Goal: Task Accomplishment & Management: Complete application form

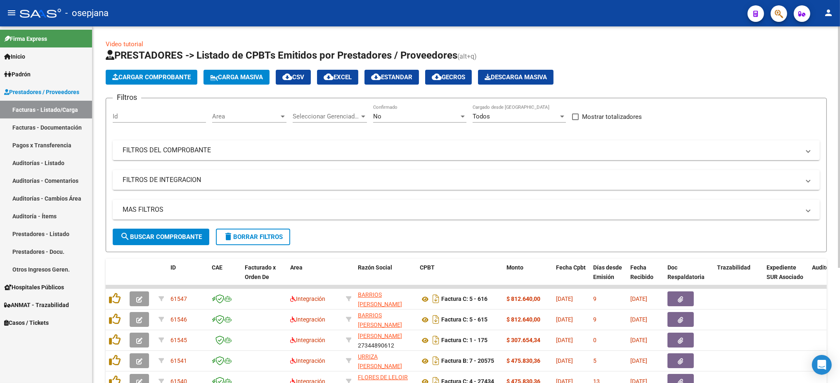
click at [231, 119] on span "Area" at bounding box center [245, 116] width 67 height 7
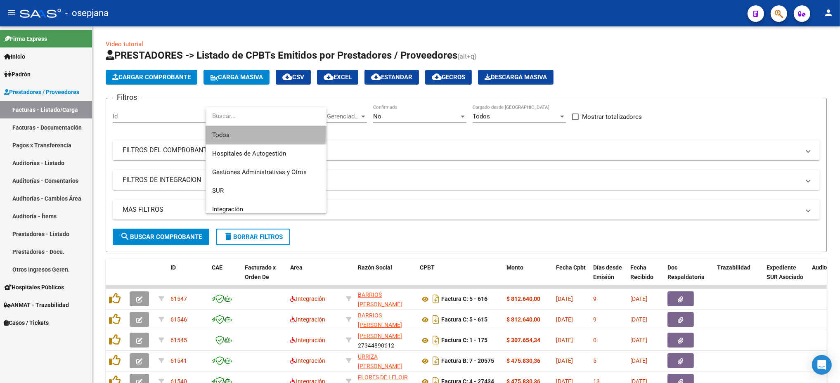
click at [231, 131] on span "Todos" at bounding box center [266, 135] width 108 height 19
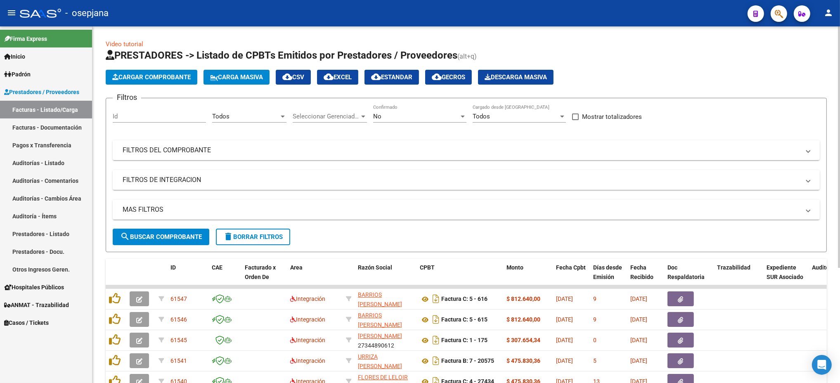
click at [321, 110] on div "Seleccionar Gerenciador Seleccionar Gerenciador" at bounding box center [330, 114] width 74 height 18
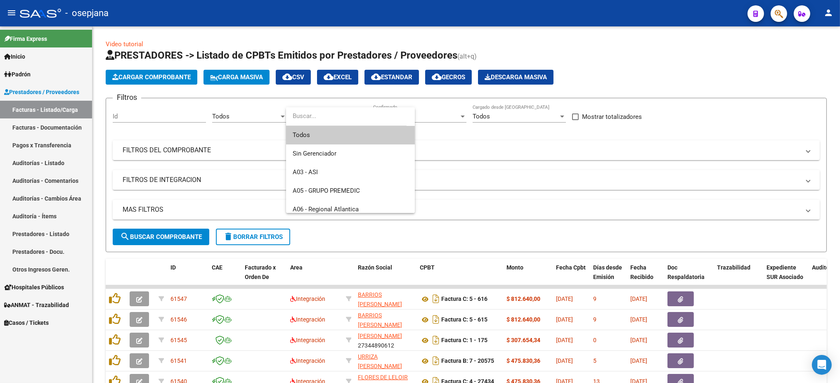
click at [326, 137] on span "Todos" at bounding box center [351, 135] width 116 height 19
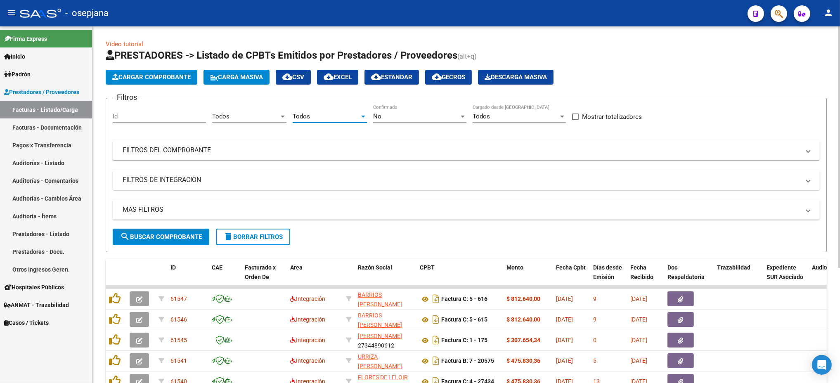
click at [389, 118] on div "No" at bounding box center [416, 116] width 86 height 7
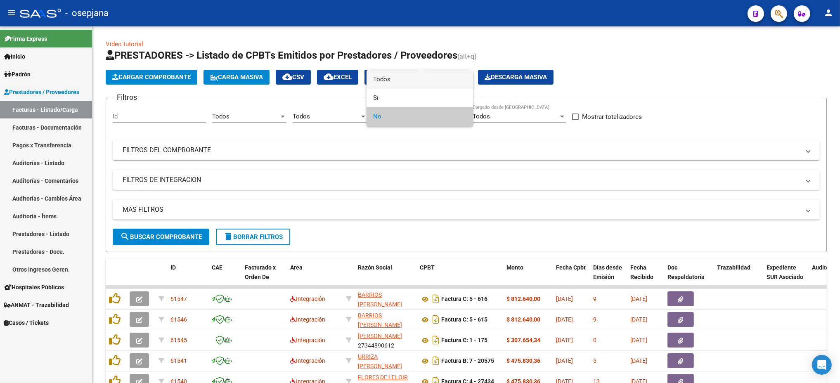
click at [382, 79] on span "Todos" at bounding box center [419, 79] width 93 height 19
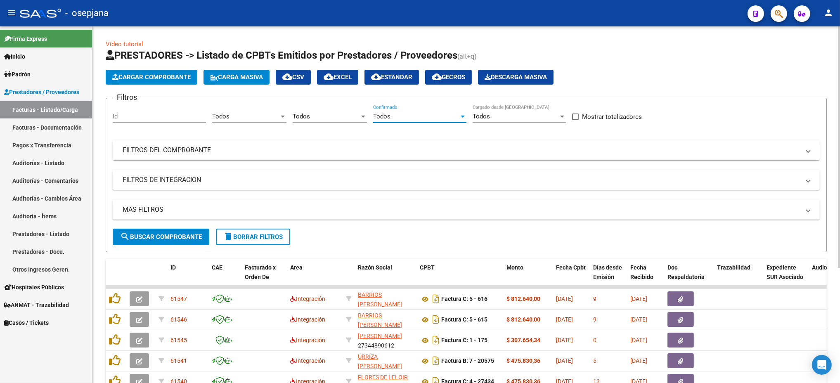
click at [371, 143] on mat-expansion-panel-header "FILTROS DEL COMPROBANTE" at bounding box center [466, 150] width 707 height 20
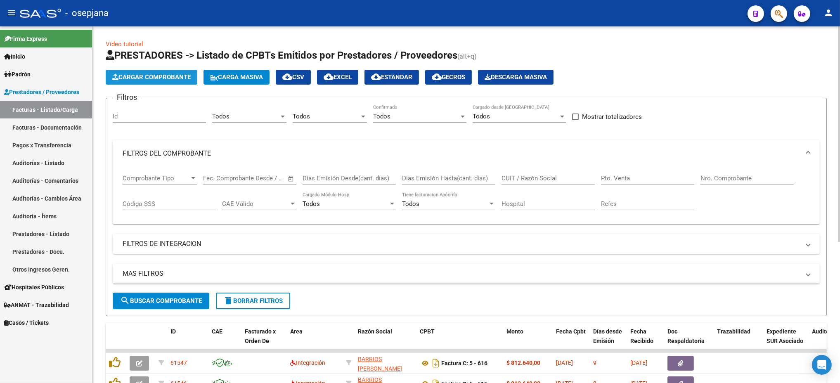
click at [151, 79] on span "Cargar Comprobante" at bounding box center [151, 76] width 78 height 7
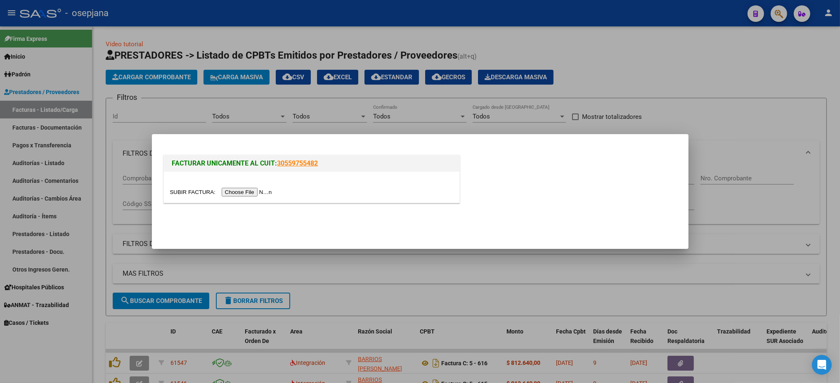
click at [236, 192] on input "file" at bounding box center [222, 192] width 104 height 9
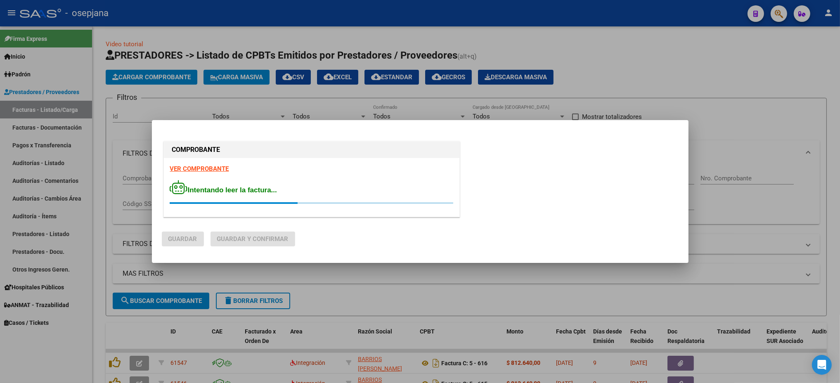
click at [222, 170] on strong "VER COMPROBANTE" at bounding box center [199, 168] width 59 height 7
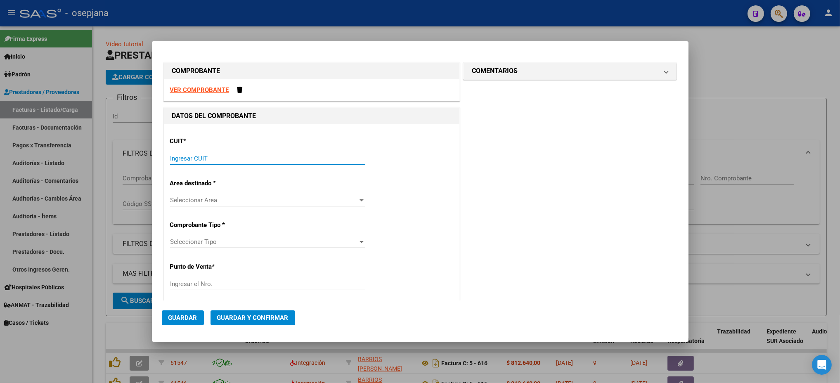
click at [243, 156] on input "Ingresar CUIT" at bounding box center [267, 158] width 195 height 7
click at [214, 87] on strong "VER COMPROBANTE" at bounding box center [199, 89] width 59 height 7
click at [216, 159] on input "Ingresar CUIT" at bounding box center [267, 158] width 195 height 7
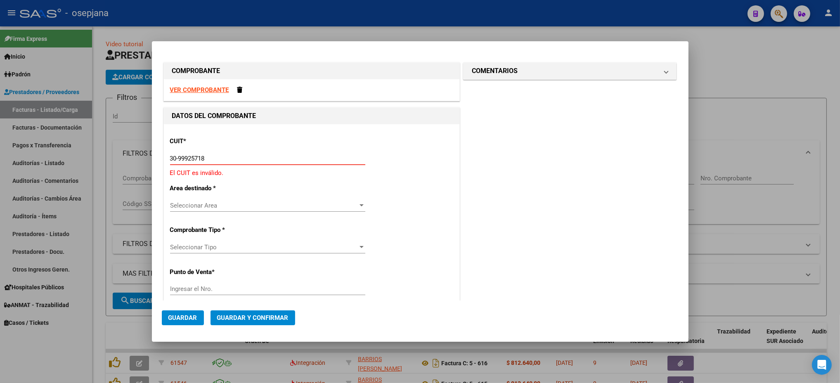
type input "30-99925718-2"
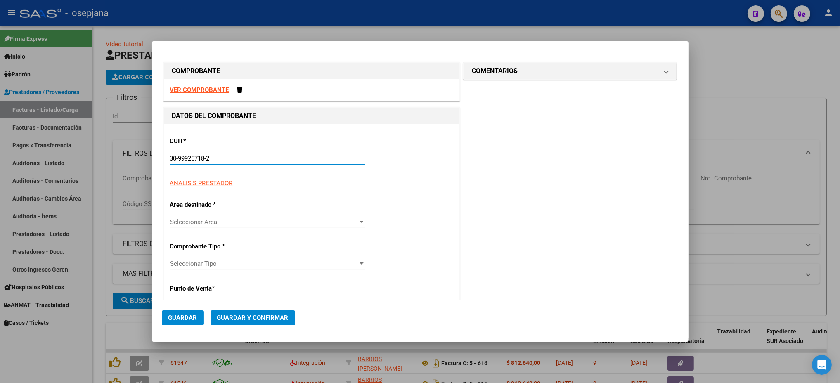
type input "12"
type input "30-99925718-2"
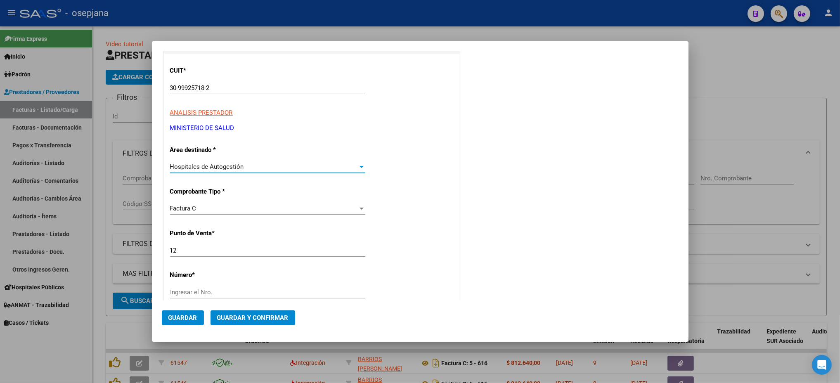
scroll to position [139, 0]
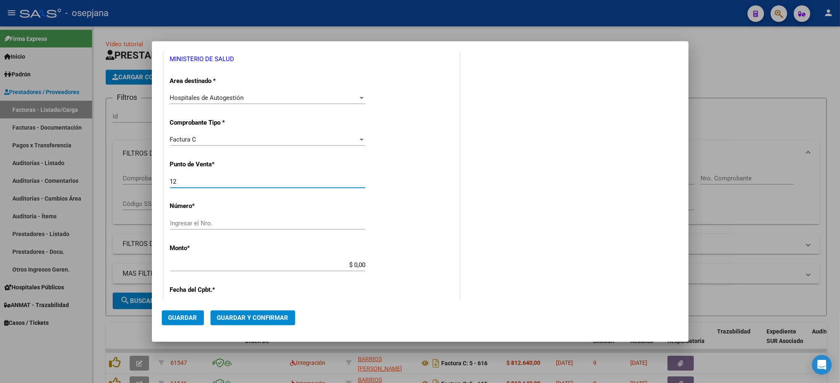
click at [210, 182] on input "12" at bounding box center [267, 181] width 195 height 7
type input "1"
type input "20"
type input "7915"
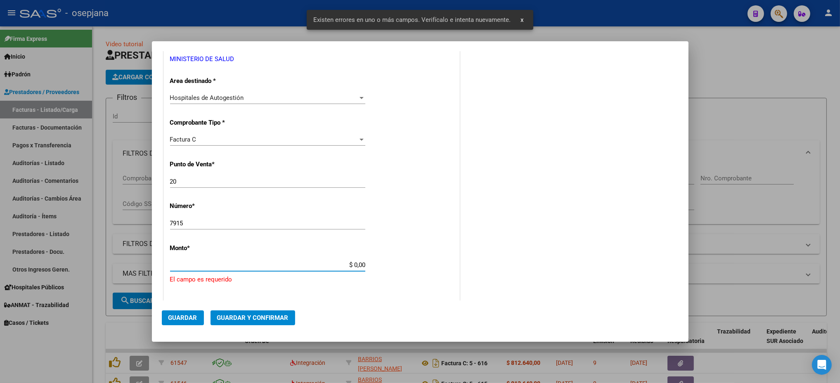
scroll to position [225, 0]
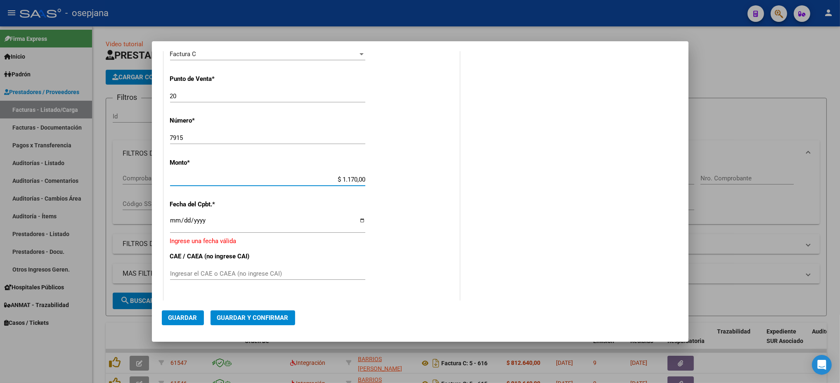
type input "$ 11.700,00"
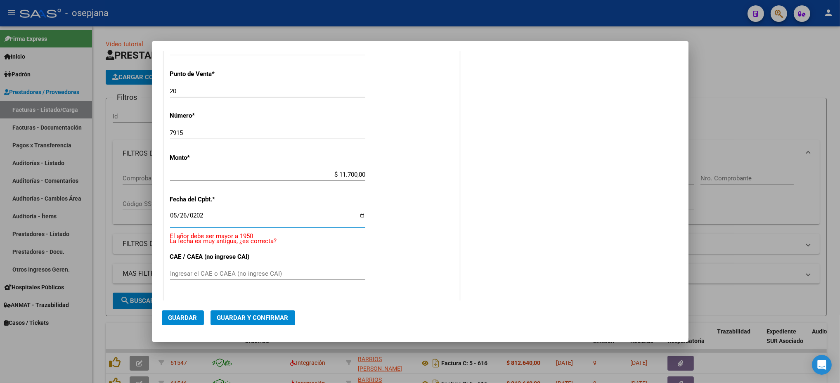
type input "[DATE]"
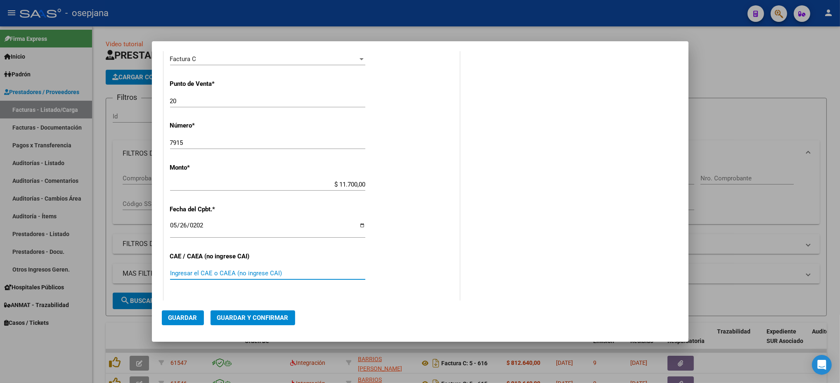
scroll to position [370, 0]
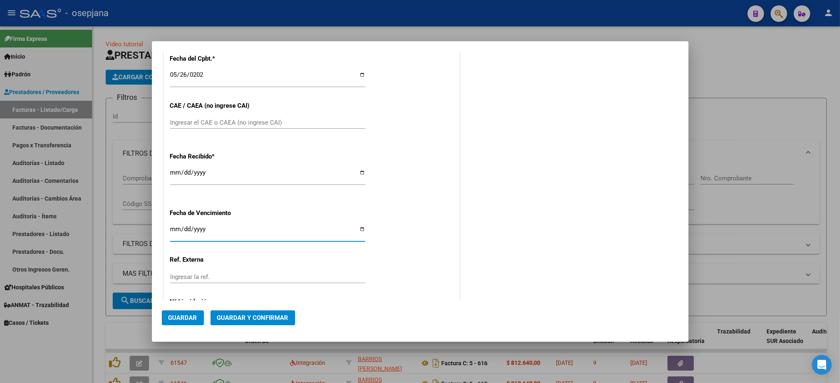
click at [171, 229] on input "Ingresar la fecha" at bounding box center [267, 232] width 195 height 13
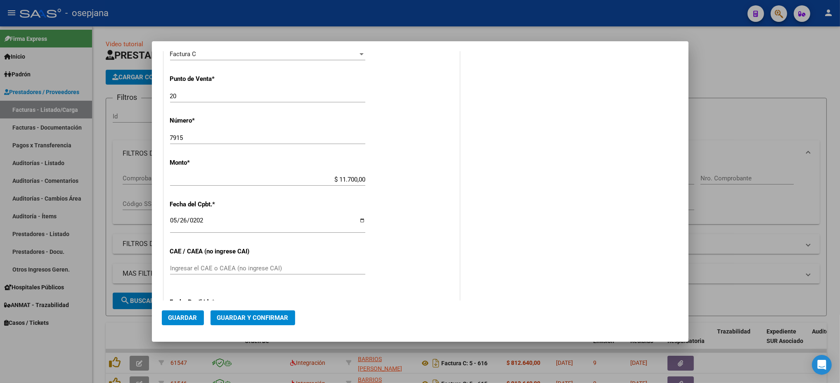
scroll to position [348, 0]
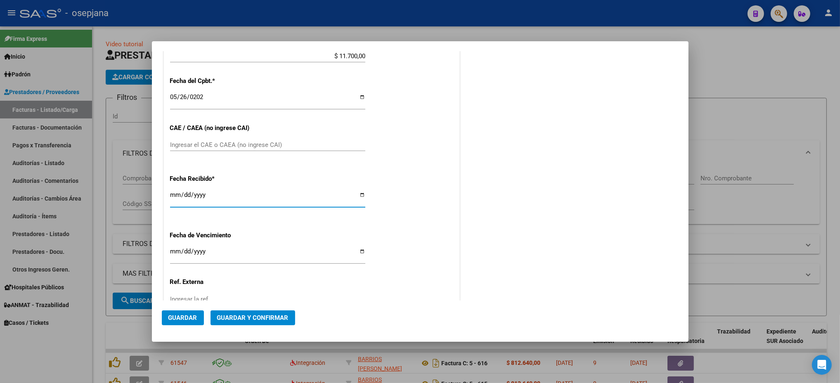
click at [174, 197] on input "[DATE]" at bounding box center [267, 197] width 195 height 13
type input "[DATE]"
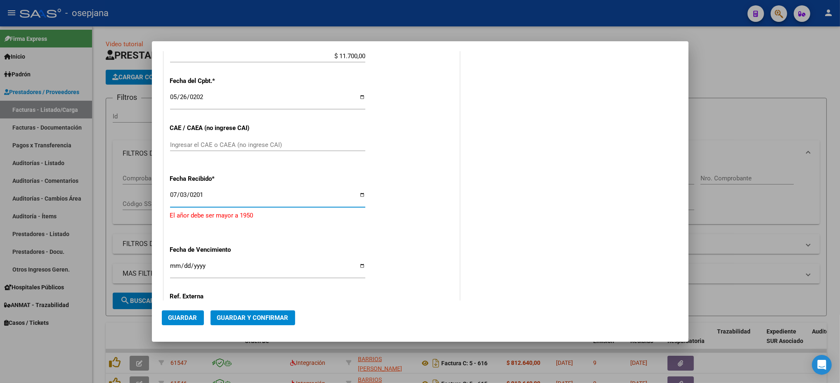
type input "[DATE]"
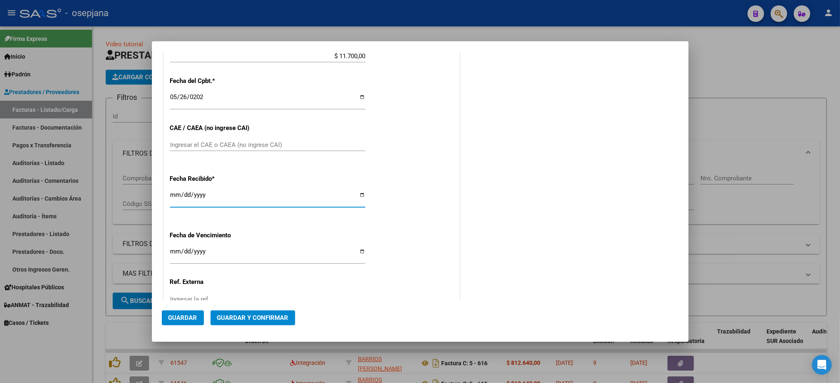
type input "[DATE]"
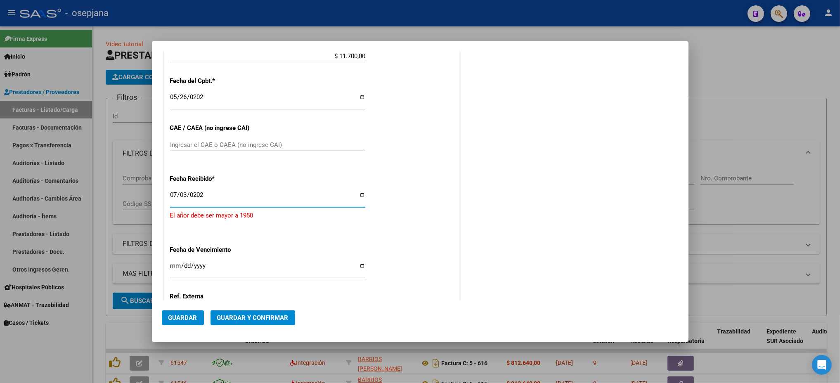
type input "[DATE]"
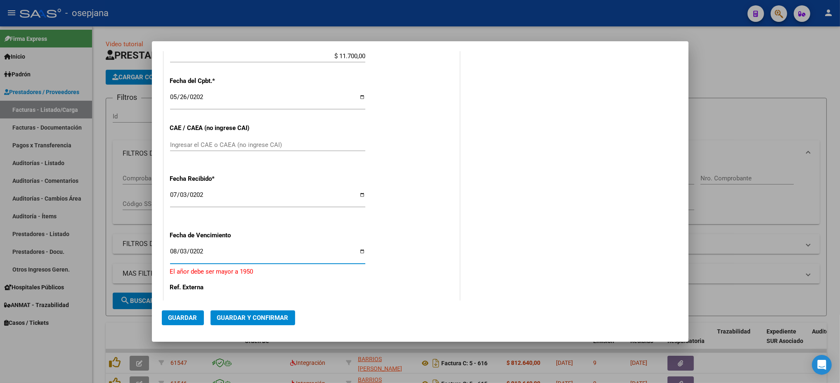
type input "[DATE]"
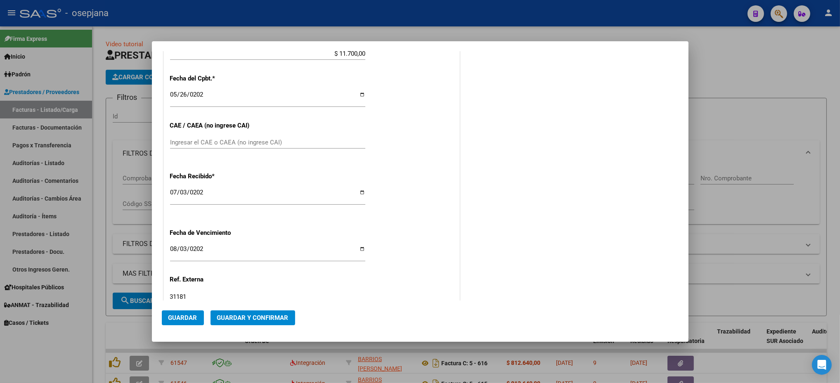
scroll to position [411, 0]
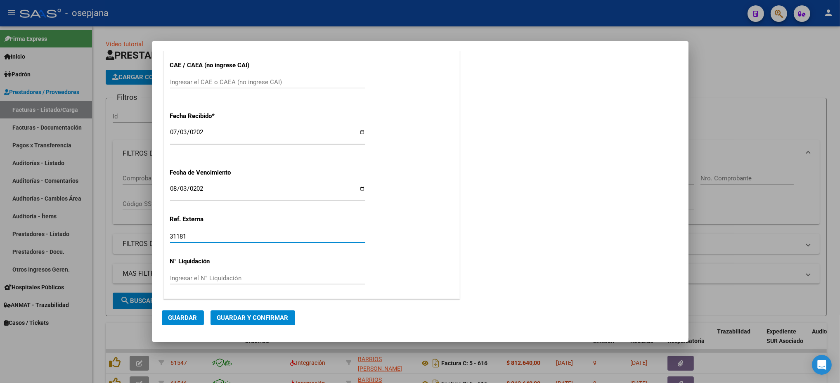
type input "31181"
click at [187, 314] on span "Guardar" at bounding box center [182, 317] width 29 height 7
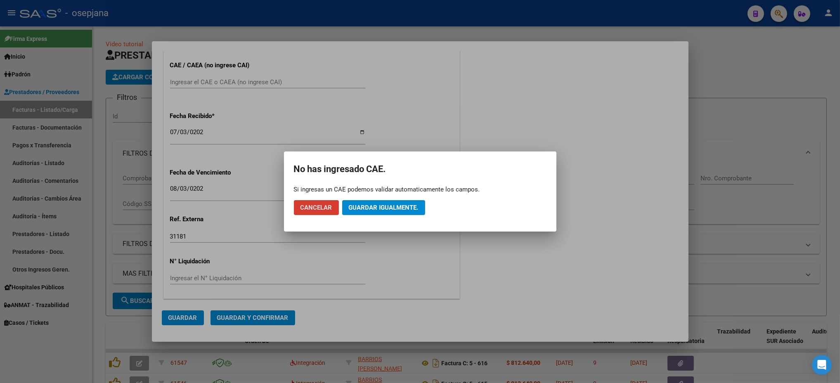
click at [404, 208] on span "Guardar igualmente." at bounding box center [384, 207] width 70 height 7
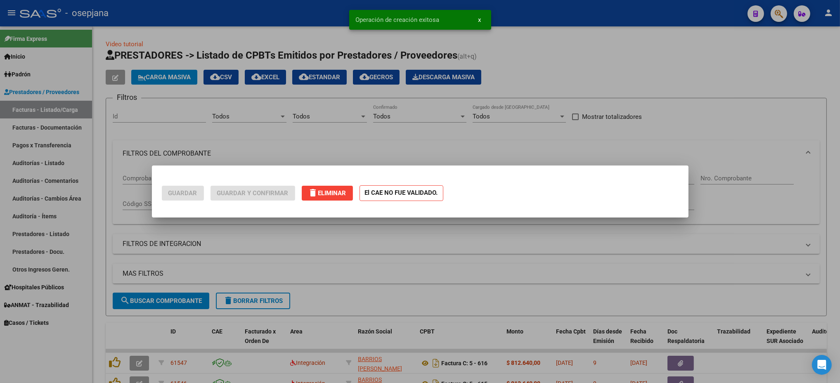
scroll to position [0, 0]
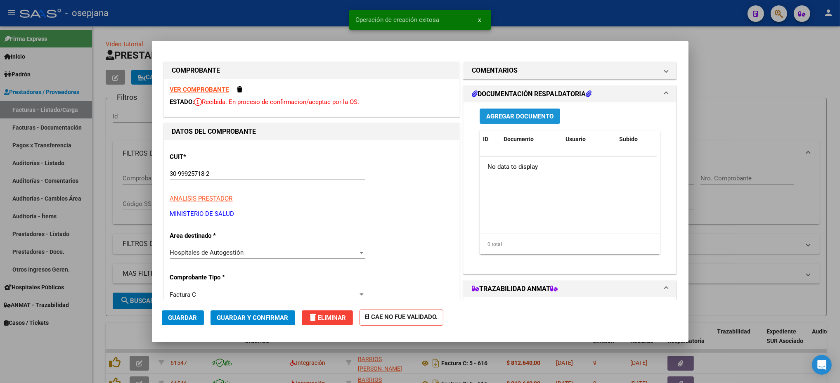
click at [503, 118] on span "Agregar Documento" at bounding box center [519, 116] width 67 height 7
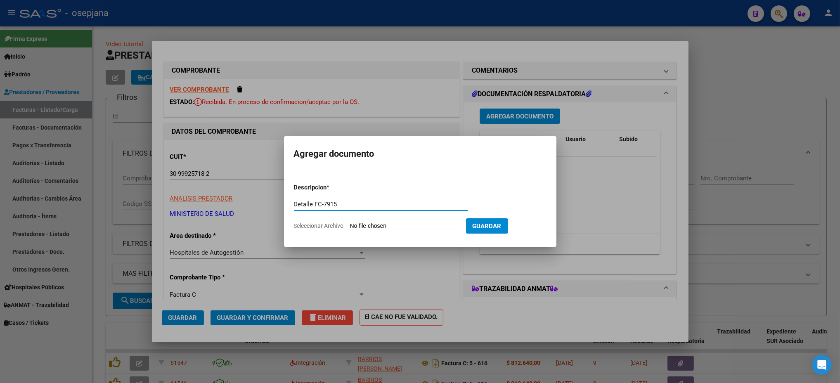
type input "Detalle FC-7915"
click at [350, 222] on input "Seleccionar Archivo" at bounding box center [404, 226] width 109 height 8
type input "C:\fakepath\Ministesrio de Salud de Córdoba FC-7915.PDF"
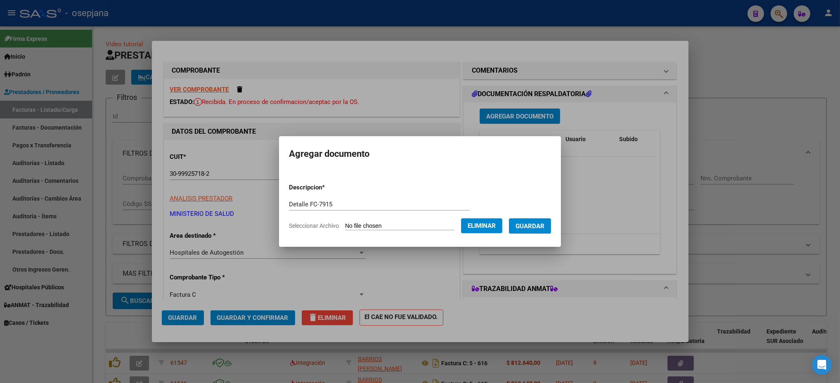
click at [533, 235] on form "Descripcion * Detalle FC-7915 Escriba aquí una descripcion Seleccionar Archivo …" at bounding box center [420, 207] width 262 height 60
click at [533, 225] on span "Guardar" at bounding box center [529, 225] width 29 height 7
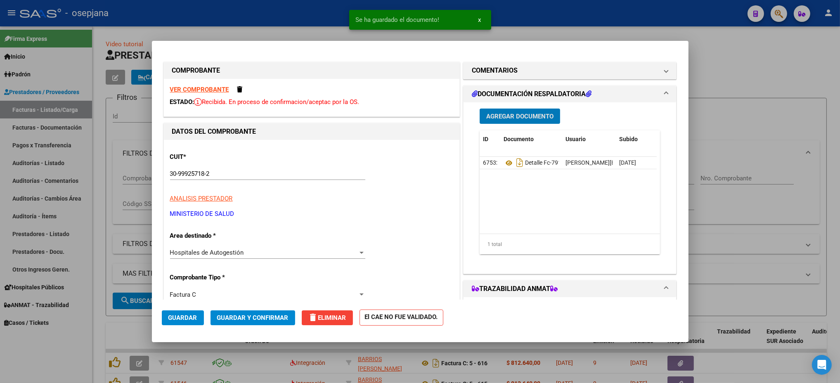
scroll to position [427, 0]
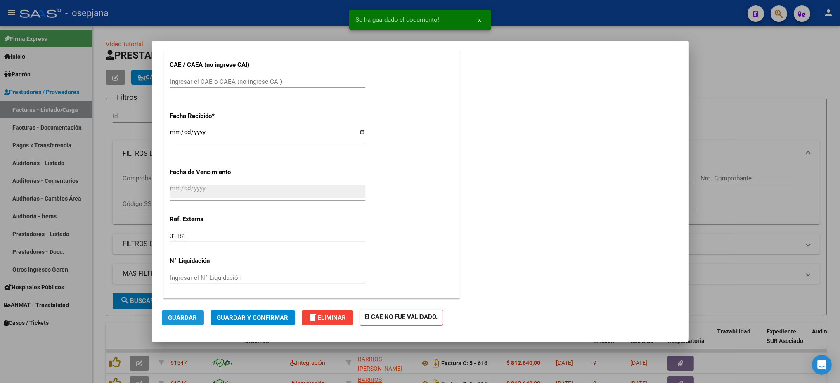
click at [174, 322] on button "Guardar" at bounding box center [183, 317] width 42 height 15
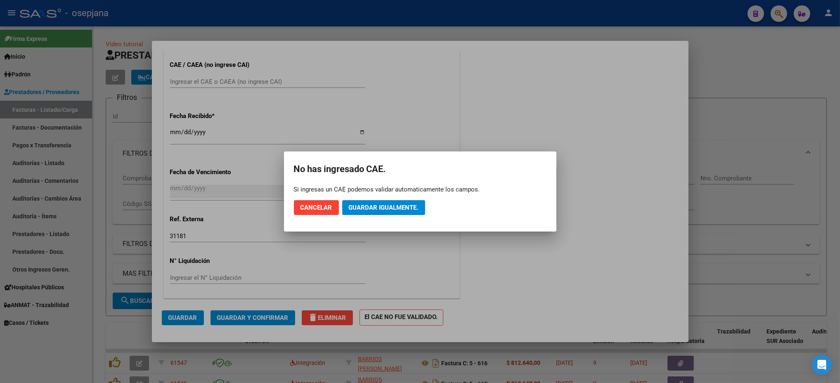
click at [379, 197] on mat-dialog-actions "Cancelar Guardar igualmente." at bounding box center [420, 208] width 252 height 28
click at [380, 203] on button "Guardar igualmente." at bounding box center [383, 207] width 83 height 15
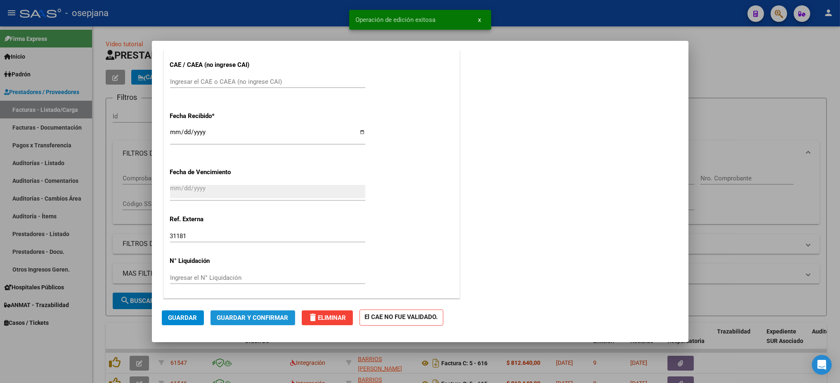
click at [263, 314] on span "Guardar y Confirmar" at bounding box center [252, 317] width 71 height 7
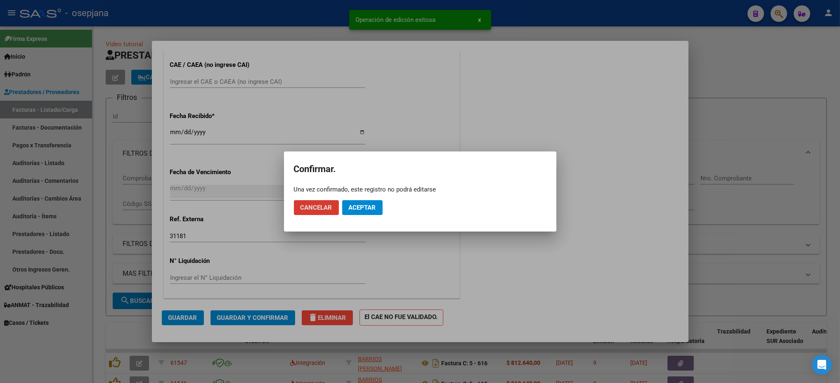
click at [370, 210] on span "Aceptar" at bounding box center [362, 207] width 27 height 7
click at [359, 204] on span "Guardar igualmente." at bounding box center [384, 207] width 70 height 7
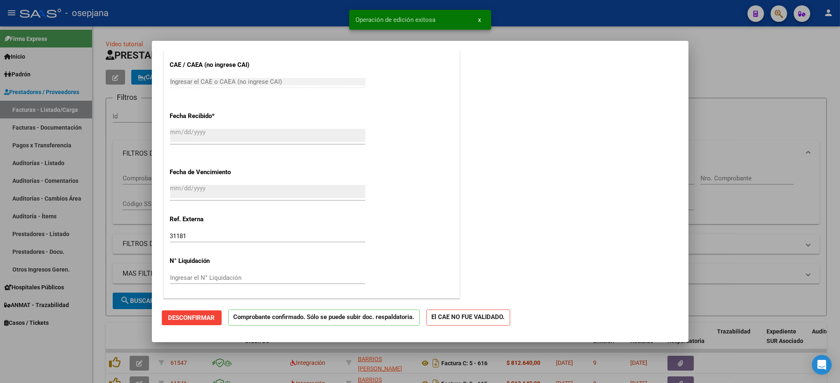
click at [57, 109] on div at bounding box center [420, 191] width 840 height 383
type input "$ 0,00"
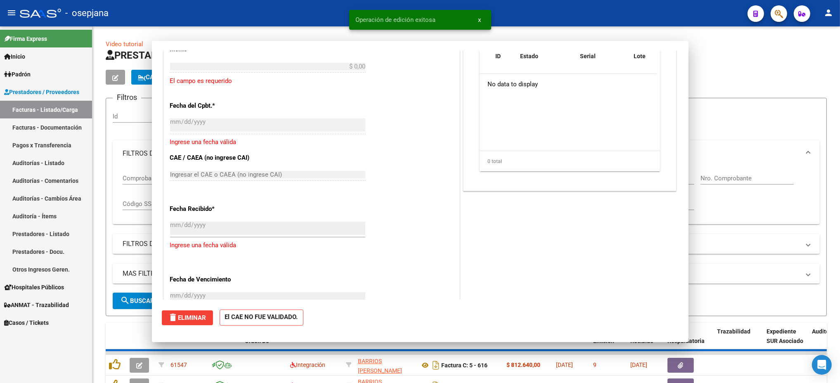
scroll to position [515, 0]
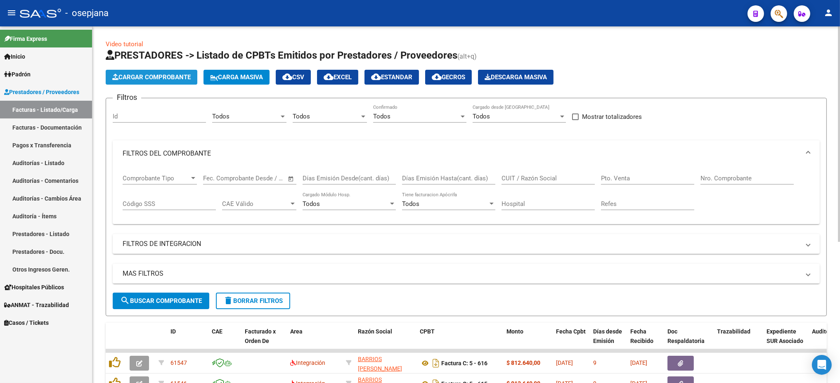
click at [165, 71] on button "Cargar Comprobante" at bounding box center [152, 77] width 92 height 15
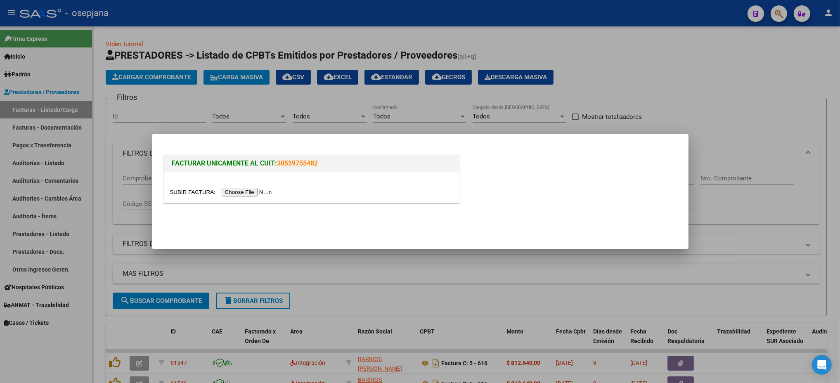
click at [241, 191] on input "file" at bounding box center [222, 192] width 104 height 9
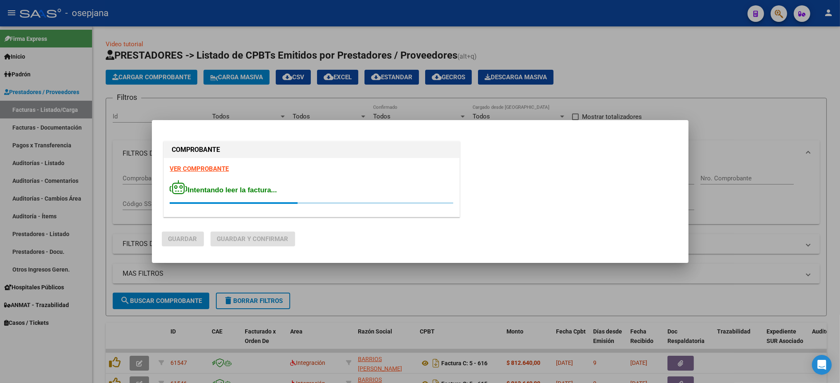
click at [205, 170] on strong "VER COMPROBANTE" at bounding box center [199, 168] width 59 height 7
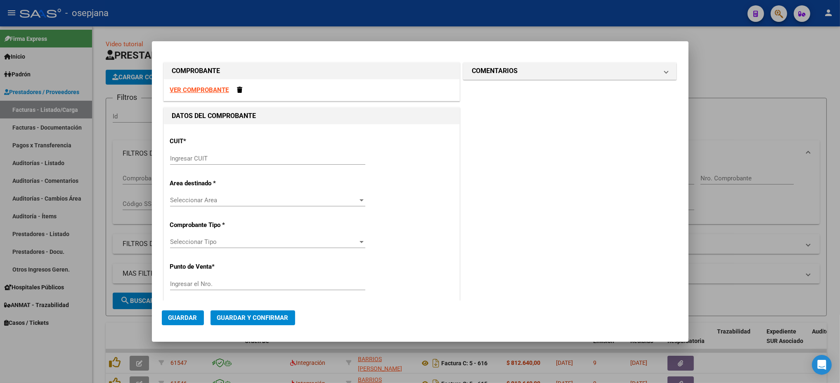
click at [199, 159] on input "Ingresar CUIT" at bounding box center [267, 158] width 195 height 7
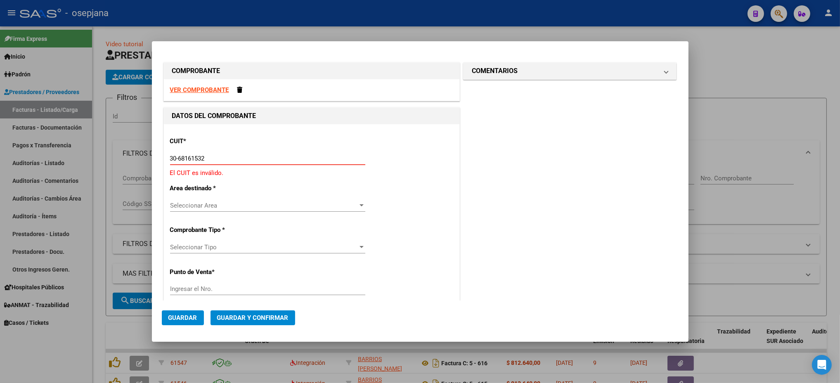
type input "30-68161532-2"
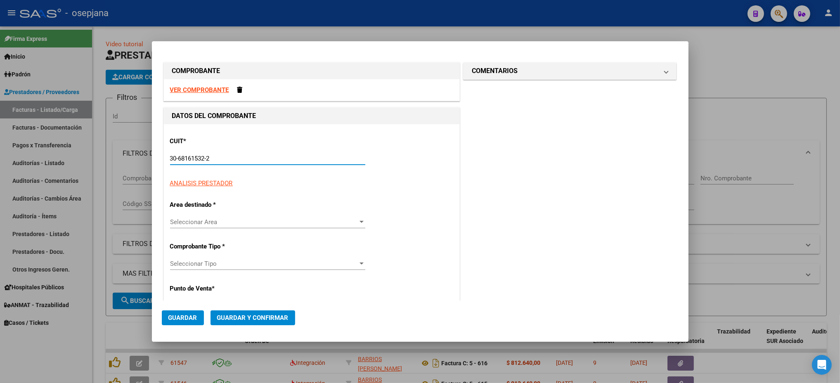
type input "19"
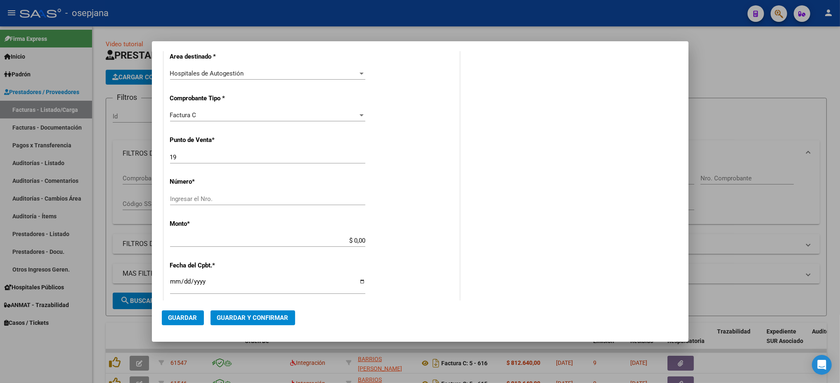
scroll to position [186, 0]
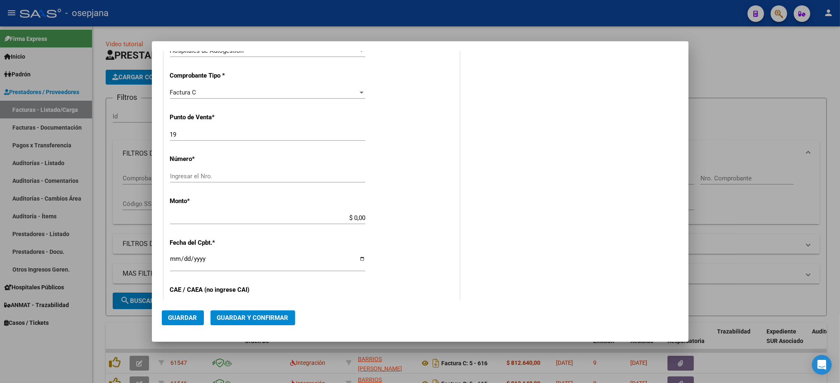
type input "30-68161532-2"
click at [288, 175] on input "Ingresar el Nro." at bounding box center [267, 175] width 195 height 7
type input "69537"
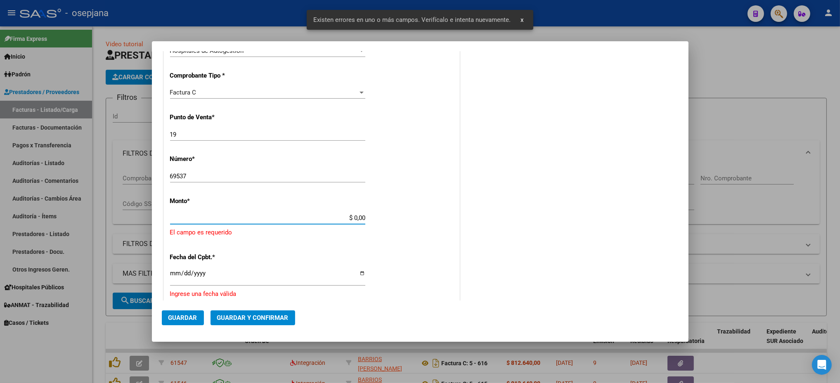
scroll to position [225, 0]
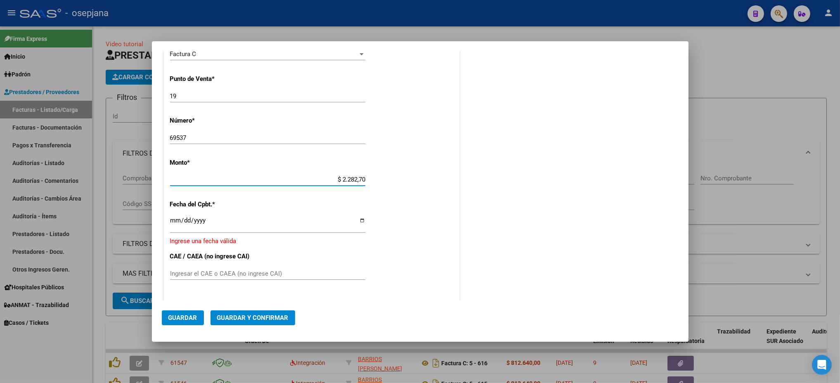
type input "$ 22.827,00"
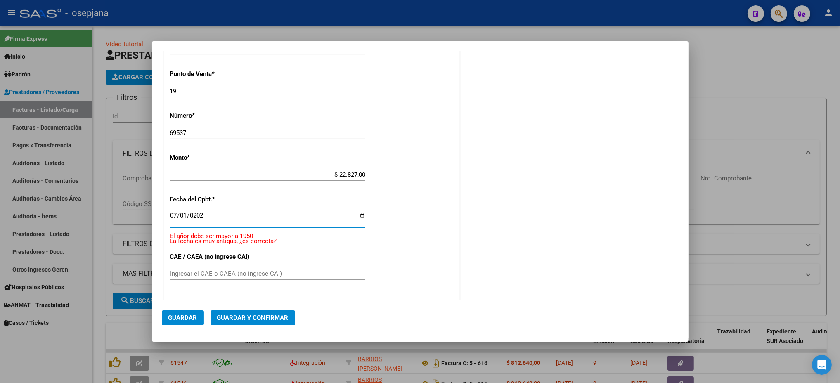
type input "[DATE]"
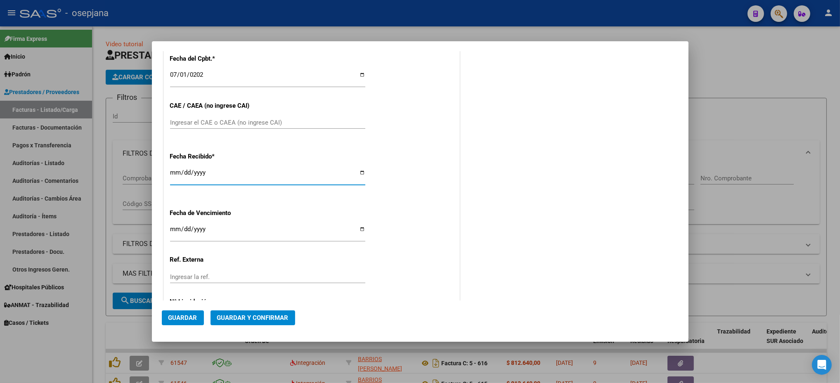
scroll to position [411, 0]
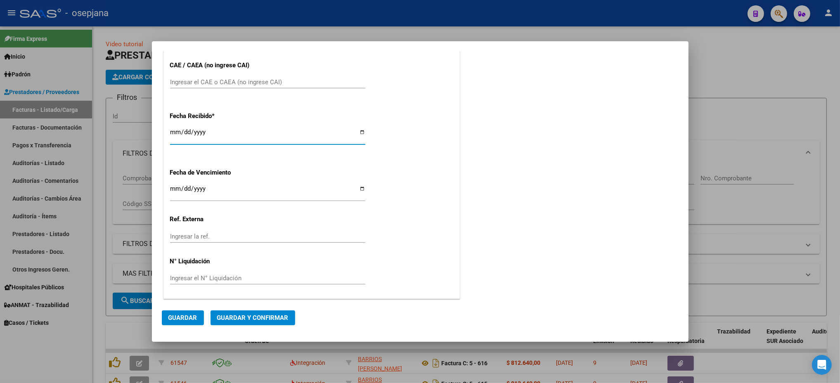
type input "[DATE]"
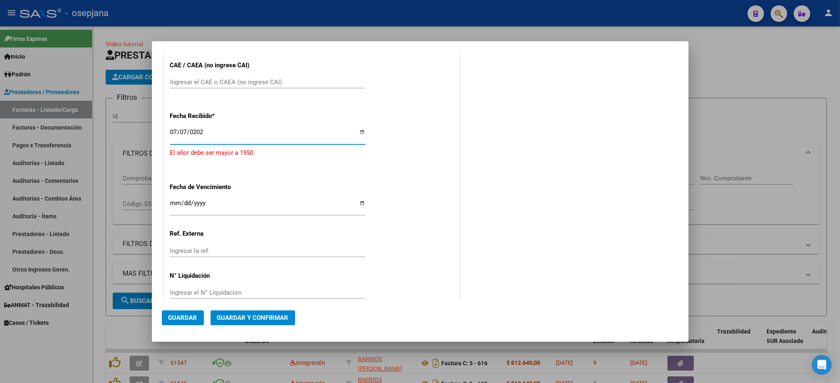
type input "[DATE]"
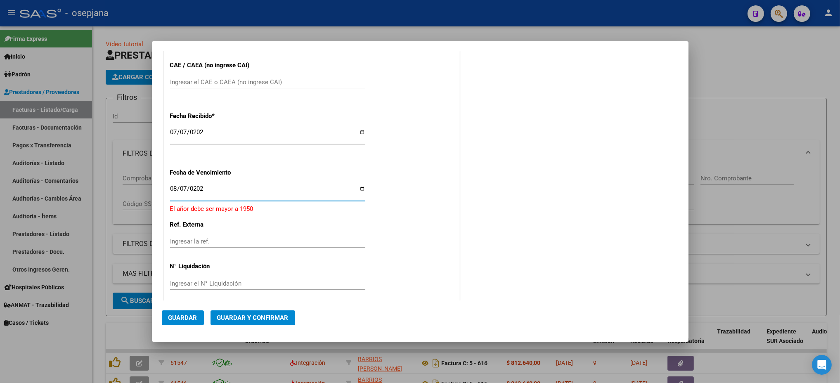
type input "[DATE]"
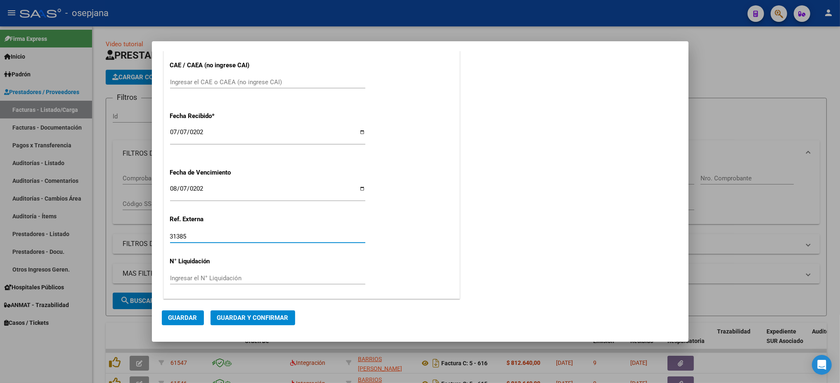
type input "31385"
click at [186, 314] on span "Guardar" at bounding box center [182, 317] width 29 height 7
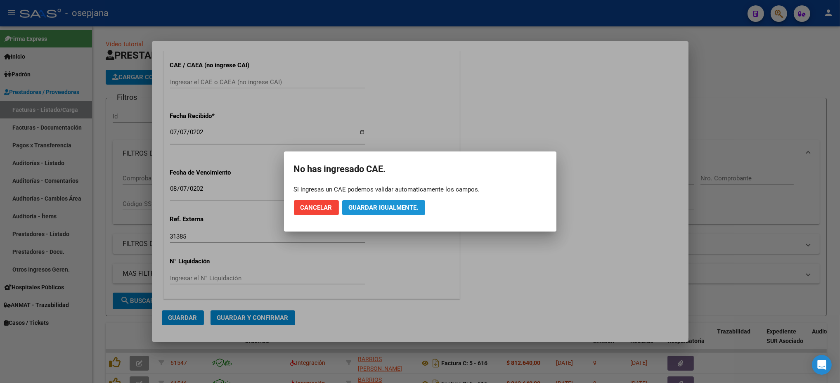
click at [407, 205] on span "Guardar igualmente." at bounding box center [384, 207] width 70 height 7
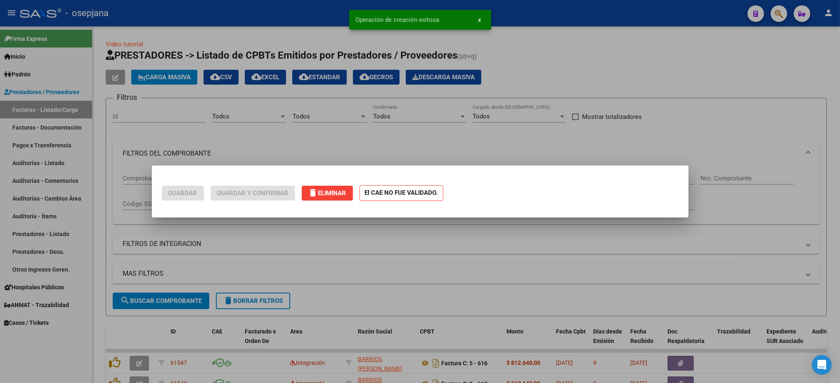
scroll to position [0, 0]
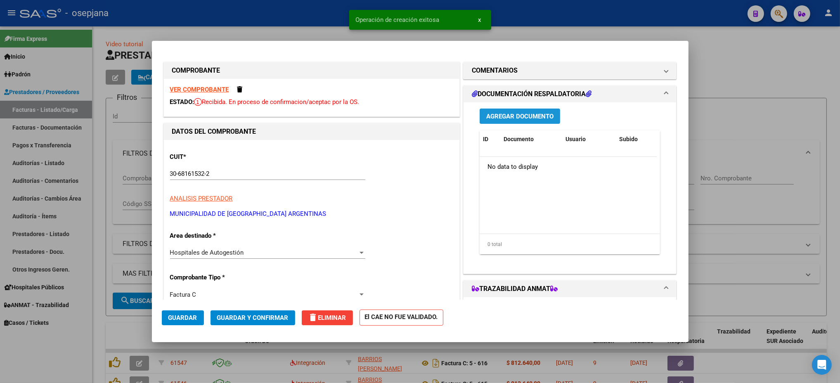
click at [500, 111] on button "Agregar Documento" at bounding box center [519, 116] width 80 height 15
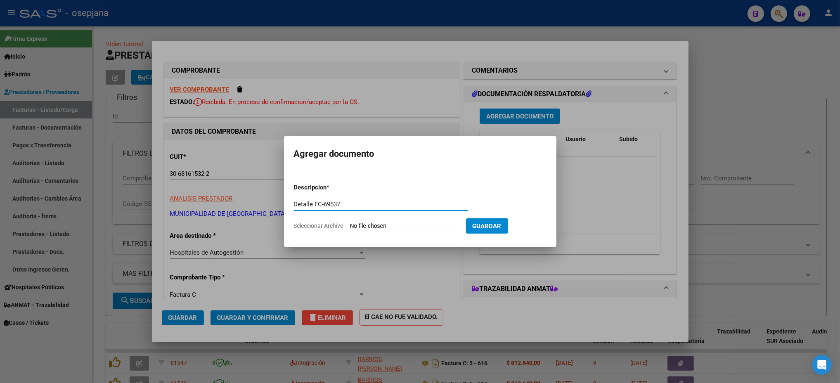
type input "Detalle FC-69537"
click at [350, 222] on input "Seleccionar Archivo" at bounding box center [404, 226] width 109 height 8
type input "C:\fakepath\Municipaliada de Malvinas Argentinas FC-69537.PDF"
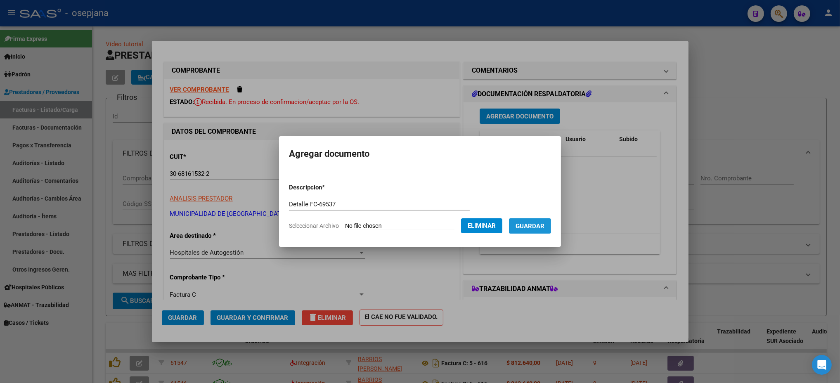
click at [531, 228] on span "Guardar" at bounding box center [529, 225] width 29 height 7
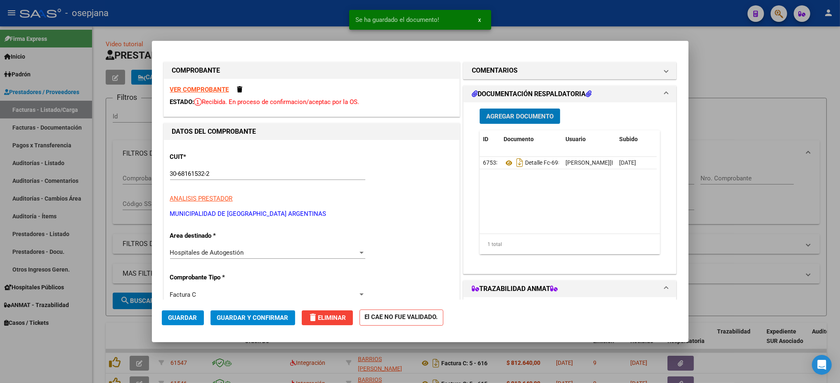
scroll to position [163, 0]
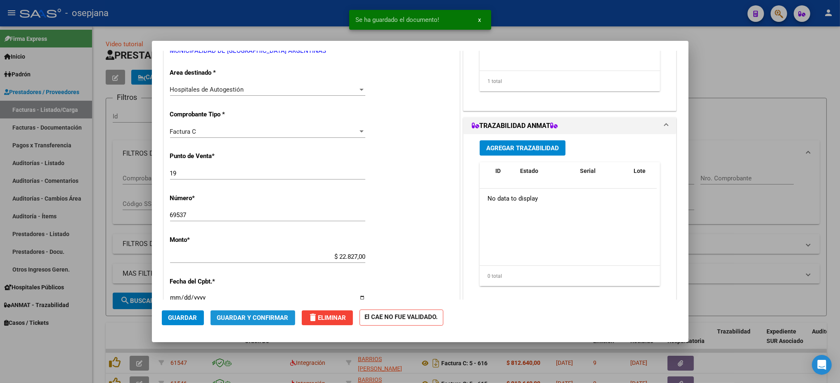
click at [265, 311] on button "Guardar y Confirmar" at bounding box center [252, 317] width 85 height 15
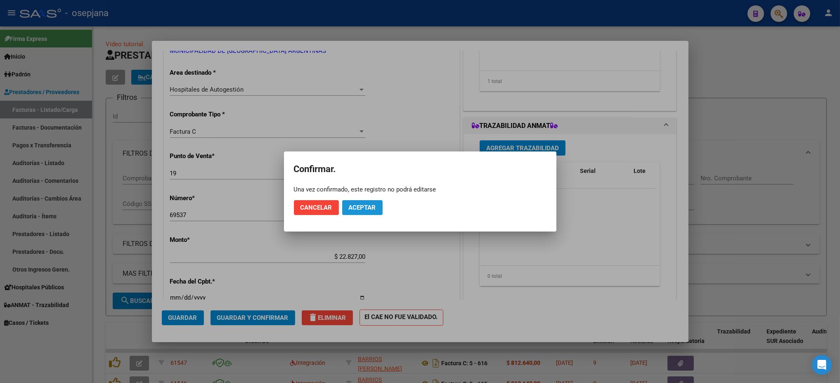
click at [369, 203] on button "Aceptar" at bounding box center [362, 207] width 40 height 15
click at [369, 203] on button "Guardar igualmente." at bounding box center [383, 207] width 83 height 15
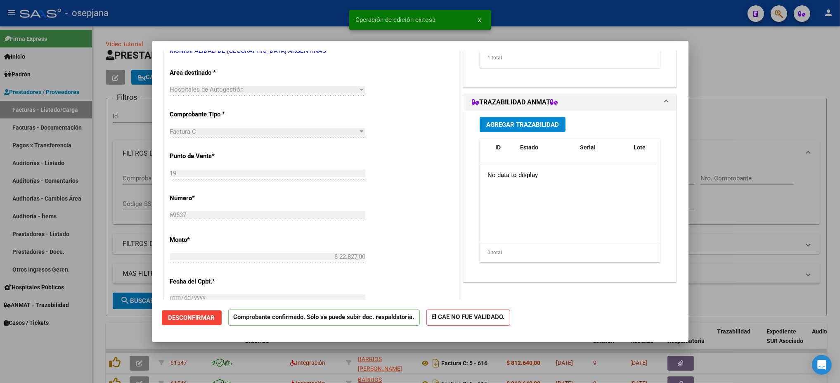
click at [311, 19] on div at bounding box center [420, 191] width 840 height 383
type input "$ 0,00"
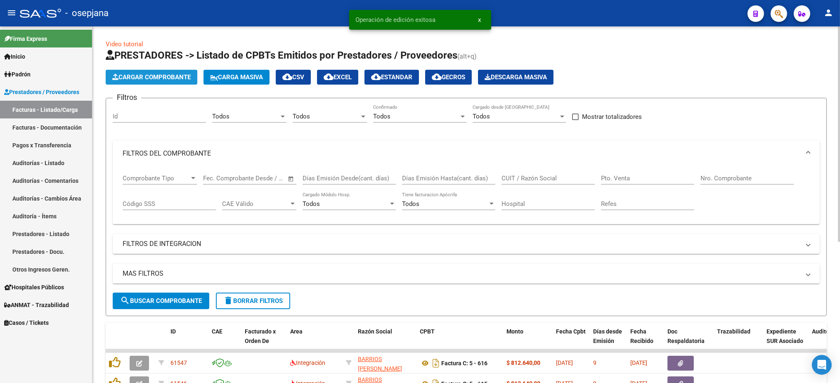
click at [151, 73] on span "Cargar Comprobante" at bounding box center [151, 76] width 78 height 7
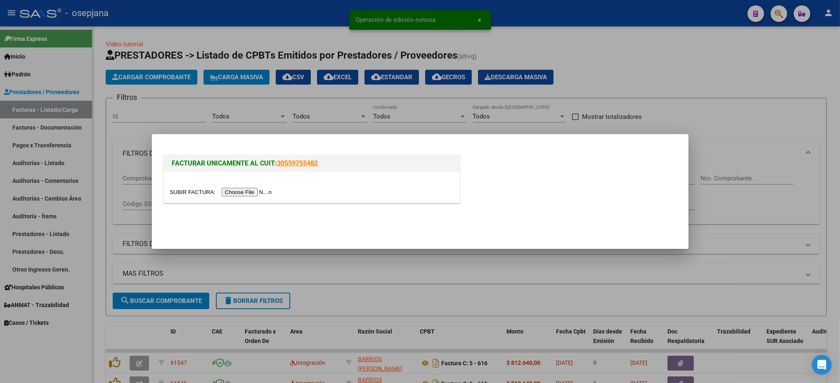
click at [241, 187] on div at bounding box center [311, 191] width 283 height 9
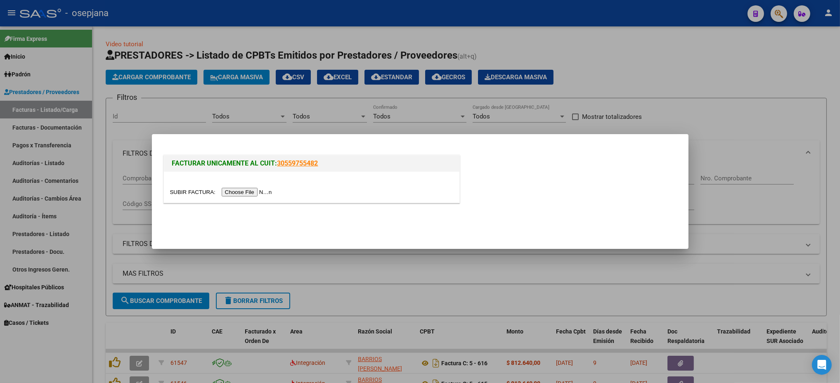
click at [249, 195] on input "file" at bounding box center [222, 192] width 104 height 9
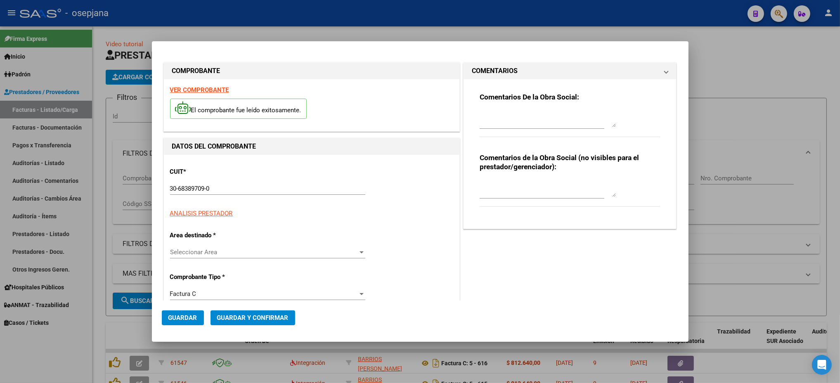
type input "50"
type input "$ 198.420,00"
type input "[DATE]"
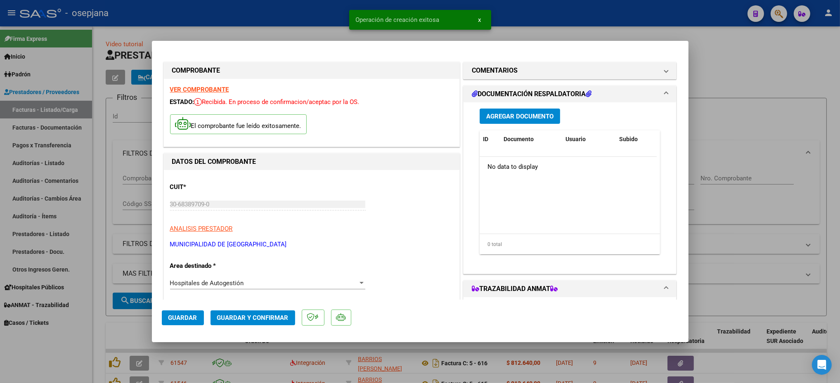
click at [205, 89] on strong "VER COMPROBANTE" at bounding box center [199, 89] width 59 height 7
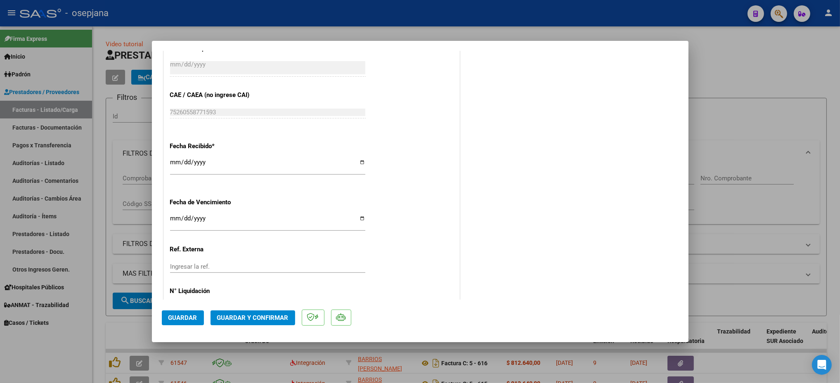
scroll to position [429, 0]
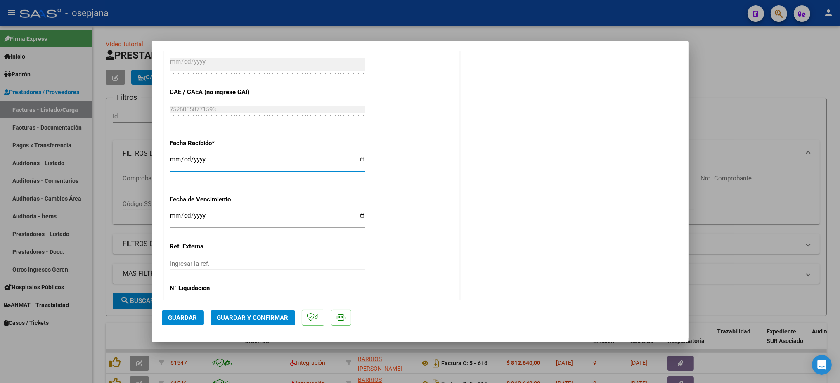
click at [171, 159] on input "[DATE]" at bounding box center [267, 162] width 195 height 13
click at [279, 192] on div "CUIT * 30-68389709-0 Ingresar CUIT ANALISIS PRESTADOR MUNICIPALIDAD DE HURLINGH…" at bounding box center [311, 32] width 295 height 585
click at [173, 158] on input "[DATE]" at bounding box center [267, 162] width 195 height 13
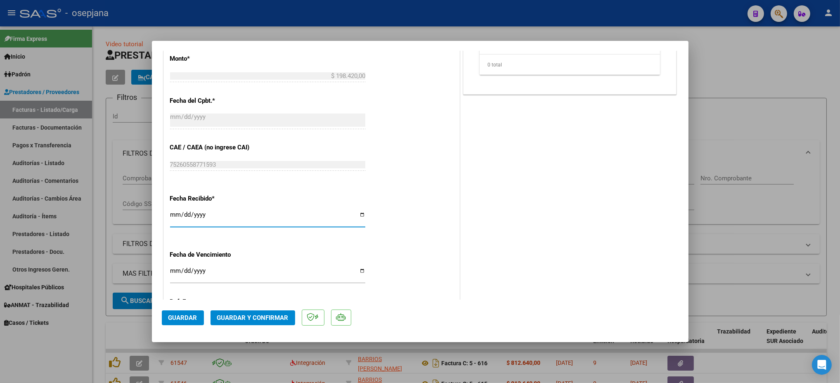
scroll to position [397, 0]
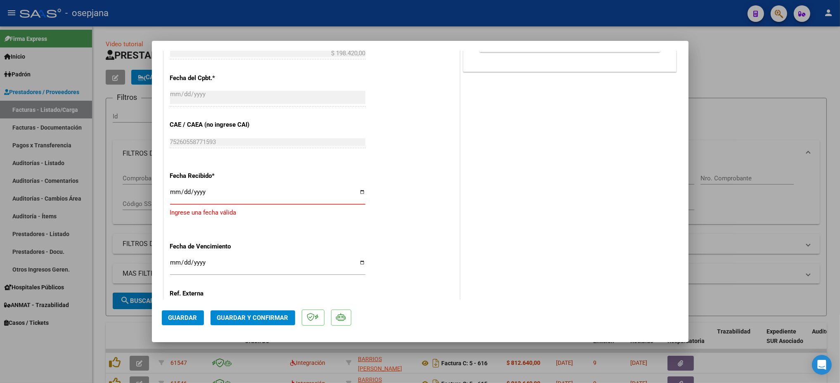
type input "[DATE]"
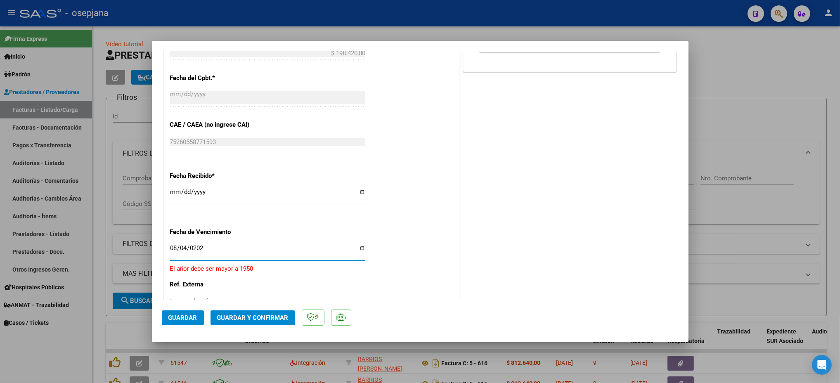
type input "[DATE]"
click at [196, 297] on input "Ingresar la ref." at bounding box center [267, 296] width 195 height 7
type input "31178"
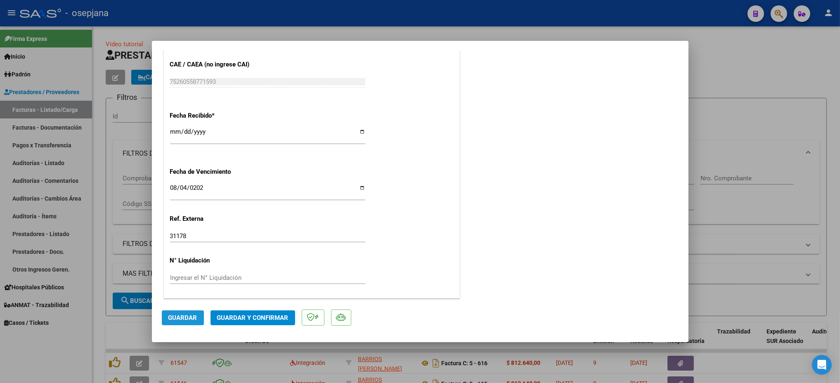
click at [186, 319] on span "Guardar" at bounding box center [182, 317] width 29 height 7
click at [192, 319] on span "Guardar" at bounding box center [182, 317] width 29 height 7
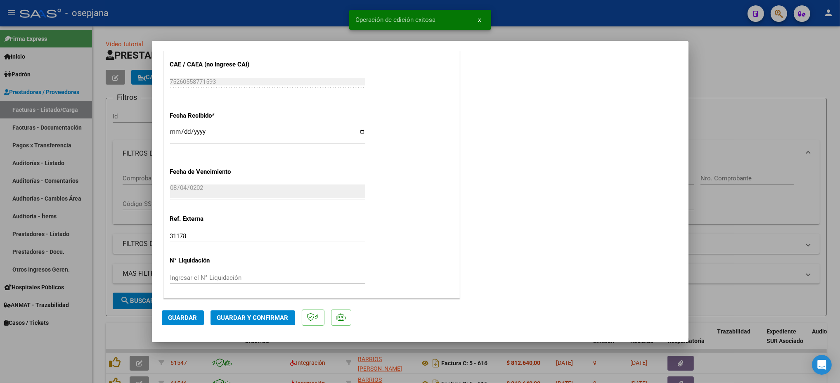
scroll to position [0, 0]
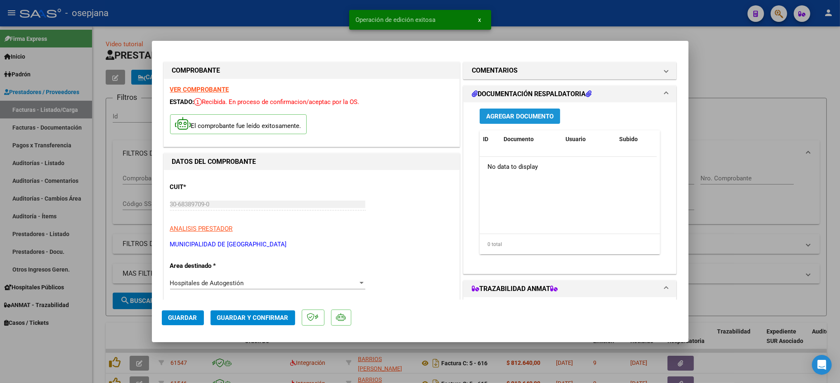
click at [519, 118] on span "Agregar Documento" at bounding box center [519, 116] width 67 height 7
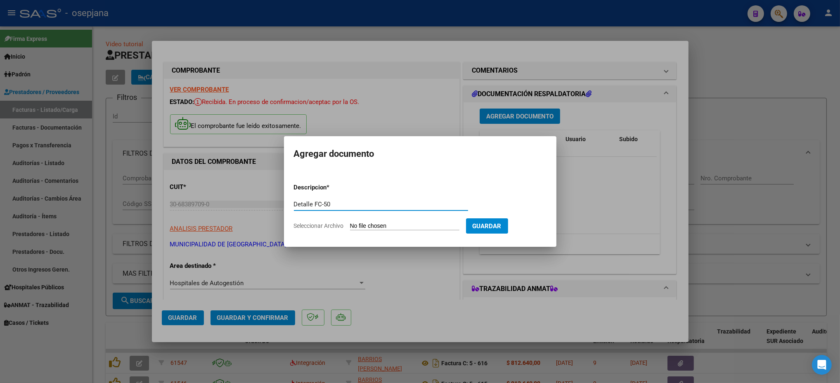
type input "Detalle FC-50"
click at [350, 222] on input "Seleccionar Archivo" at bounding box center [404, 226] width 109 height 8
click at [392, 225] on input "Seleccionar Archivo" at bounding box center [404, 226] width 109 height 8
type input "C:\fakepath\Municipalidad de Hurlingham FC-50.PDF"
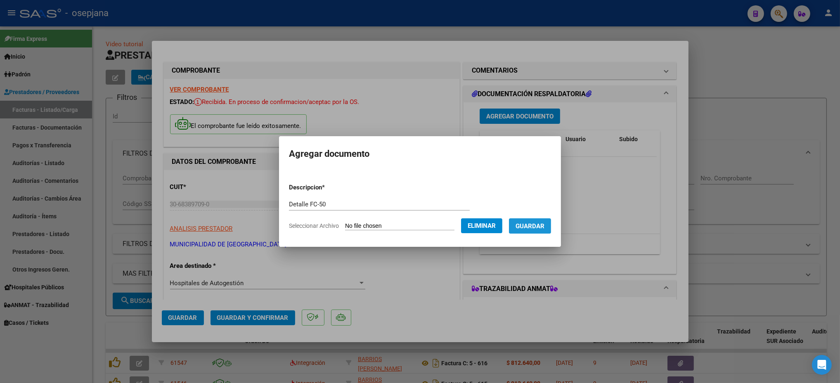
click at [529, 223] on span "Guardar" at bounding box center [529, 225] width 29 height 7
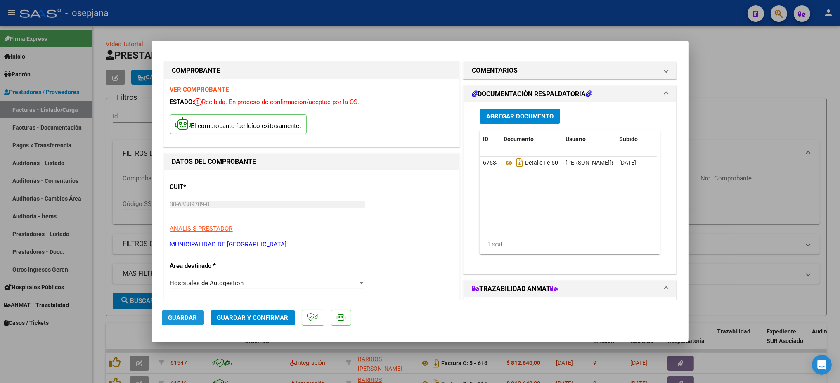
click at [176, 317] on span "Guardar" at bounding box center [182, 317] width 29 height 7
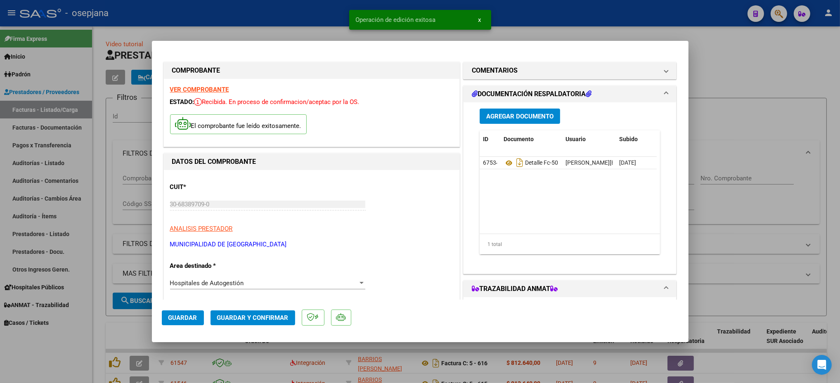
click at [251, 319] on span "Guardar y Confirmar" at bounding box center [252, 317] width 71 height 7
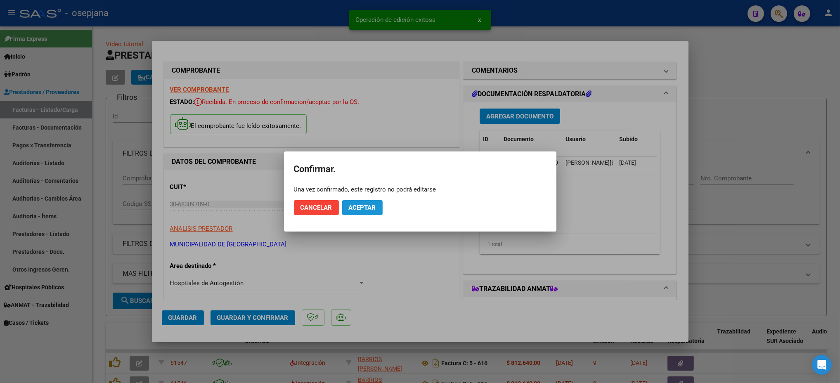
click at [365, 208] on span "Aceptar" at bounding box center [362, 207] width 27 height 7
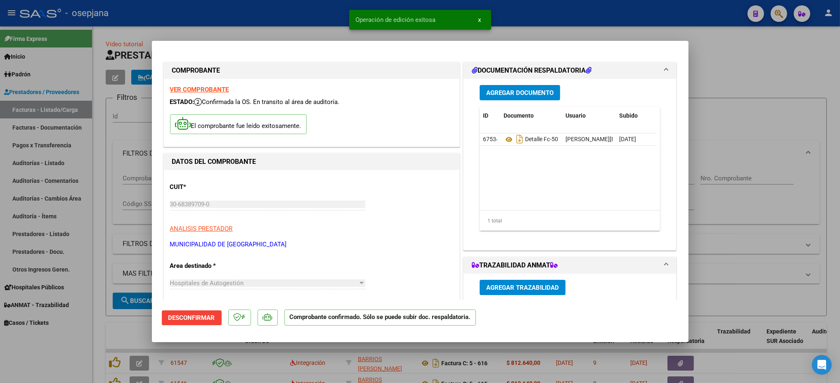
click at [219, 24] on div at bounding box center [420, 191] width 840 height 383
type input "$ 0,00"
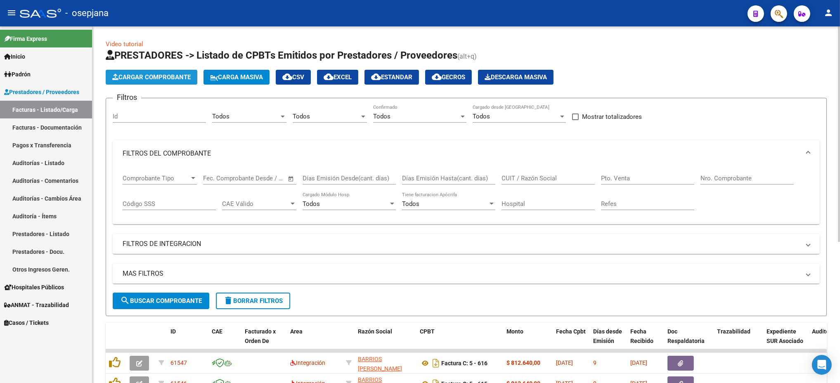
click at [164, 79] on span "Cargar Comprobante" at bounding box center [151, 76] width 78 height 7
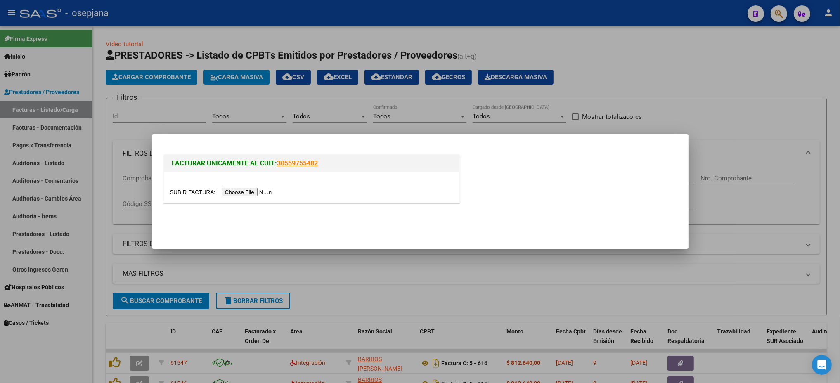
click at [251, 193] on input "file" at bounding box center [222, 192] width 104 height 9
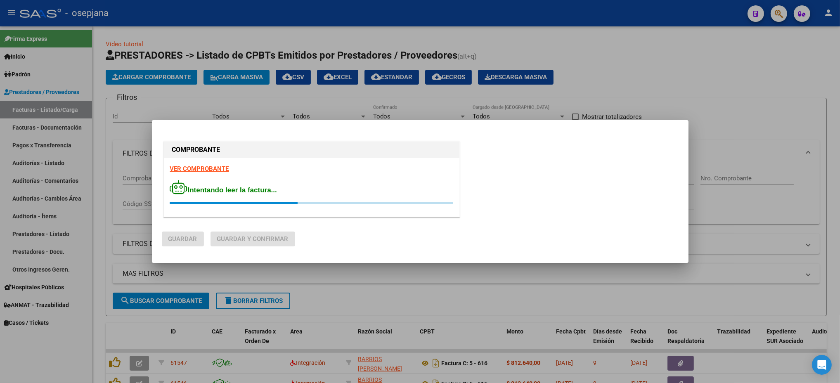
click at [213, 171] on strong "VER COMPROBANTE" at bounding box center [199, 168] width 59 height 7
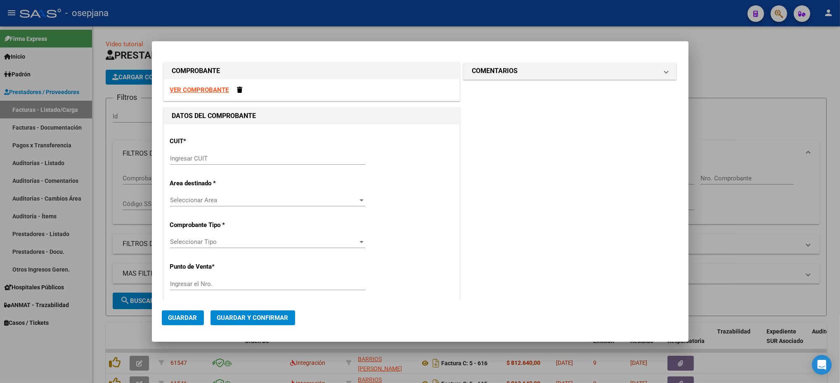
click at [198, 155] on input "Ingresar CUIT" at bounding box center [267, 158] width 195 height 7
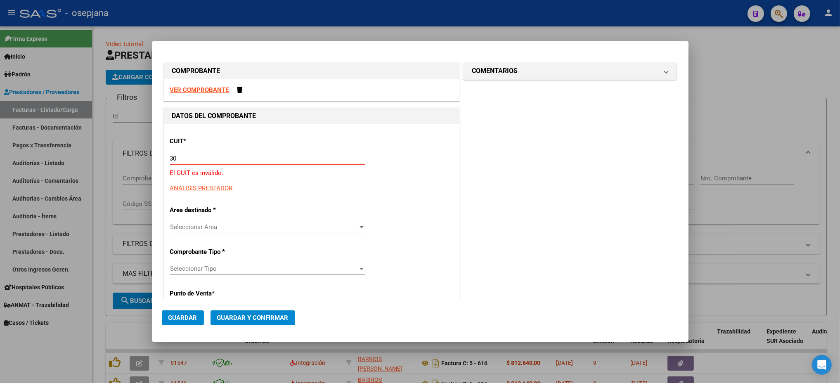
type input "3"
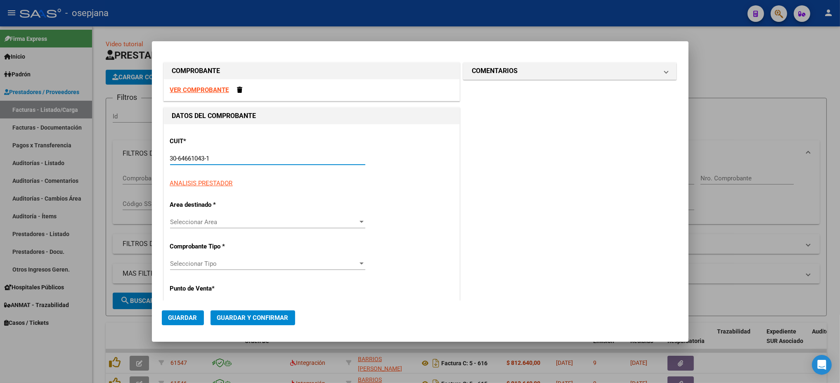
type input "30-64661043-1"
type input "2"
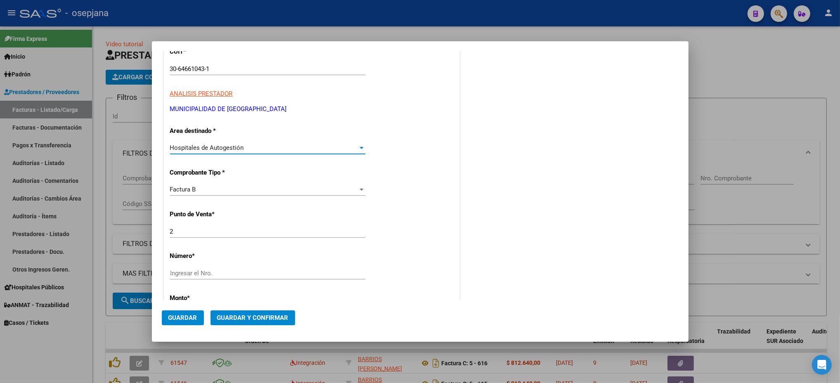
scroll to position [118, 0]
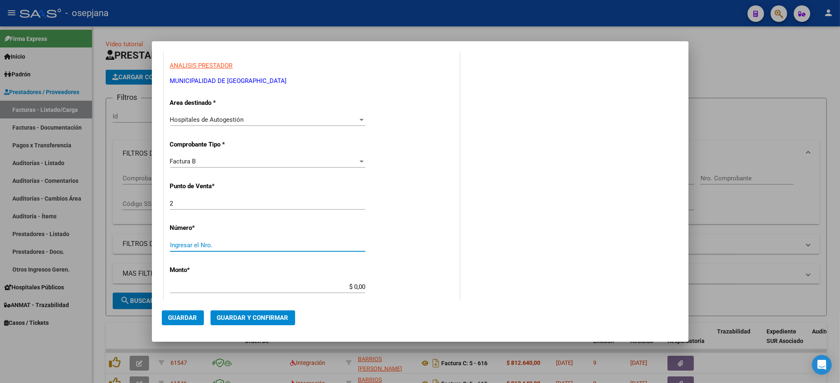
click at [302, 241] on input "Ingresar el Nro." at bounding box center [267, 244] width 195 height 7
click at [255, 243] on input "Ingresar el Nro." at bounding box center [267, 244] width 195 height 7
type input "2702"
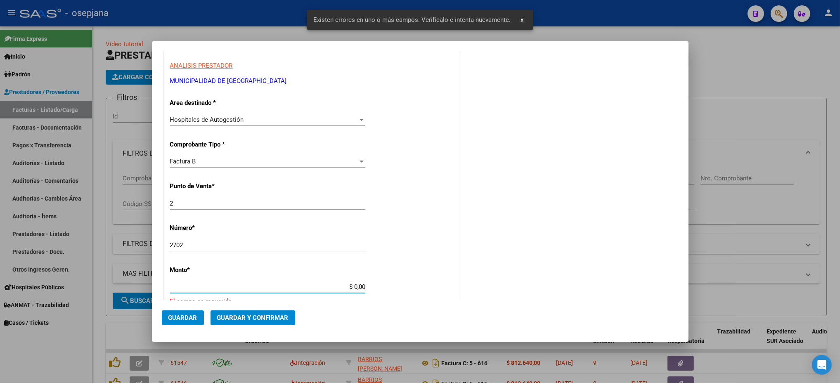
scroll to position [225, 0]
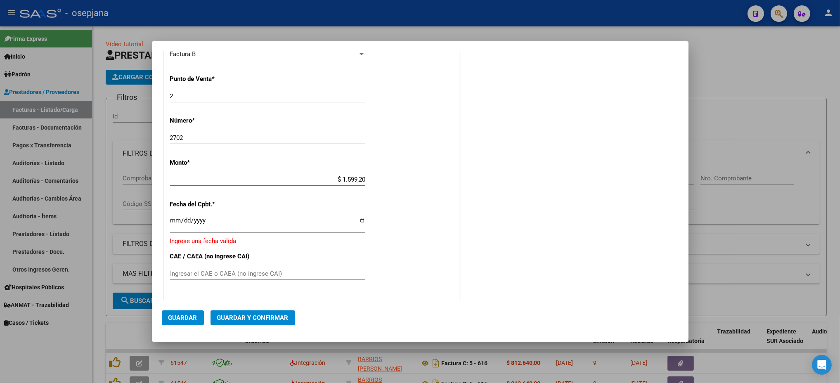
type input "$ 15.992,00"
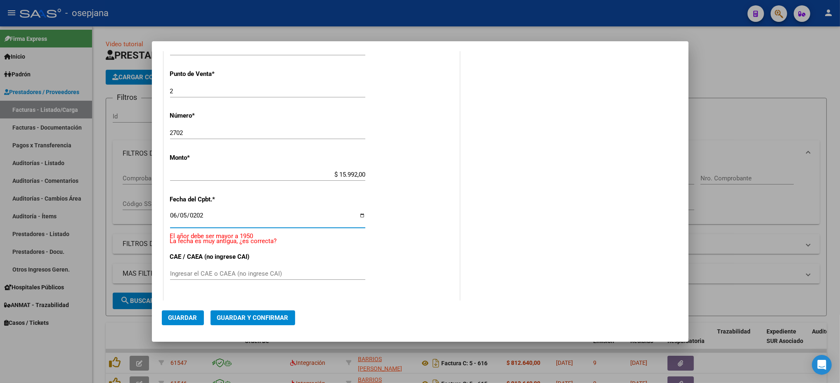
type input "[DATE]"
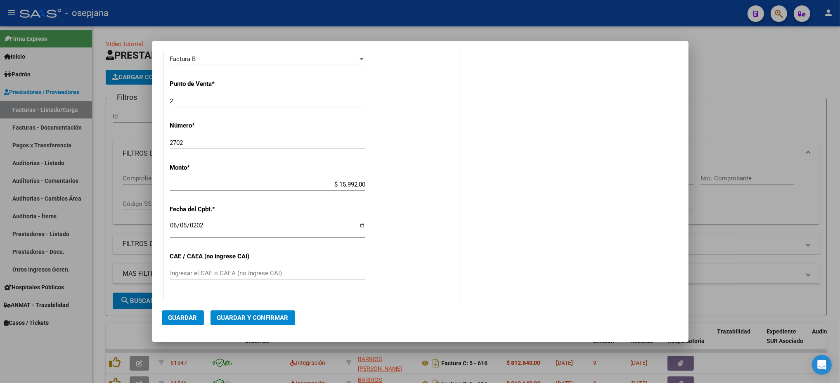
scroll to position [370, 0]
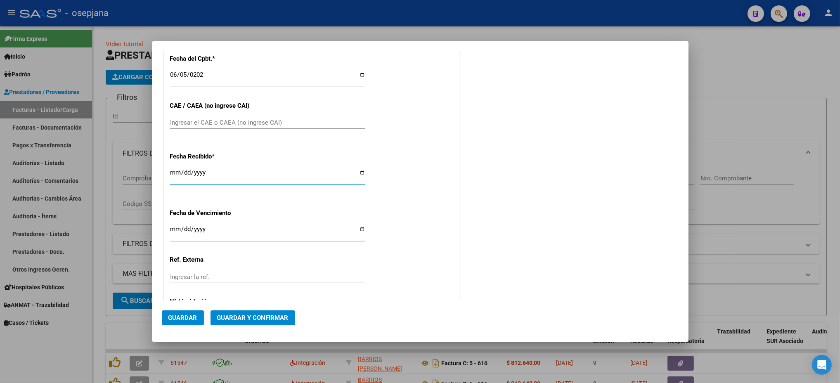
type input "[DATE]"
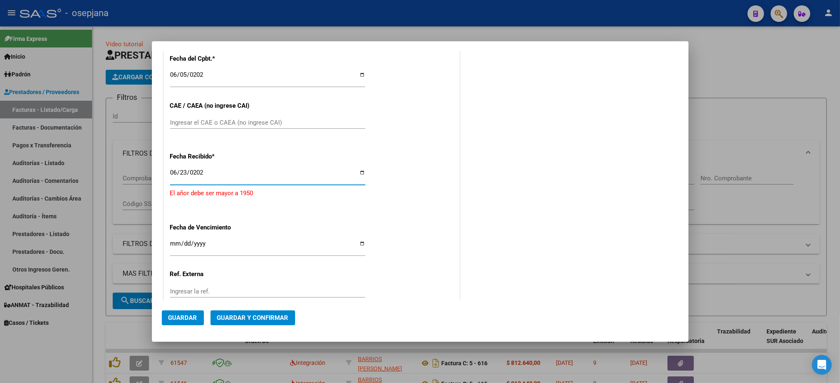
type input "[DATE]"
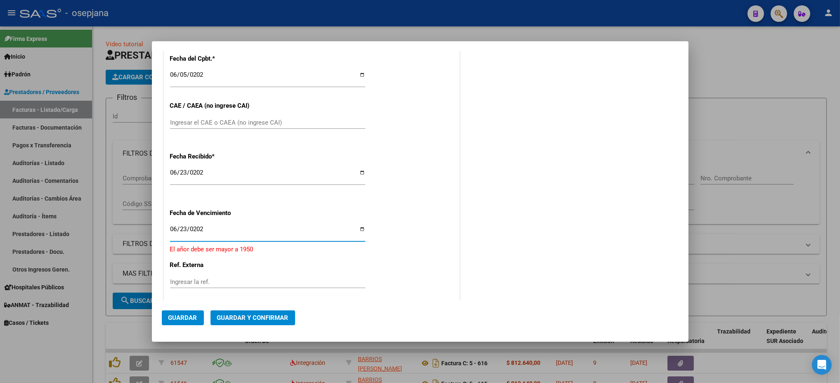
type input "[DATE]"
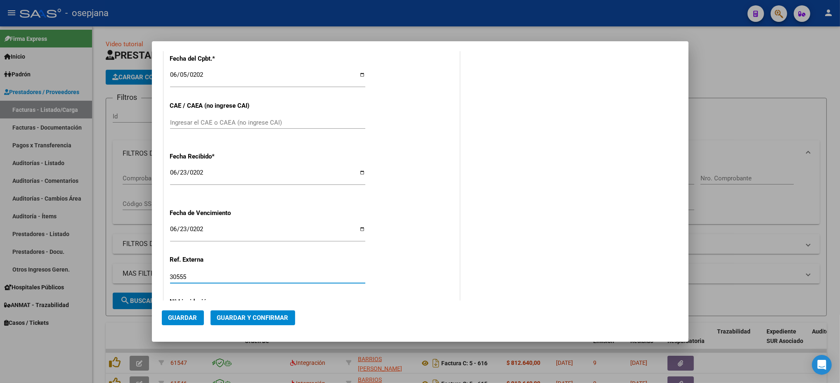
type input "30555"
click at [180, 316] on span "Guardar" at bounding box center [182, 317] width 29 height 7
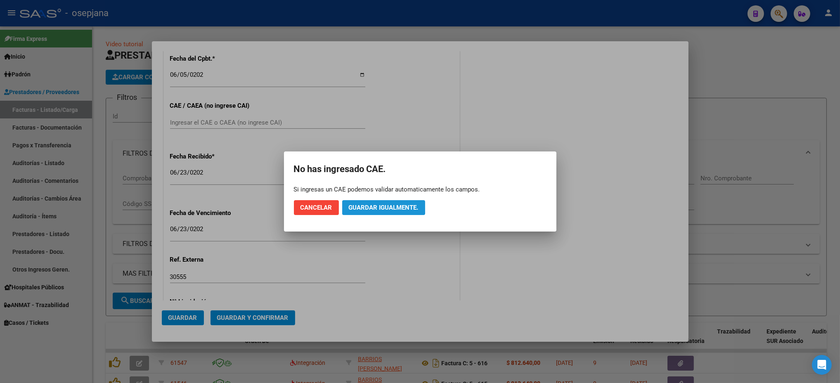
click at [363, 205] on span "Guardar igualmente." at bounding box center [384, 207] width 70 height 7
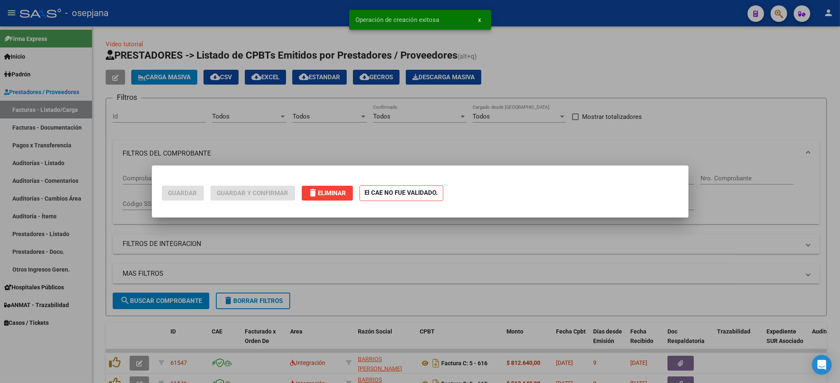
scroll to position [0, 0]
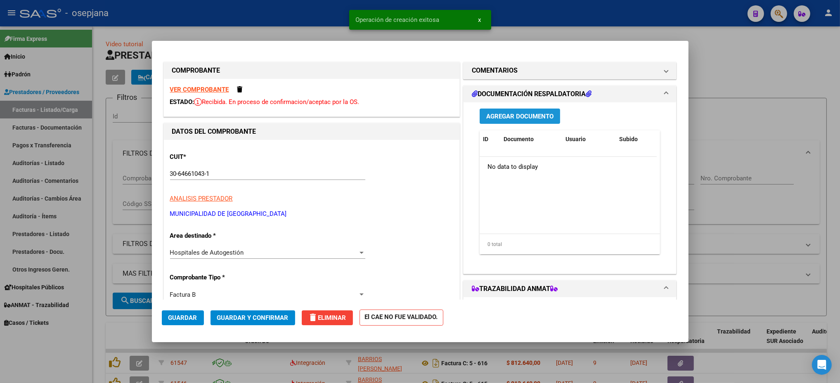
click at [510, 113] on span "Agregar Documento" at bounding box center [519, 116] width 67 height 7
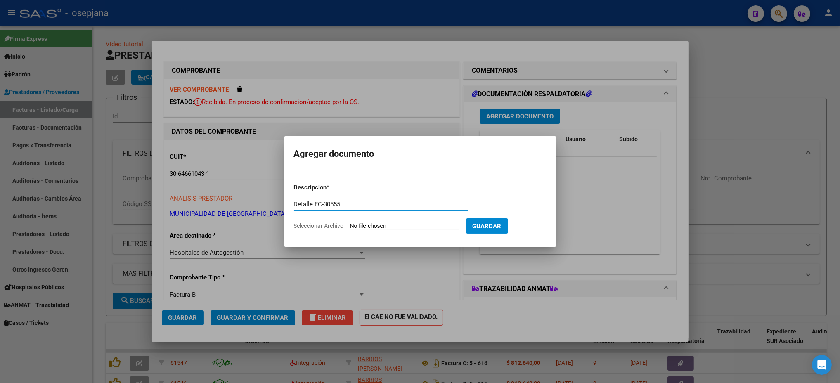
type input "Detalle FC-30555"
click at [350, 222] on input "Seleccionar Archivo" at bounding box center [404, 226] width 109 height 8
type input "C:\fakepath\Municipalidad de Maipu FC-2702.PDF"
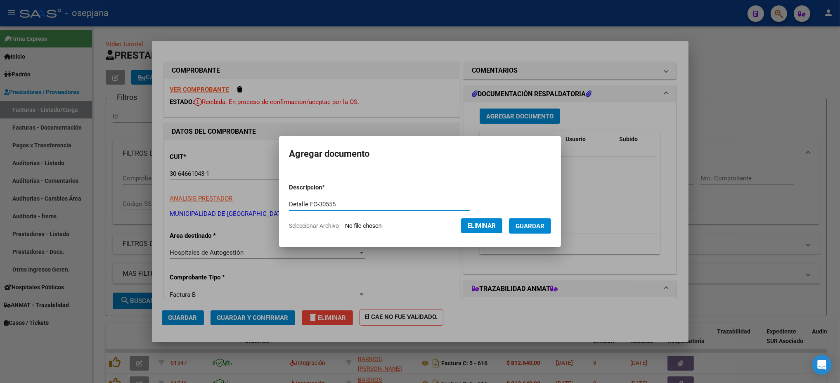
click at [342, 203] on input "Detalle FC-30555" at bounding box center [379, 204] width 181 height 7
type input "Detalle FC-2702"
click at [536, 223] on span "Guardar" at bounding box center [529, 225] width 29 height 7
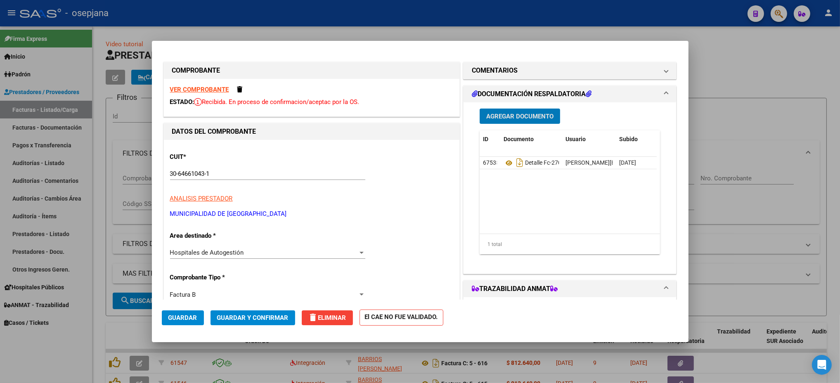
scroll to position [427, 0]
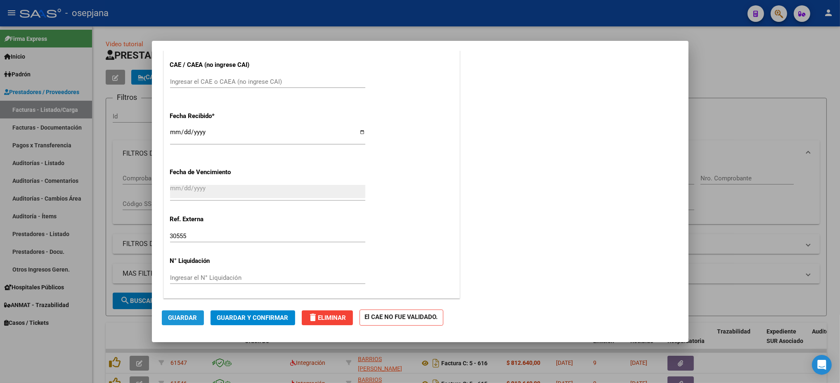
click at [187, 319] on span "Guardar" at bounding box center [182, 317] width 29 height 7
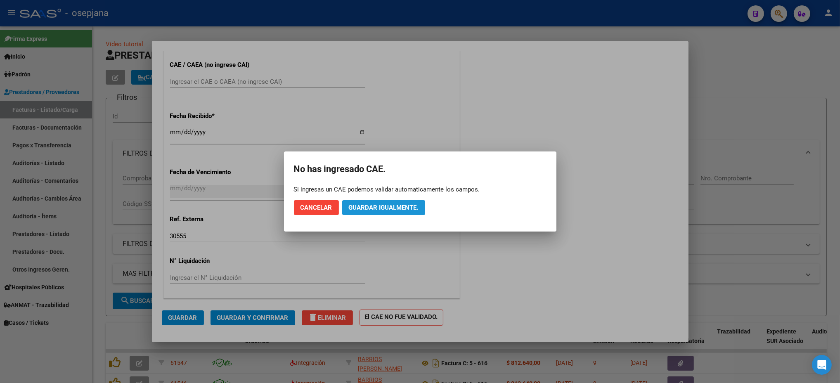
click at [389, 204] on span "Guardar igualmente." at bounding box center [384, 207] width 70 height 7
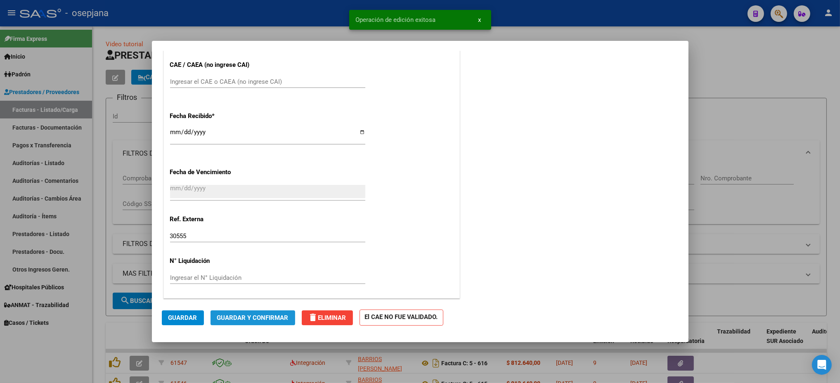
click at [268, 314] on span "Guardar y Confirmar" at bounding box center [252, 317] width 71 height 7
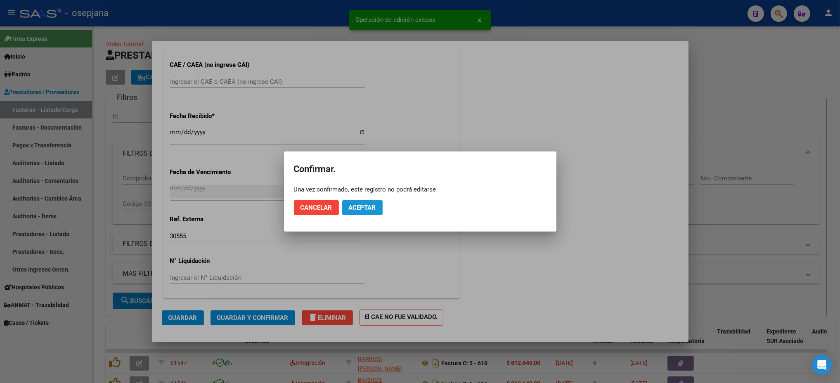
click at [373, 210] on span "Aceptar" at bounding box center [362, 207] width 27 height 7
click at [373, 210] on span "Guardar igualmente." at bounding box center [384, 207] width 70 height 7
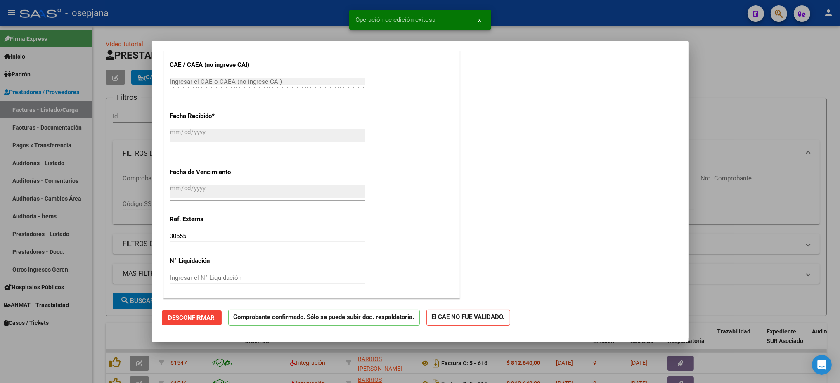
click at [227, 19] on div at bounding box center [420, 191] width 840 height 383
type input "$ 0,00"
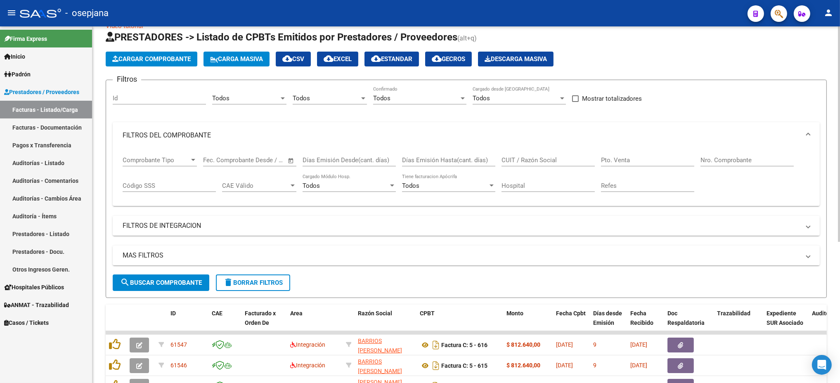
scroll to position [21, 0]
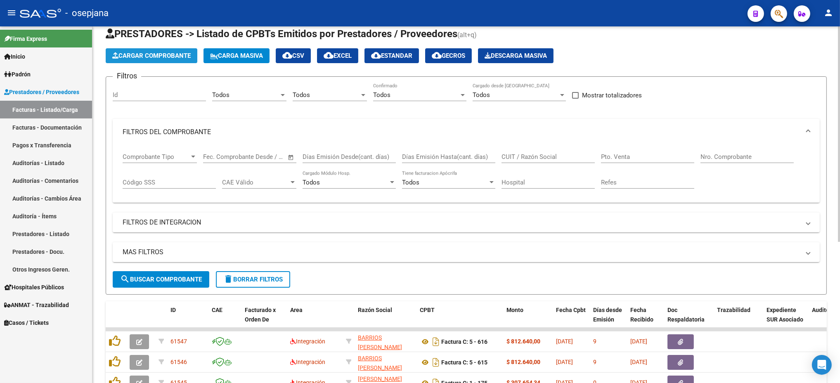
click at [190, 59] on button "Cargar Comprobante" at bounding box center [152, 55] width 92 height 15
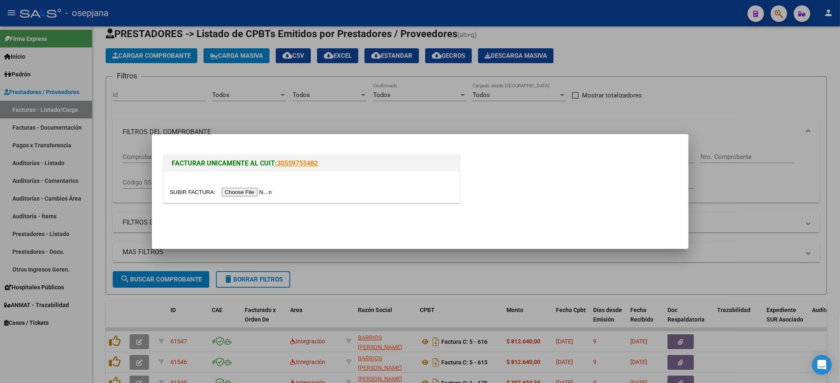
click at [242, 187] on div at bounding box center [311, 191] width 283 height 9
click at [243, 189] on input "file" at bounding box center [222, 192] width 104 height 9
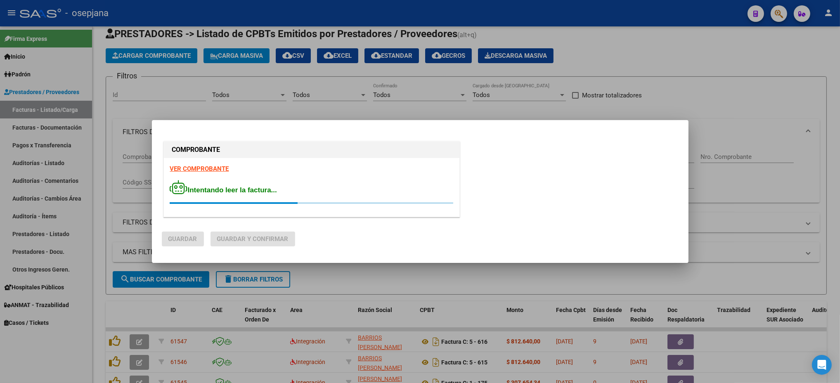
click at [218, 168] on strong "VER COMPROBANTE" at bounding box center [199, 168] width 59 height 7
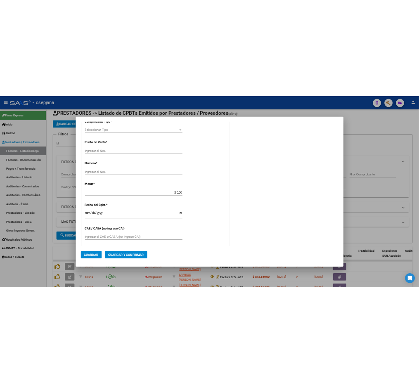
scroll to position [0, 0]
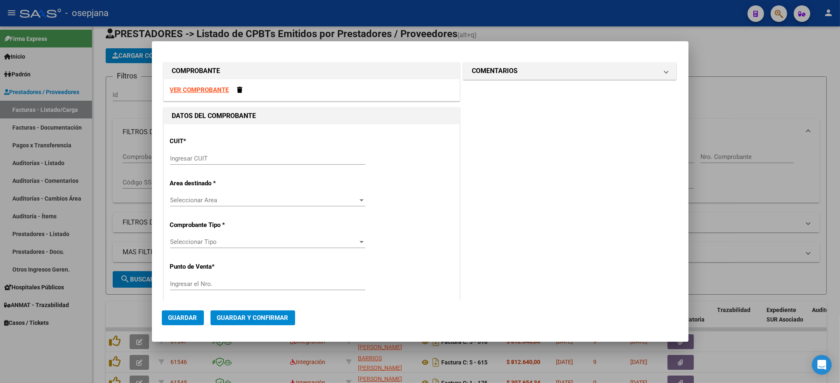
drag, startPoint x: 284, startPoint y: 125, endPoint x: 209, endPoint y: 90, distance: 82.2
click at [209, 90] on strong "VER COMPROBANTE" at bounding box center [199, 89] width 59 height 7
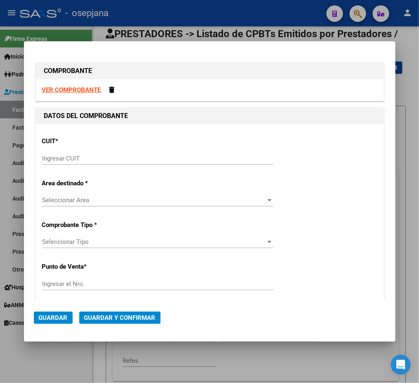
click at [66, 92] on strong "VER COMPROBANTE" at bounding box center [71, 89] width 59 height 7
click at [124, 158] on input "Ingresar CUIT" at bounding box center [157, 158] width 231 height 7
click at [88, 155] on input "Ingresar CUIT" at bounding box center [157, 158] width 231 height 7
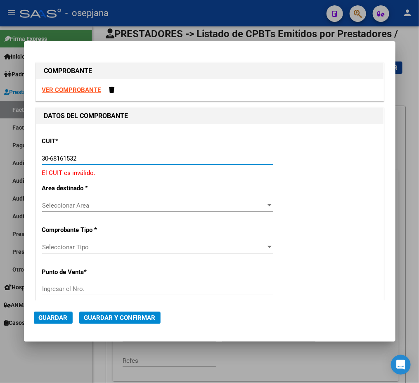
type input "30-68161532-2"
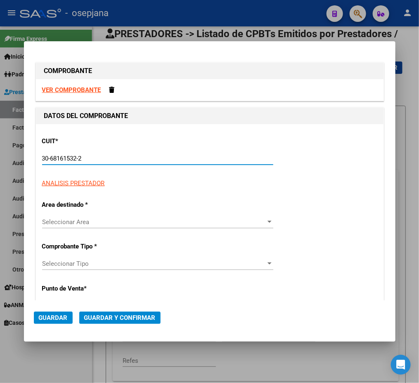
type input "19"
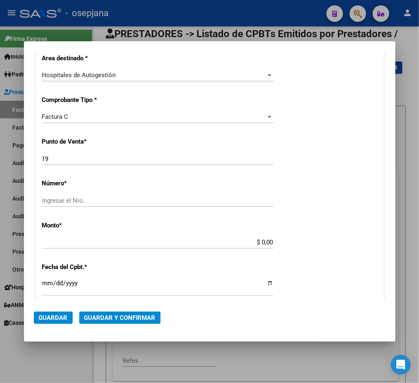
scroll to position [179, 0]
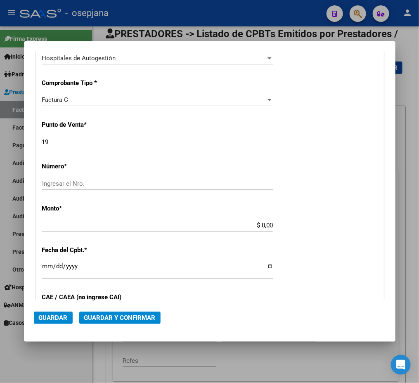
type input "30-68161532-2"
click at [205, 147] on div "19 Ingresar el Nro." at bounding box center [157, 142] width 231 height 12
type input "18"
click at [194, 181] on input "Ingresar el Nro." at bounding box center [157, 183] width 231 height 7
type input "13294"
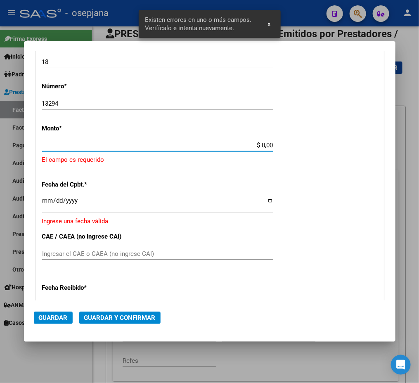
scroll to position [258, 0]
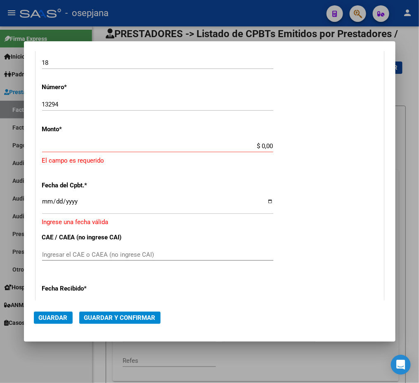
click at [202, 145] on input "$ 0,00" at bounding box center [157, 145] width 231 height 7
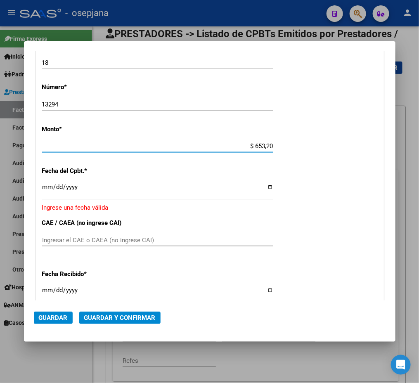
type input "$ 6.532,00"
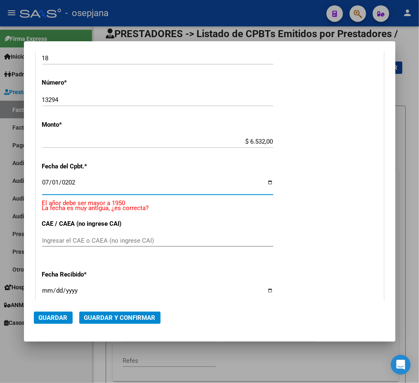
type input "[DATE]"
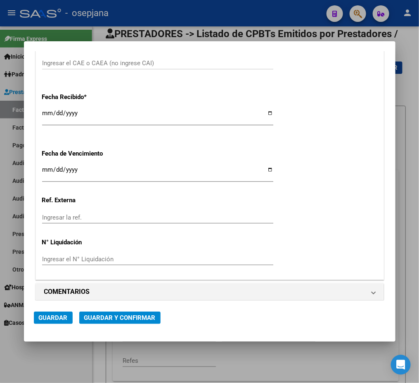
scroll to position [436, 0]
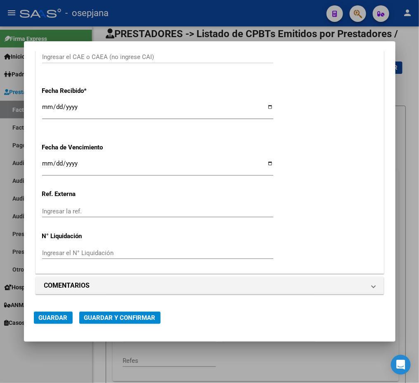
click at [46, 164] on input "Ingresar la fecha" at bounding box center [157, 166] width 231 height 13
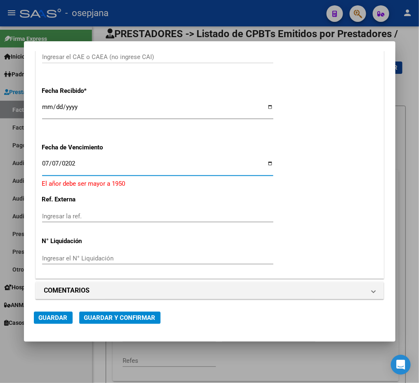
type input "[DATE]"
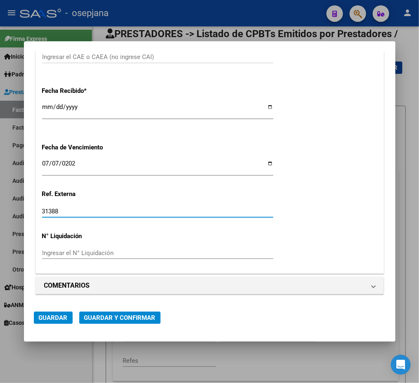
type input "31388"
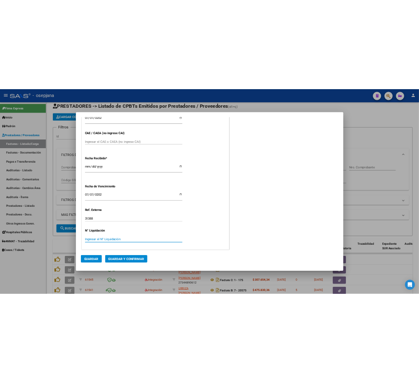
scroll to position [0, 0]
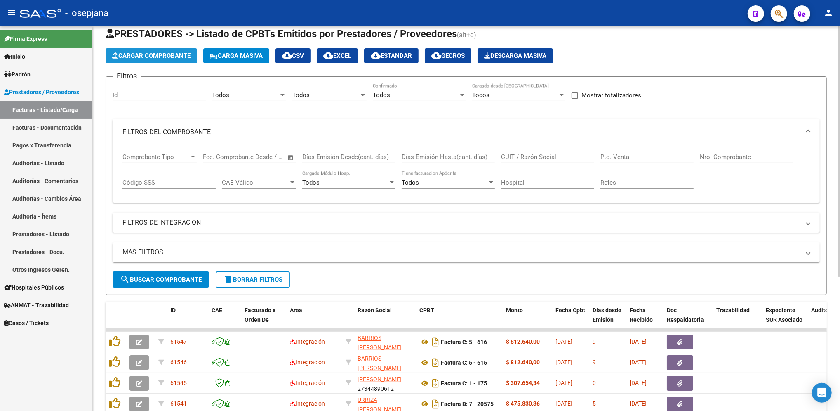
click at [174, 53] on span "Cargar Comprobante" at bounding box center [151, 55] width 78 height 7
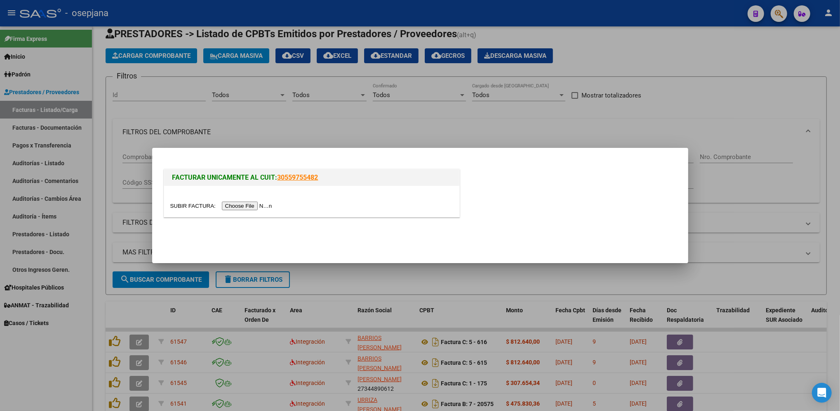
click at [256, 207] on input "file" at bounding box center [222, 205] width 104 height 9
click at [40, 164] on div at bounding box center [420, 205] width 840 height 411
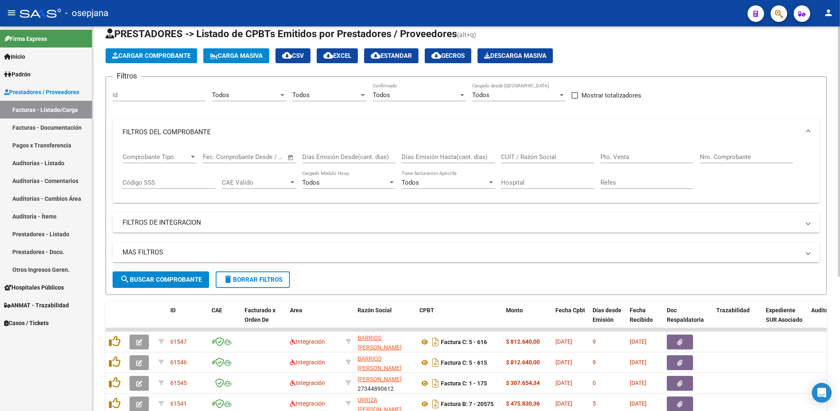
click at [161, 159] on span "Comprobante Tipo" at bounding box center [156, 156] width 67 height 7
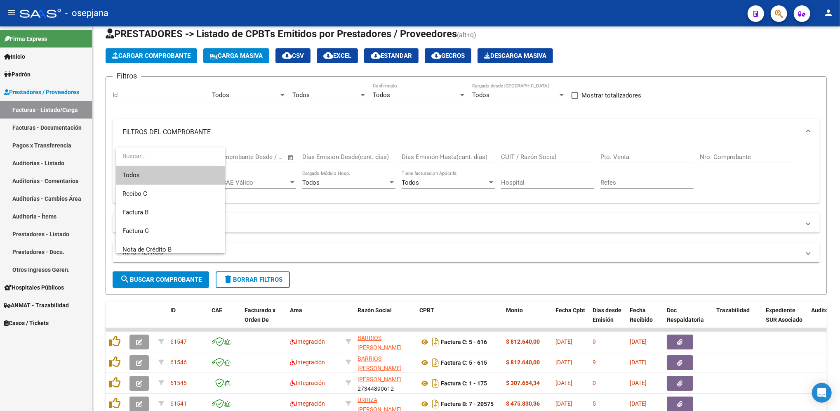
click at [159, 93] on div at bounding box center [420, 205] width 840 height 411
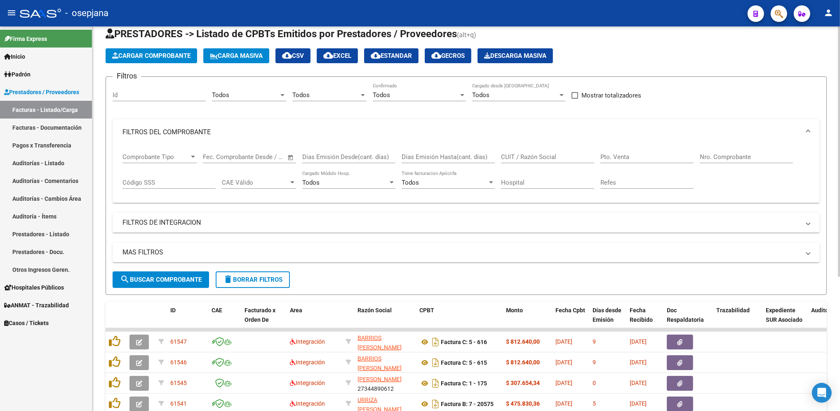
click at [143, 58] on span "Cargar Comprobante" at bounding box center [151, 55] width 78 height 7
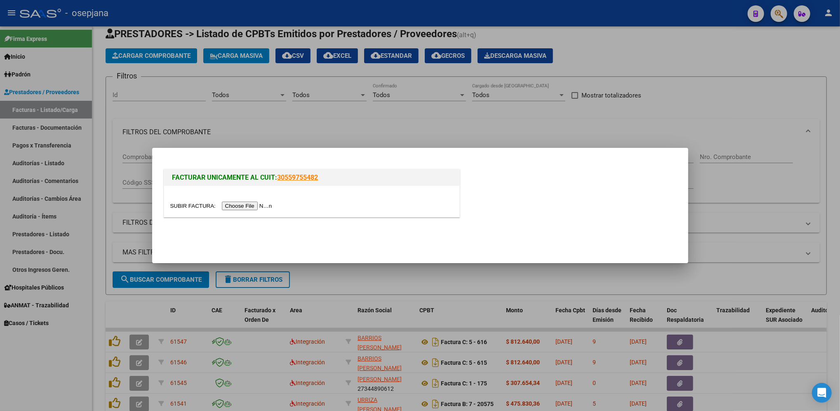
click at [244, 202] on input "file" at bounding box center [222, 205] width 104 height 9
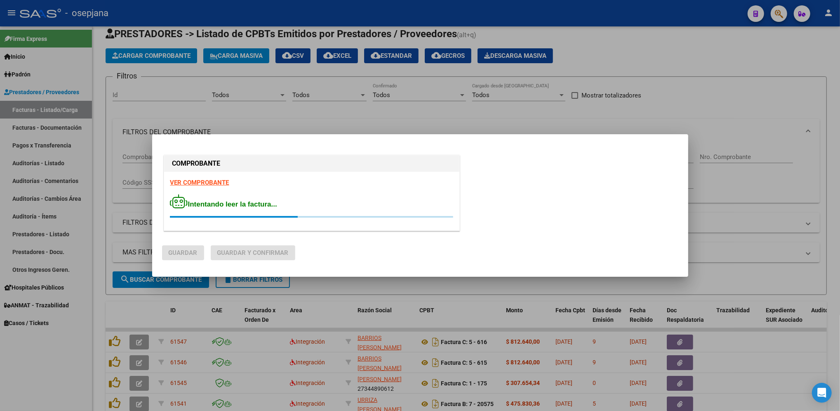
click at [200, 190] on div "VER COMPROBANTE Intentando leer la factura..." at bounding box center [311, 201] width 295 height 59
click at [200, 186] on strong "VER COMPROBANTE" at bounding box center [199, 182] width 59 height 7
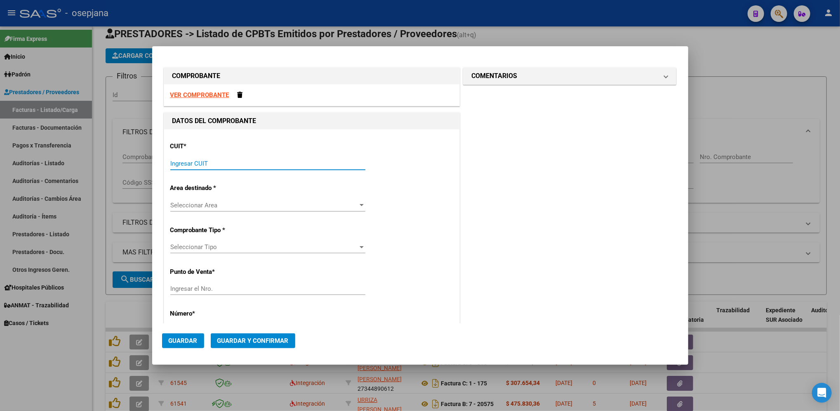
click at [272, 165] on input "Ingresar CUIT" at bounding box center [267, 163] width 195 height 7
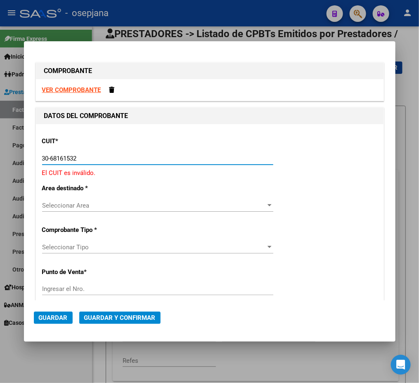
type input "30-68161532-2"
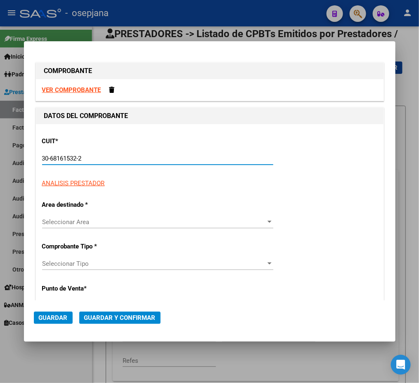
type input "19"
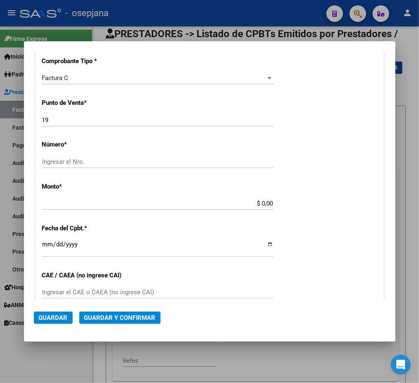
scroll to position [202, 0]
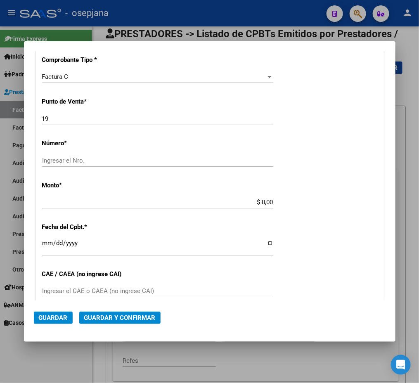
type input "30-68161532-2"
click at [61, 127] on div "19 Ingresar el Nro." at bounding box center [157, 123] width 231 height 20
click at [61, 117] on input "19" at bounding box center [157, 118] width 231 height 7
type input "18"
click at [56, 157] on input "Ingresar el Nro." at bounding box center [157, 160] width 231 height 7
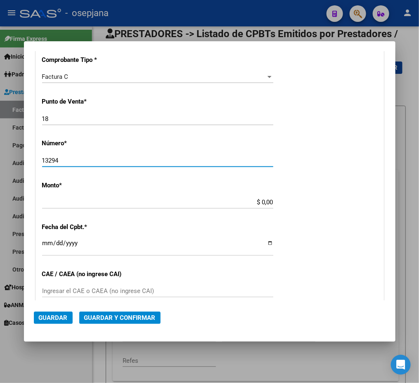
type input "13294"
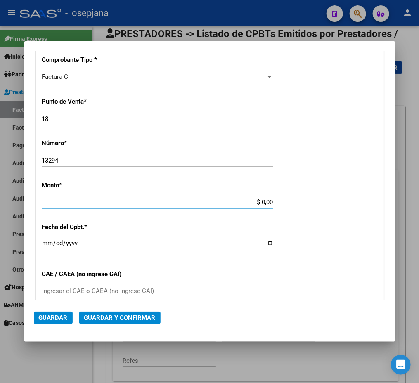
click at [117, 204] on input "$ 0,00" at bounding box center [157, 201] width 231 height 7
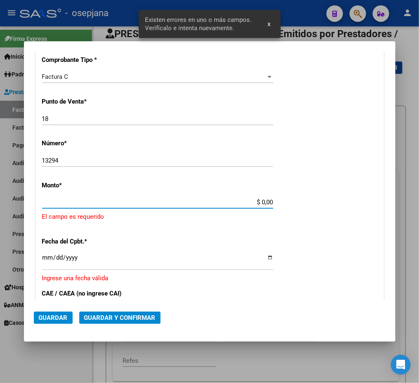
scroll to position [225, 0]
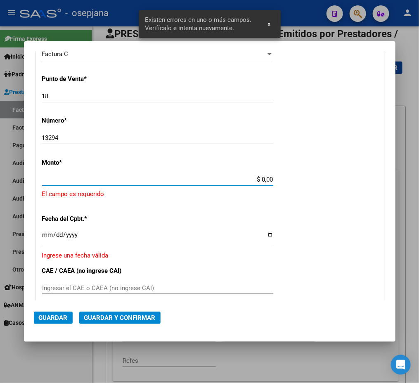
click at [242, 177] on input "$ 0,00" at bounding box center [157, 179] width 231 height 7
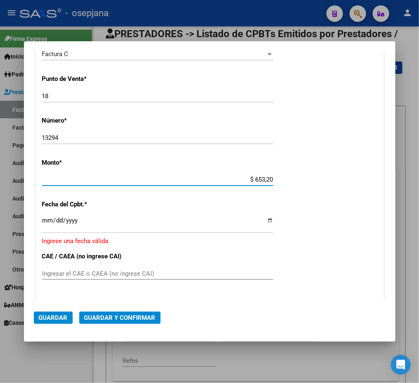
type input "$ 6.532,00"
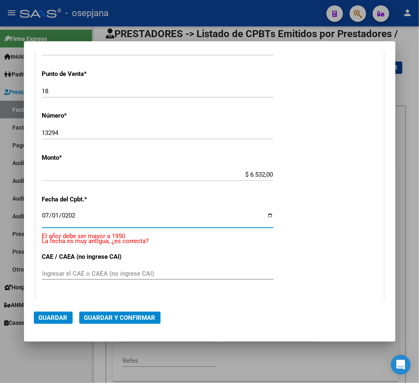
type input "[DATE]"
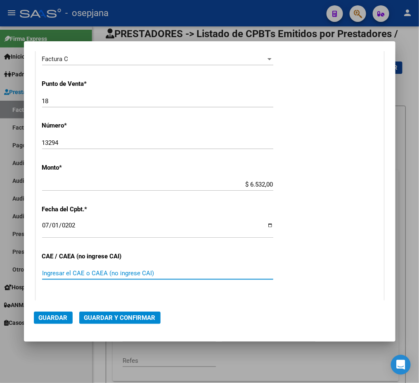
scroll to position [370, 0]
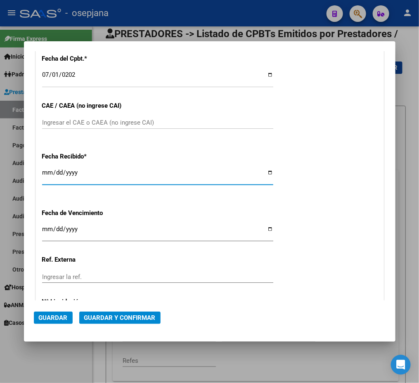
type input "[DATE]"
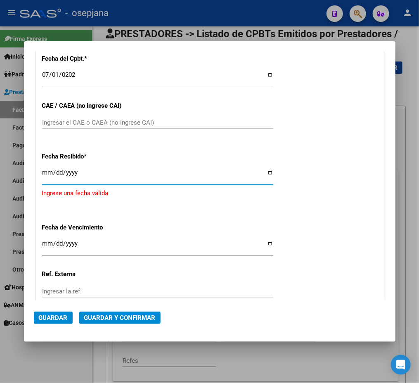
type input "[DATE]"
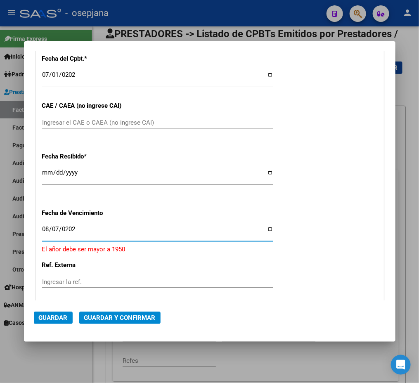
type input "[DATE]"
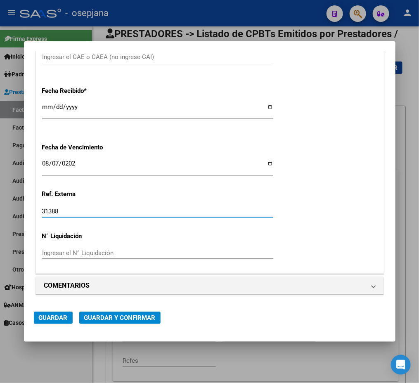
scroll to position [0, 0]
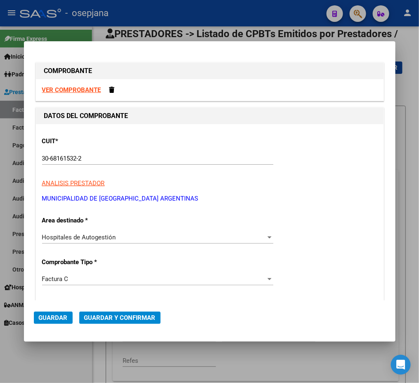
type input "31388"
click at [65, 315] on span "Guardar" at bounding box center [53, 317] width 29 height 7
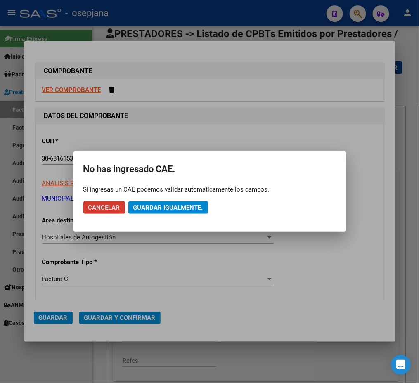
click at [150, 204] on span "Guardar igualmente." at bounding box center [168, 207] width 70 height 7
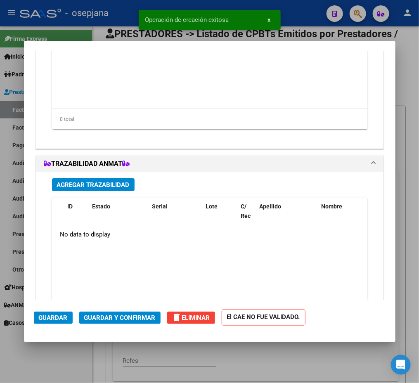
scroll to position [608, 0]
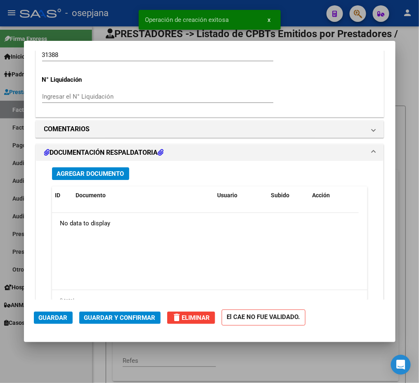
click at [95, 174] on span "Agregar Documento" at bounding box center [90, 173] width 67 height 7
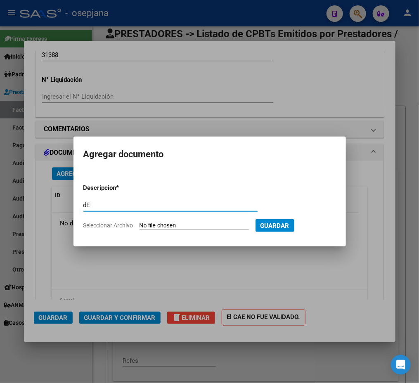
type input "d"
type input "Detalle FC-13294"
click at [222, 224] on input "Seleccionar Archivo" at bounding box center [193, 226] width 109 height 8
type input "C:\fakepath\Municipalidad de Malvinas Argentinas FC-13924.PDF"
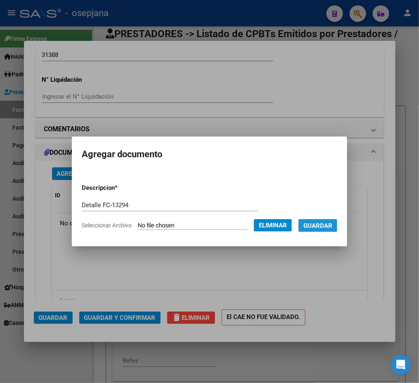
click at [307, 225] on span "Guardar" at bounding box center [317, 225] width 29 height 7
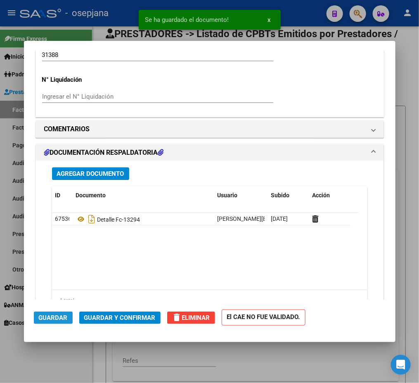
click at [50, 319] on span "Guardar" at bounding box center [53, 317] width 29 height 7
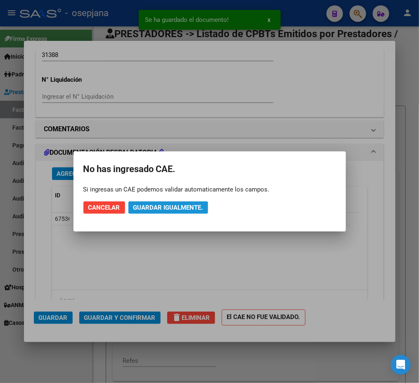
click at [170, 209] on span "Guardar igualmente." at bounding box center [168, 207] width 70 height 7
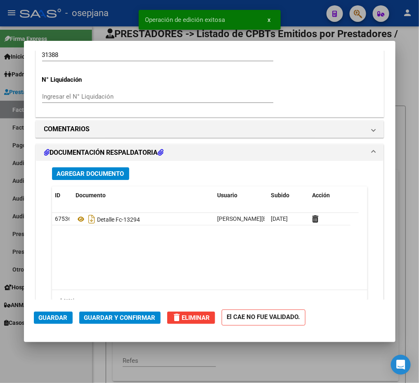
click at [123, 316] on span "Guardar y Confirmar" at bounding box center [119, 317] width 71 height 7
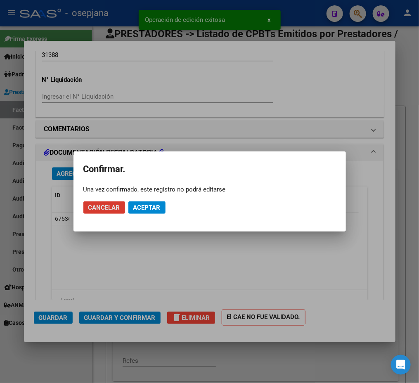
click at [160, 212] on button "Aceptar" at bounding box center [146, 207] width 37 height 12
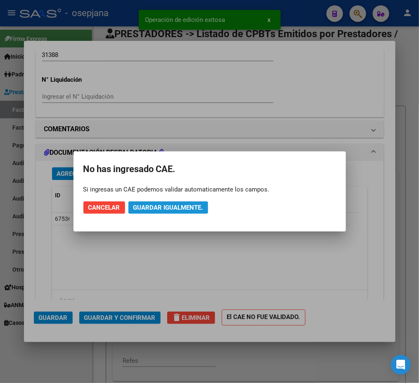
click at [156, 205] on span "Guardar igualmente." at bounding box center [168, 207] width 70 height 7
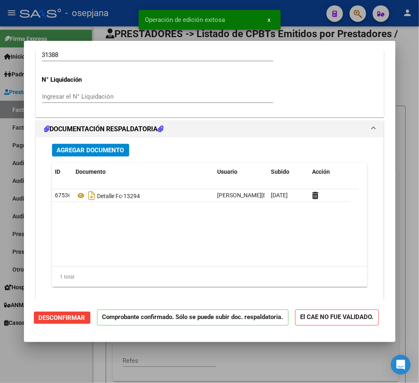
click at [0, 149] on html "menu - osepjana person Firma Express Inicio Calendario SSS Instructivos Contact…" at bounding box center [209, 191] width 419 height 383
click at [14, 160] on div at bounding box center [209, 191] width 419 height 383
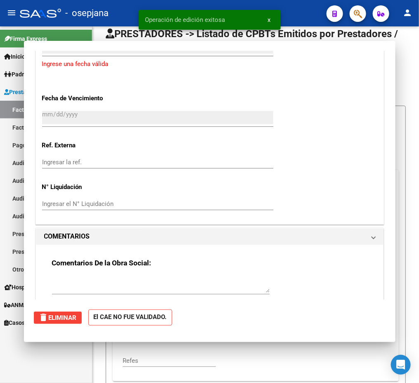
scroll to position [0, 0]
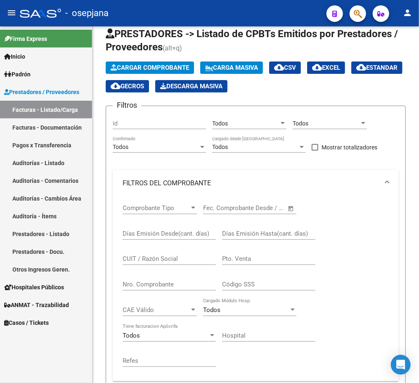
click at [59, 162] on link "Auditorías - Listado" at bounding box center [46, 163] width 92 height 18
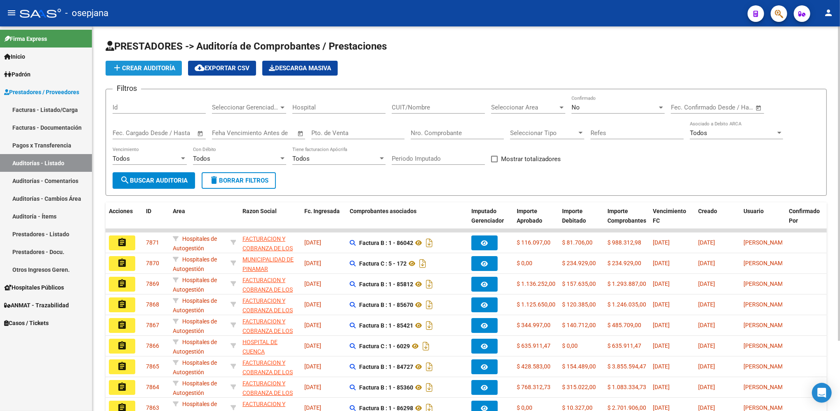
click at [135, 70] on span "add Crear Auditoría" at bounding box center [143, 67] width 63 height 7
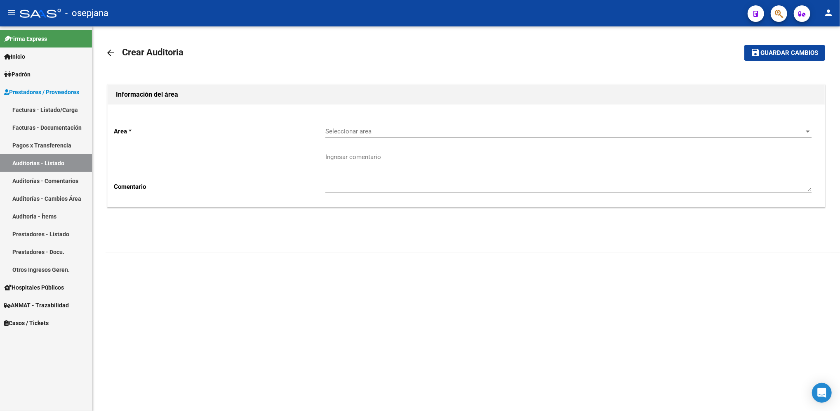
click at [382, 134] on span "Seleccionar area" at bounding box center [565, 130] width 479 height 7
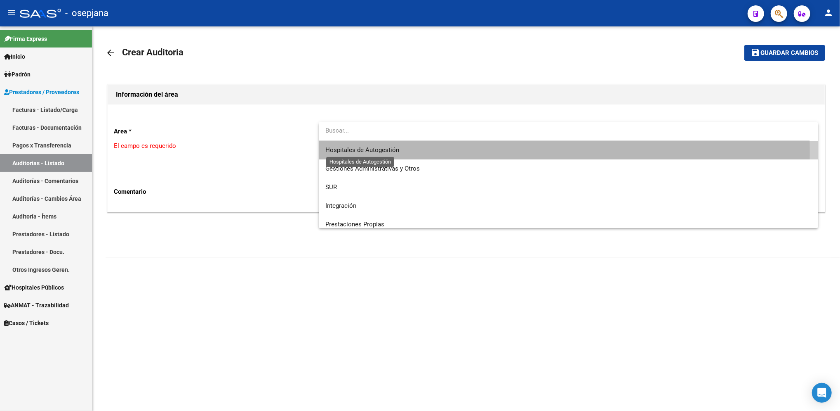
click at [375, 152] on span "Hospitales de Autogestión" at bounding box center [363, 149] width 74 height 7
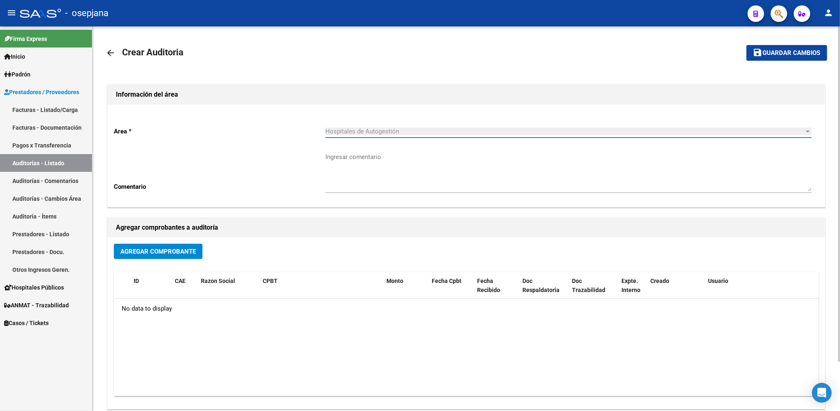
click at [168, 250] on span "Agregar Comprobante" at bounding box center [158, 251] width 76 height 7
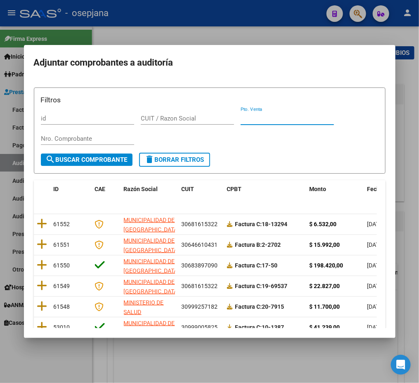
click at [258, 117] on input "Pto. Venta" at bounding box center [287, 118] width 93 height 7
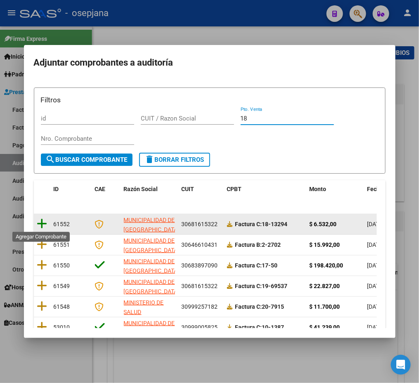
type input "18"
click at [41, 223] on icon at bounding box center [42, 224] width 10 height 12
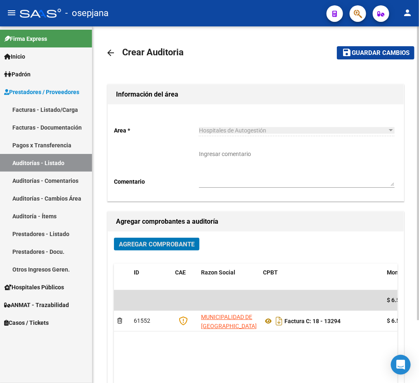
click at [386, 55] on span "Guardar cambios" at bounding box center [381, 53] width 58 height 7
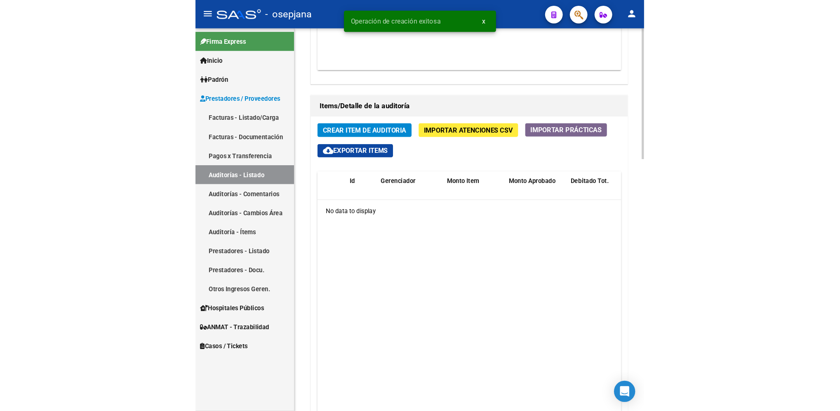
scroll to position [596, 0]
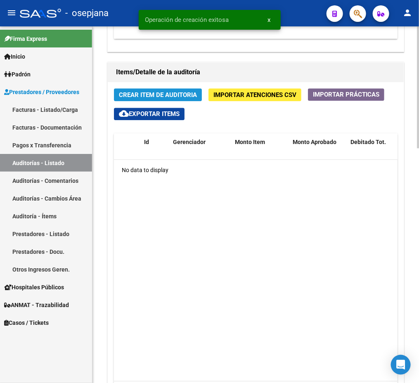
click at [168, 94] on span "Crear Item de Auditoria" at bounding box center [158, 94] width 78 height 7
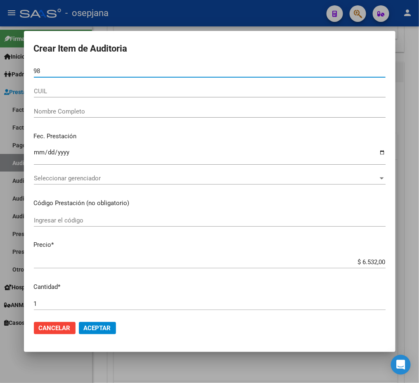
type input "9"
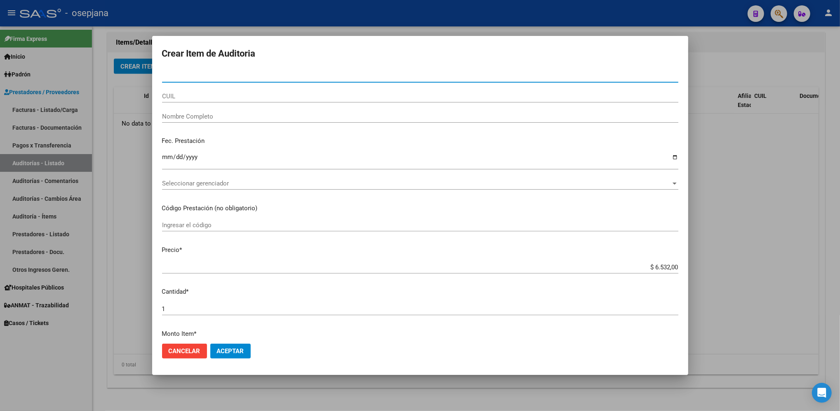
scroll to position [564, 0]
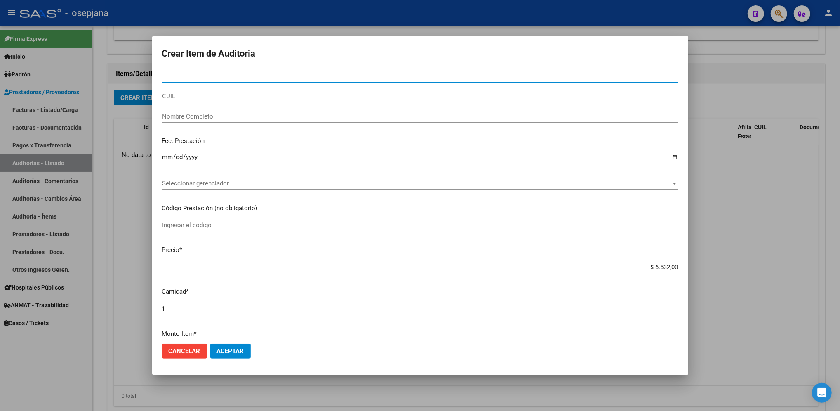
click at [742, 300] on div at bounding box center [420, 205] width 840 height 411
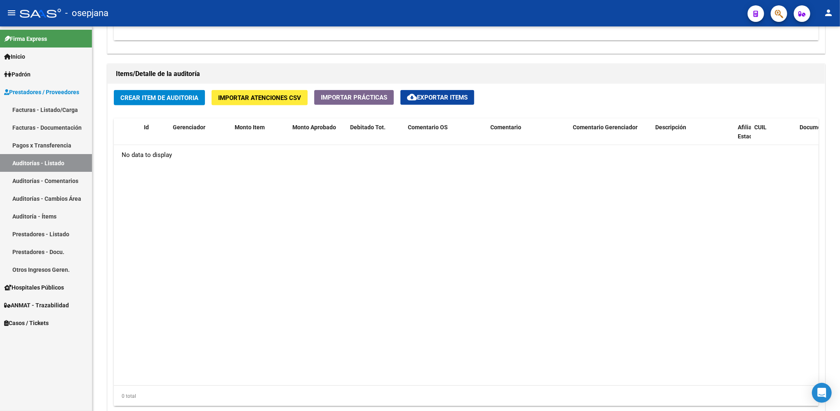
click at [41, 106] on link "Facturas - Listado/Carga" at bounding box center [46, 110] width 92 height 18
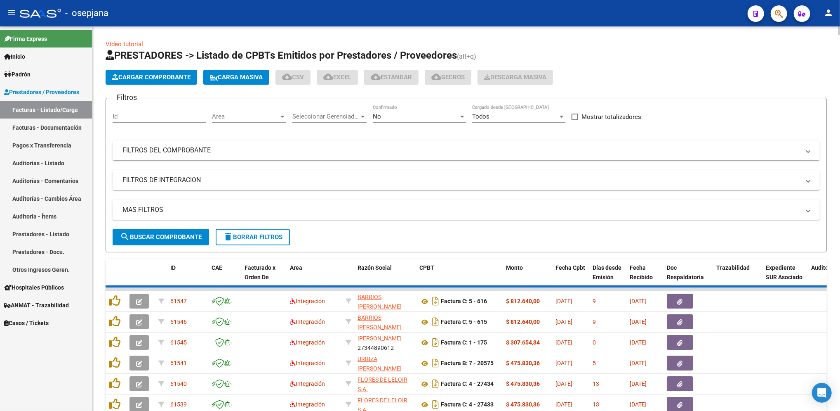
click at [159, 76] on span "Cargar Comprobante" at bounding box center [151, 76] width 78 height 7
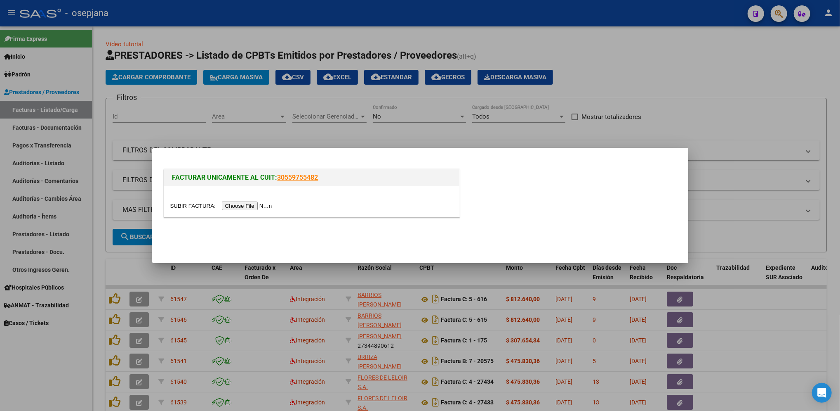
click at [245, 203] on input "file" at bounding box center [222, 205] width 104 height 9
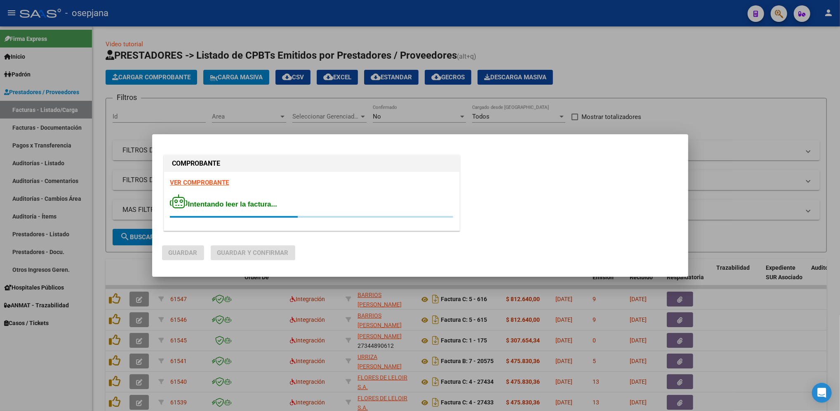
click at [209, 180] on strong "VER COMPROBANTE" at bounding box center [199, 182] width 59 height 7
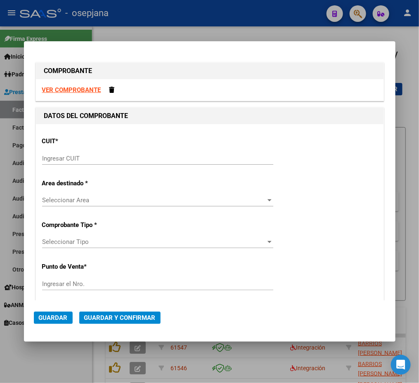
click at [111, 143] on p "CUIT *" at bounding box center [92, 141] width 101 height 9
click at [109, 165] on div "Ingresar CUIT" at bounding box center [157, 162] width 231 height 20
click at [106, 157] on input "Ingresar CUIT" at bounding box center [157, 158] width 231 height 7
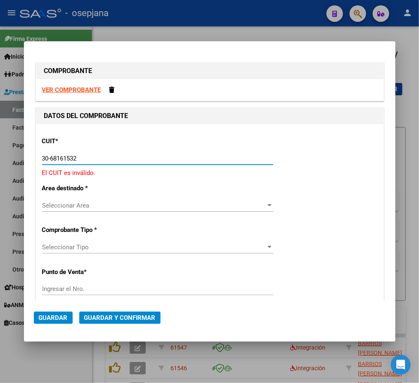
type input "30-68161532-2"
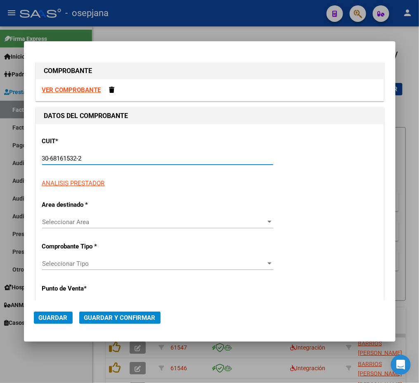
type input "19"
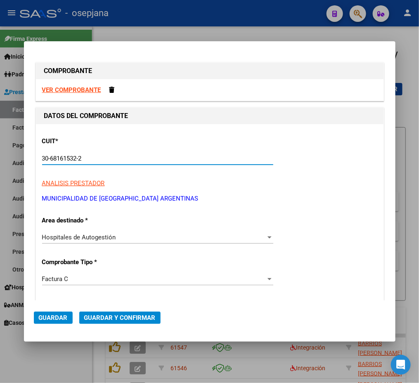
type input "30-68161532-2"
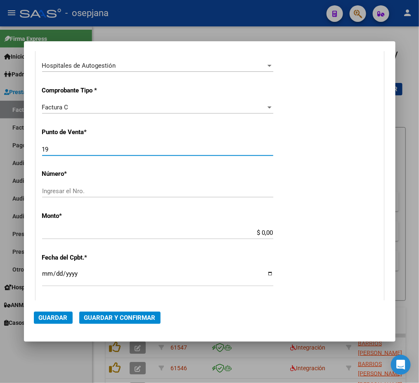
scroll to position [172, 0]
type input "17"
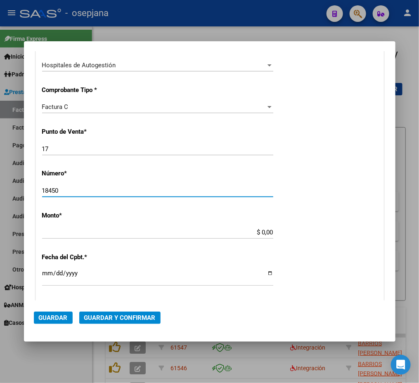
type input "18450"
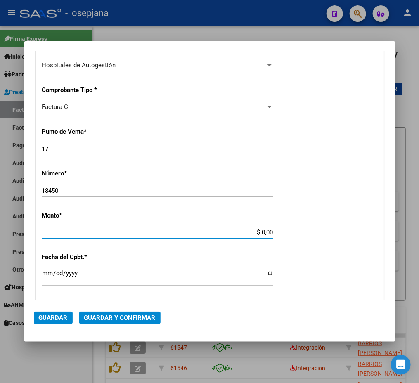
scroll to position [225, 0]
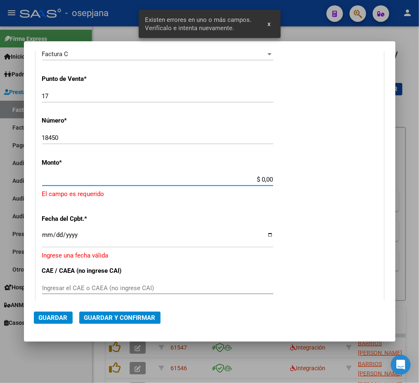
click at [236, 177] on input "$ 0,00" at bounding box center [157, 179] width 231 height 7
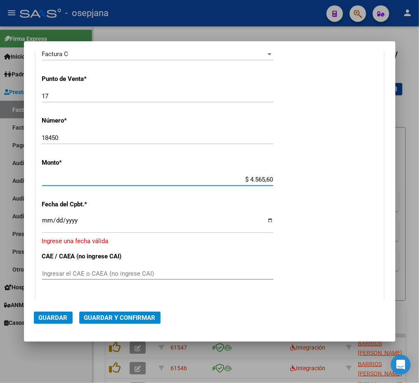
type input "$ 45.656,00"
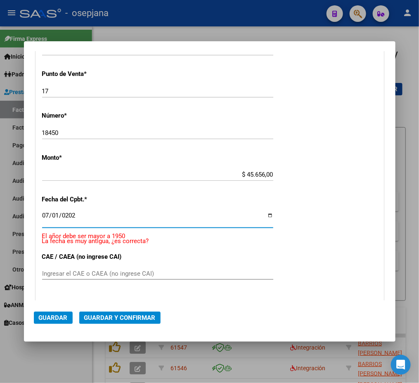
type input "[DATE]"
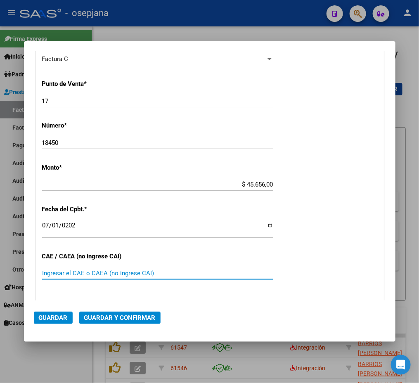
scroll to position [370, 0]
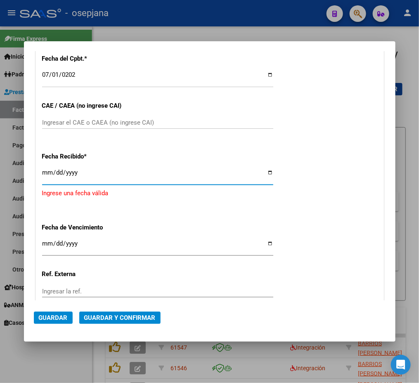
type input "[DATE]"
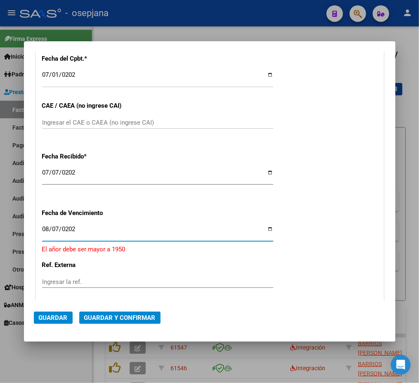
type input "[DATE]"
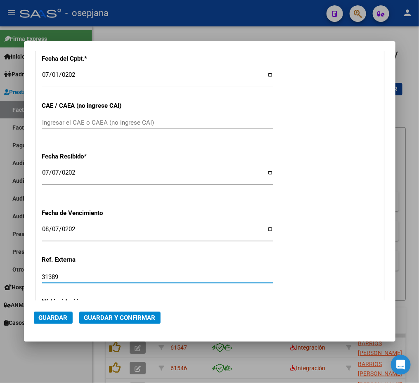
type input "31389"
click at [61, 311] on button "Guardar" at bounding box center [53, 317] width 39 height 12
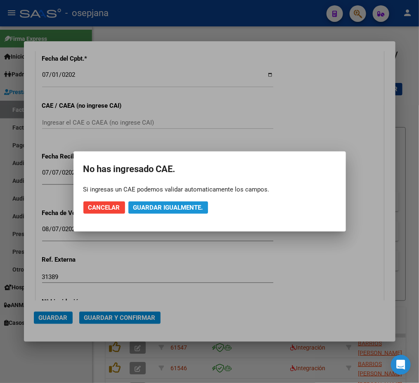
click at [140, 207] on span "Guardar igualmente." at bounding box center [168, 207] width 70 height 7
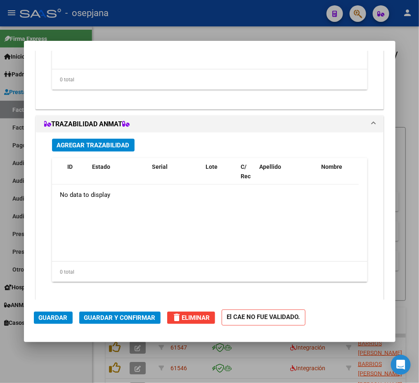
scroll to position [599, 0]
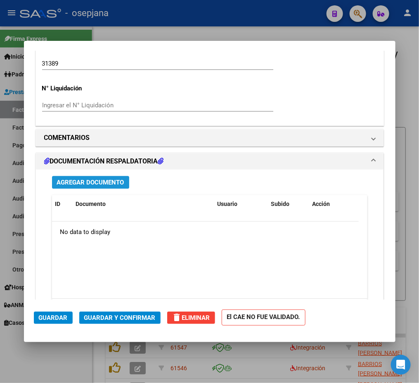
click at [113, 181] on span "Agregar Documento" at bounding box center [90, 182] width 67 height 7
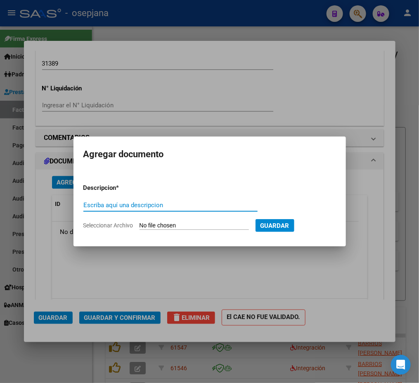
click at [142, 203] on input "Escriba aquí una descripcion" at bounding box center [170, 204] width 174 height 7
type input "Detalle FC-18450"
click at [167, 224] on input "Seleccionar Archivo" at bounding box center [193, 226] width 109 height 8
type input "C:\fakepath\Municipalidad de Malvinas Argentinas FC-18450.PDF"
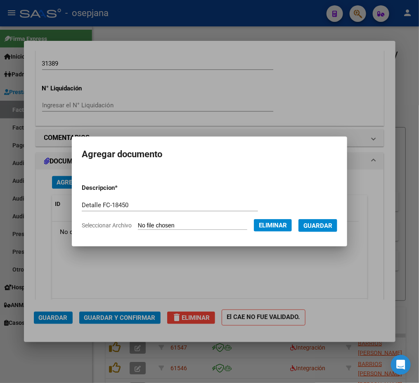
click at [315, 227] on span "Guardar" at bounding box center [317, 225] width 29 height 7
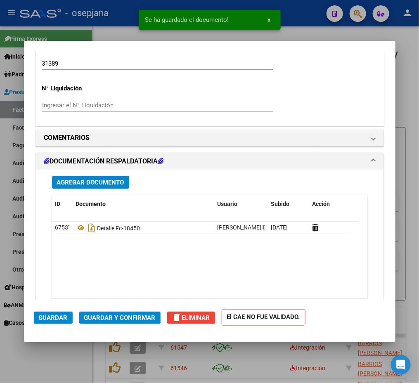
click at [9, 107] on div at bounding box center [209, 191] width 419 height 383
type input "$ 0,00"
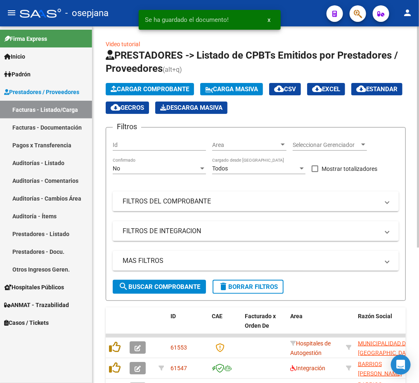
click at [141, 86] on span "Cargar Comprobante" at bounding box center [150, 88] width 78 height 7
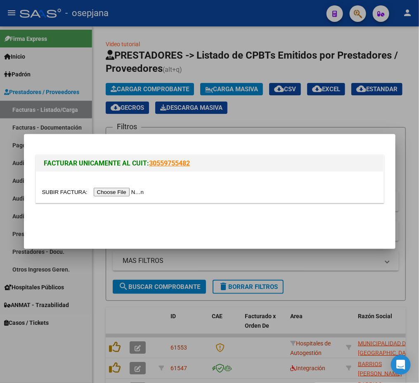
click at [110, 189] on input "file" at bounding box center [94, 192] width 104 height 9
click at [199, 273] on div at bounding box center [209, 191] width 419 height 383
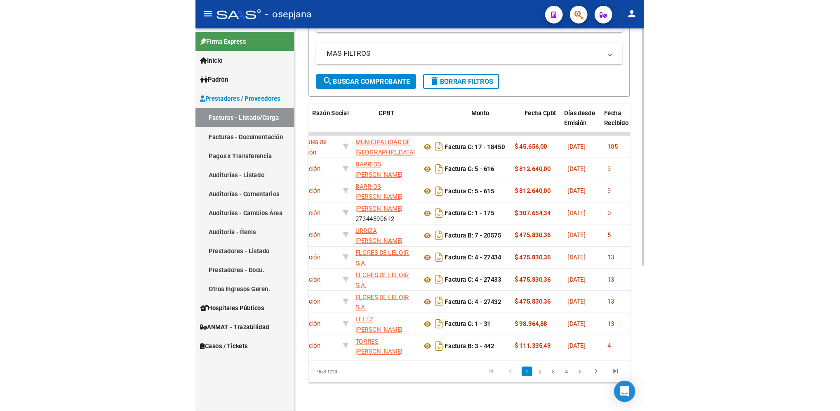
scroll to position [0, 289]
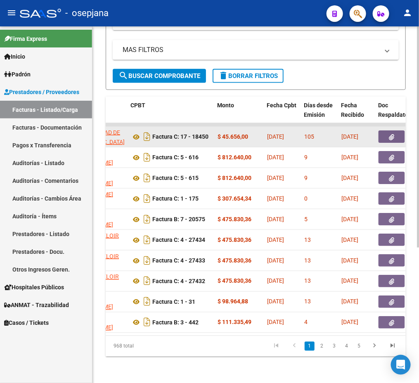
click at [385, 130] on button "button" at bounding box center [391, 136] width 26 height 12
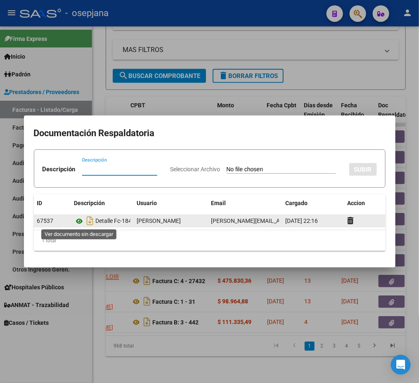
click at [77, 221] on icon at bounding box center [79, 221] width 11 height 10
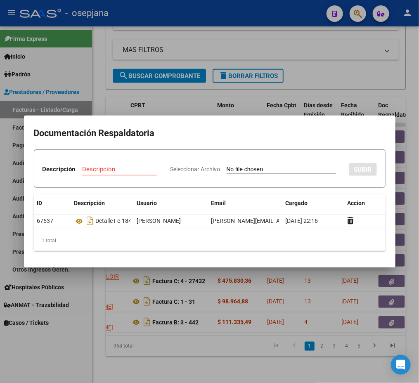
click at [97, 77] on div at bounding box center [209, 191] width 419 height 383
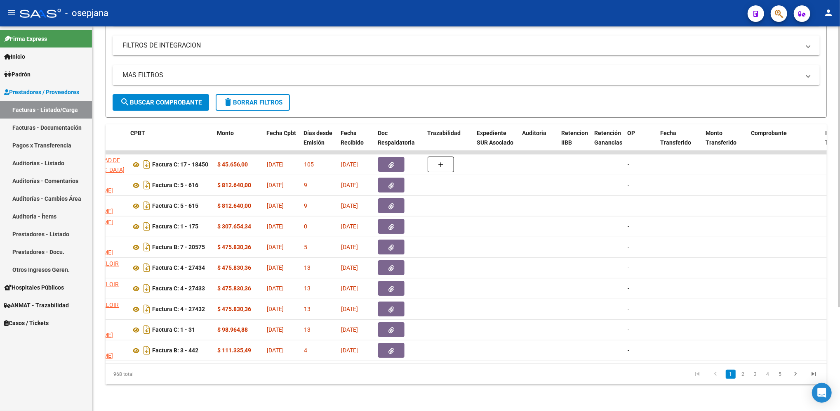
scroll to position [0, 0]
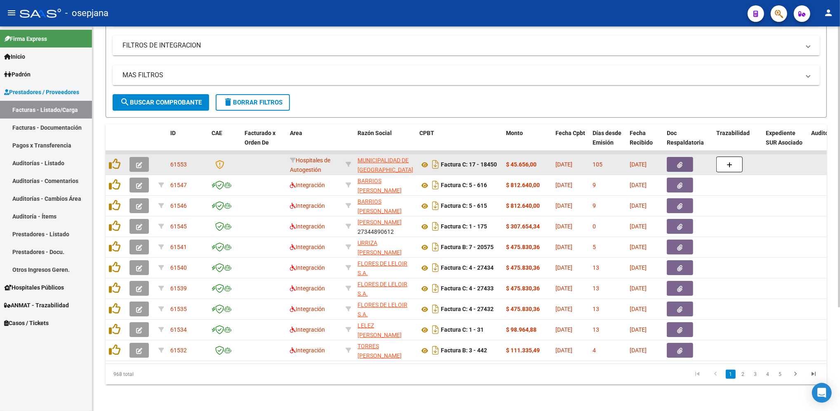
click at [140, 160] on button "button" at bounding box center [139, 164] width 19 height 15
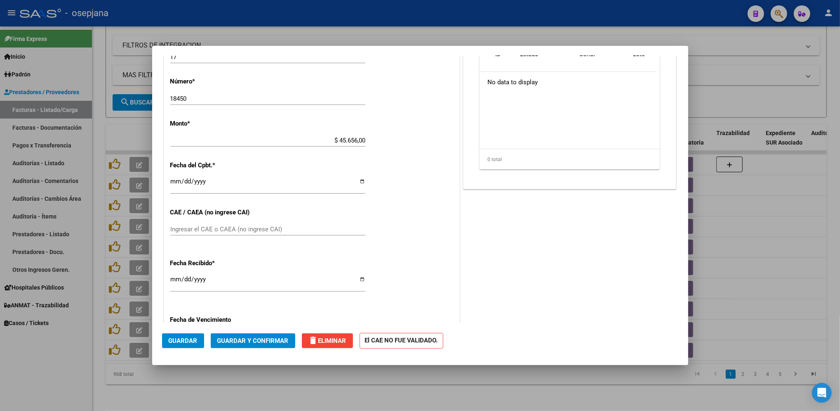
scroll to position [408, 0]
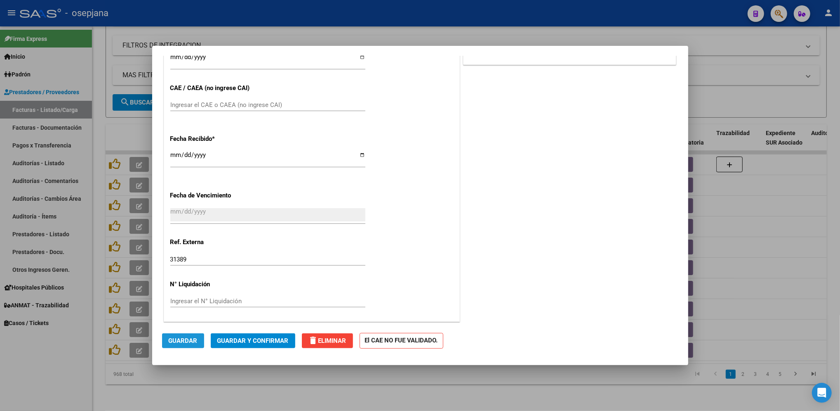
click at [195, 343] on span "Guardar" at bounding box center [183, 340] width 29 height 7
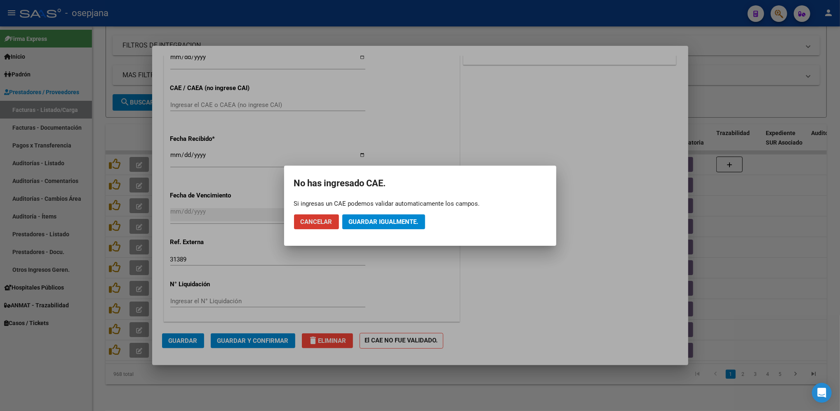
click at [384, 223] on span "Guardar igualmente." at bounding box center [384, 221] width 70 height 7
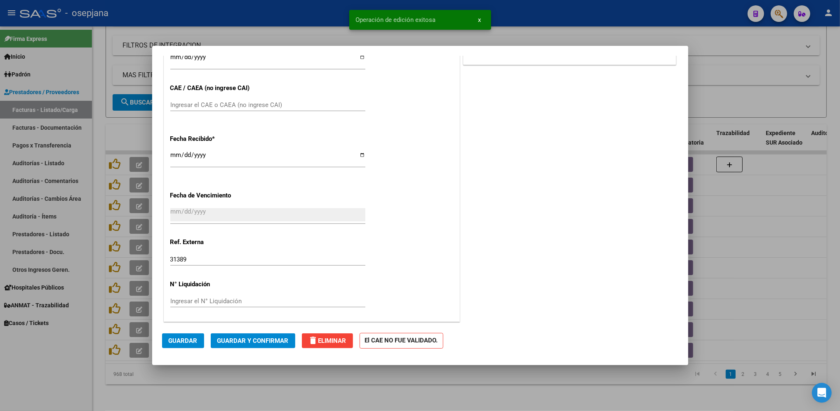
click at [256, 336] on button "Guardar y Confirmar" at bounding box center [253, 340] width 85 height 15
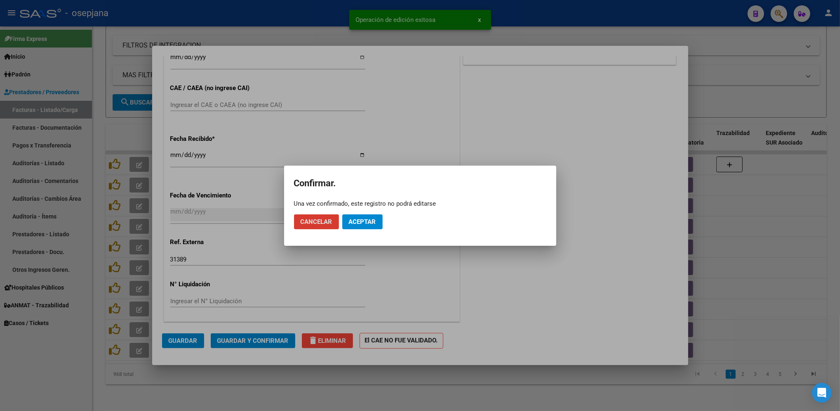
click at [347, 223] on button "Aceptar" at bounding box center [362, 221] width 40 height 15
click at [363, 215] on button "Guardar igualmente." at bounding box center [383, 221] width 83 height 15
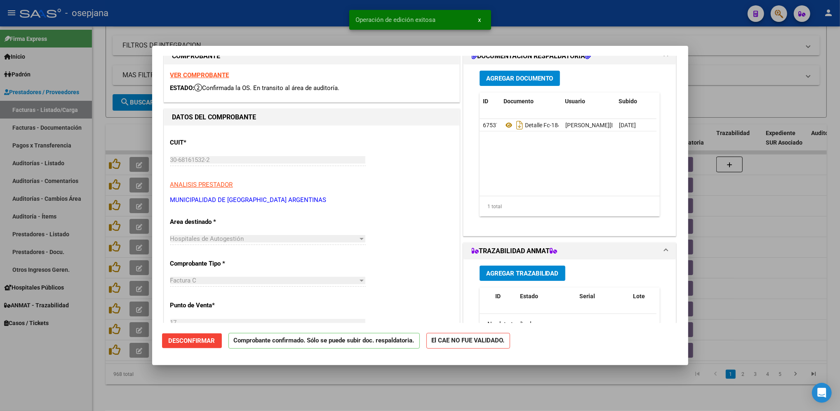
scroll to position [0, 0]
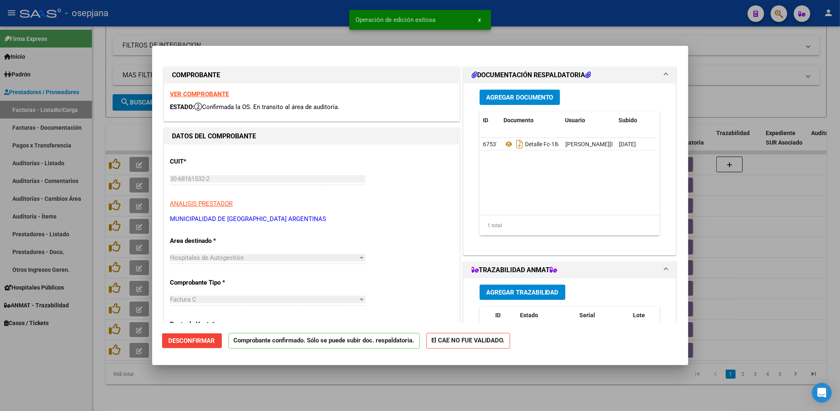
click at [83, 147] on div at bounding box center [420, 205] width 840 height 411
type input "$ 0,00"
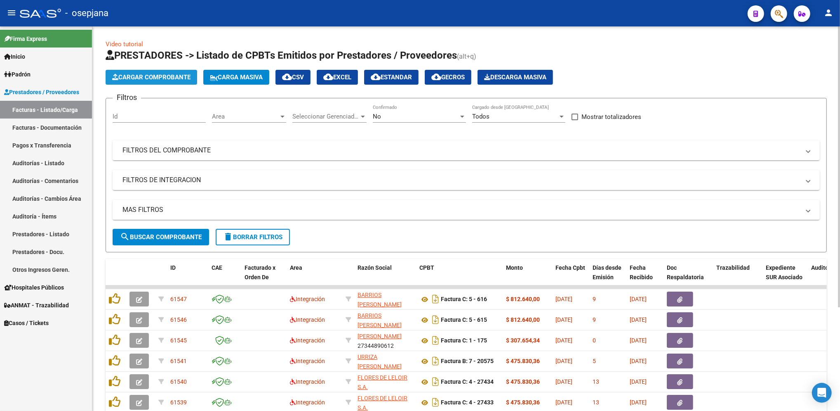
click at [147, 72] on button "Cargar Comprobante" at bounding box center [152, 77] width 92 height 15
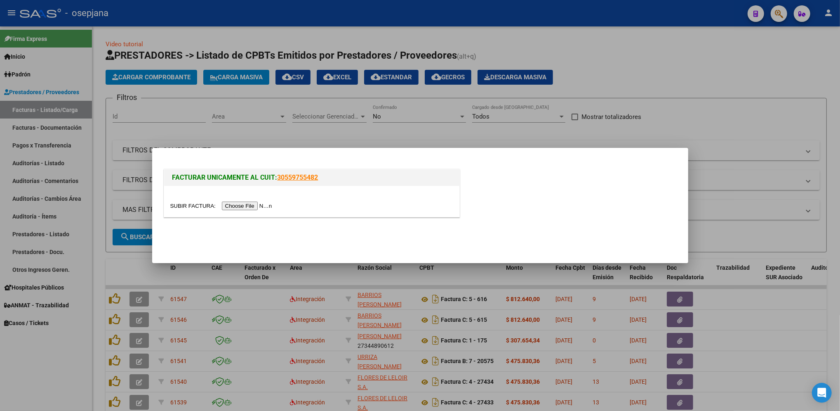
click at [249, 198] on div at bounding box center [311, 201] width 295 height 31
click at [248, 202] on input "file" at bounding box center [222, 205] width 104 height 9
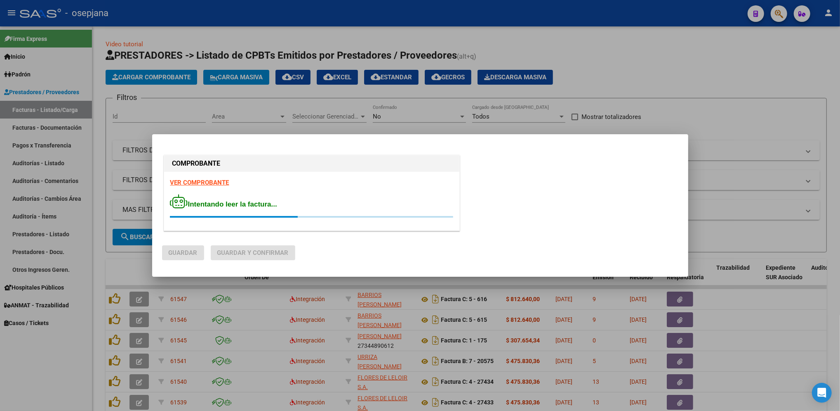
click at [212, 184] on strong "VER COMPROBANTE" at bounding box center [199, 182] width 59 height 7
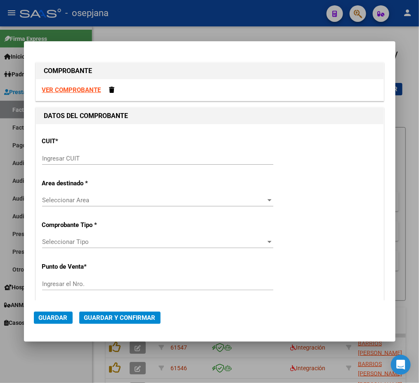
click at [52, 158] on input "Ingresar CUIT" at bounding box center [157, 158] width 231 height 7
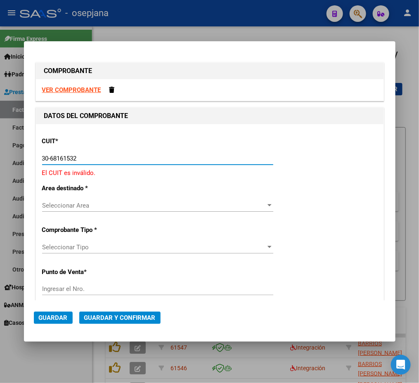
type input "30-68161532-2"
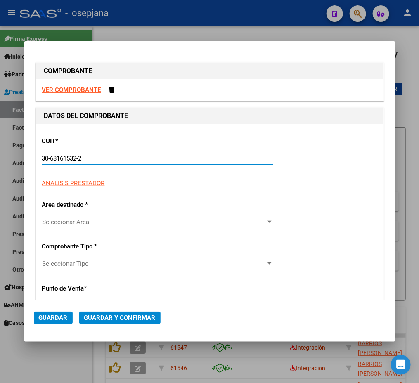
type input "17"
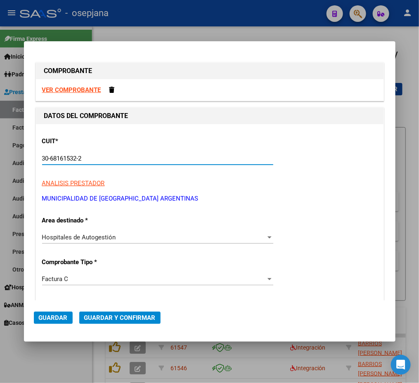
type input "30-68161532-2"
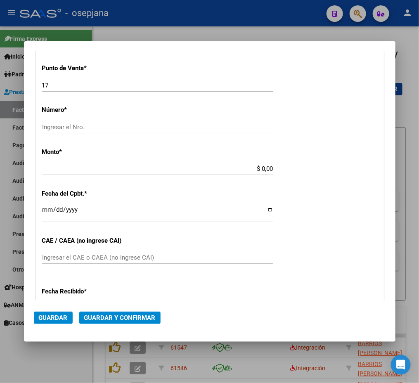
scroll to position [241, 0]
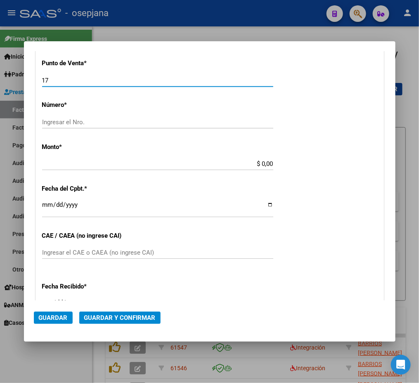
click at [47, 81] on input "17" at bounding box center [157, 80] width 231 height 7
type input "19"
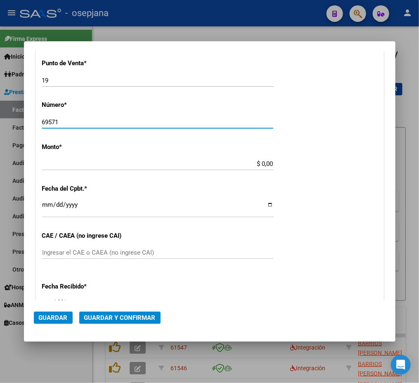
type input "69571"
click at [255, 158] on div "$ 0,00 Ingresar el monto" at bounding box center [157, 164] width 231 height 12
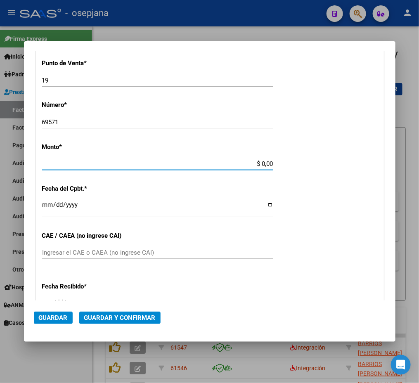
scroll to position [225, 0]
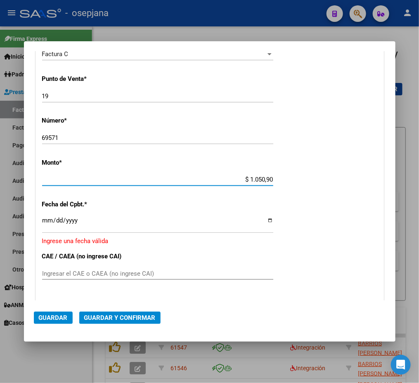
type input "$ 10.509,00"
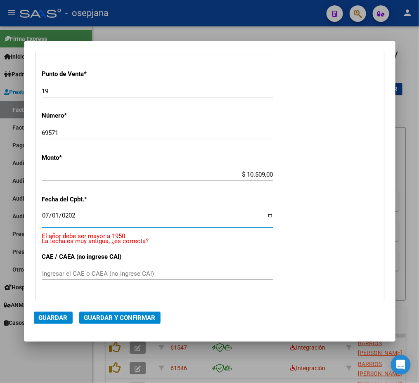
type input "[DATE]"
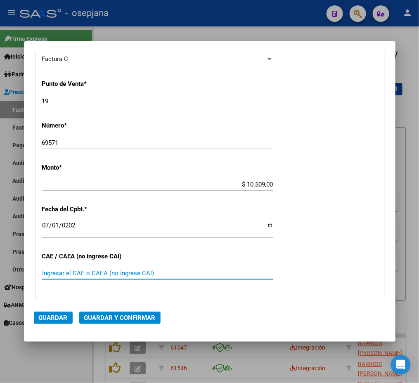
scroll to position [370, 0]
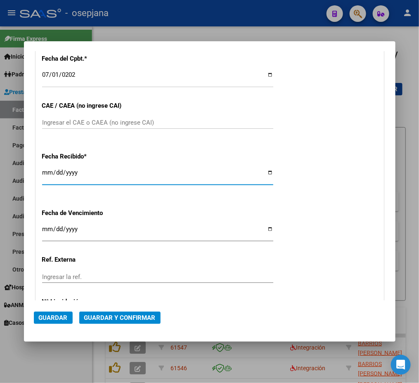
type input "[DATE]"
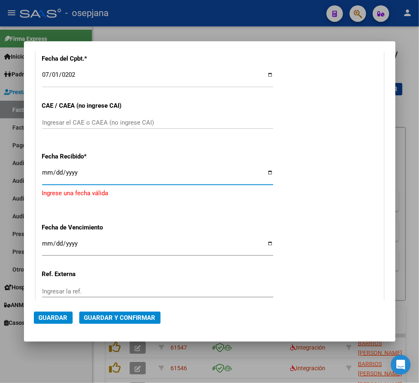
type input "[DATE]"
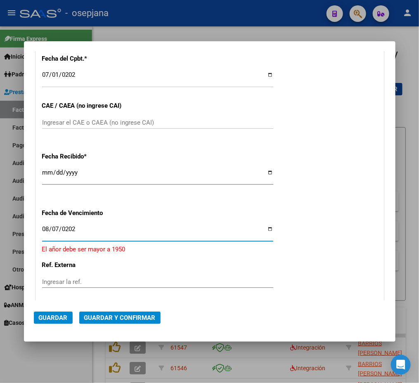
type input "[DATE]"
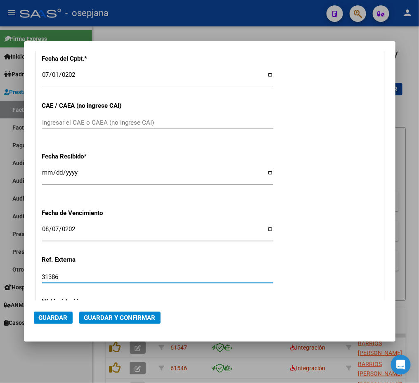
type input "31386"
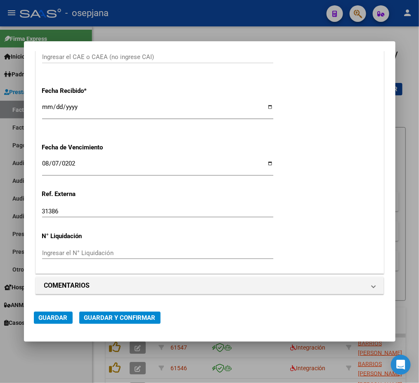
click at [45, 312] on button "Guardar" at bounding box center [53, 317] width 39 height 12
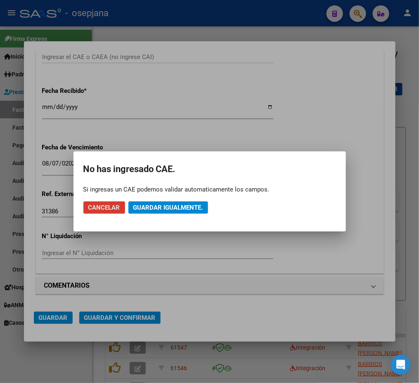
click at [135, 204] on span "Guardar igualmente." at bounding box center [168, 207] width 70 height 7
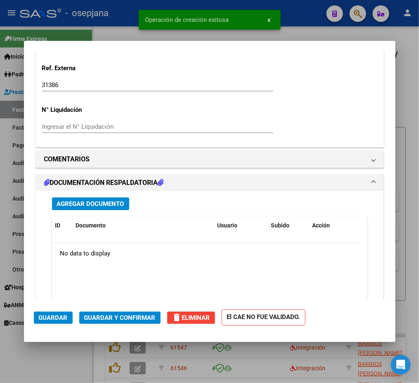
scroll to position [639, 0]
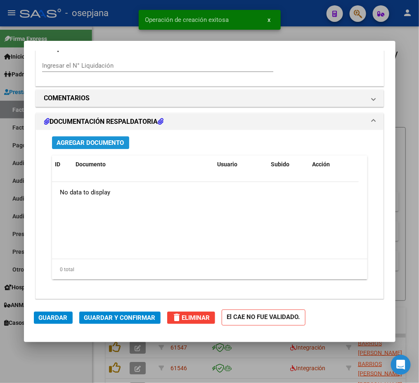
click at [93, 143] on span "Agregar Documento" at bounding box center [90, 142] width 67 height 7
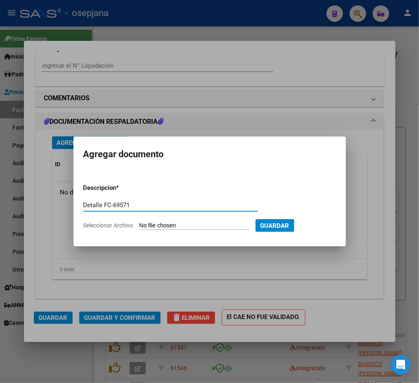
type input "Detalle FC-69571"
click at [158, 228] on input "Seleccionar Archivo" at bounding box center [193, 226] width 109 height 8
type input "C:\fakepath\Municipalidad de Malvinas Argentinas FC-69571.PDF"
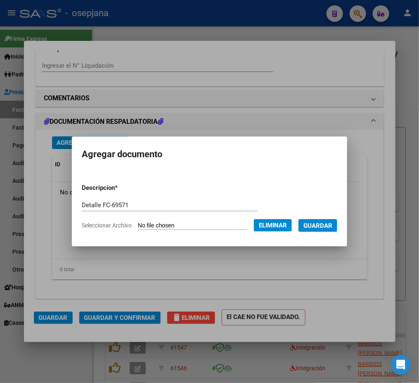
click at [313, 231] on button "Guardar" at bounding box center [317, 225] width 39 height 13
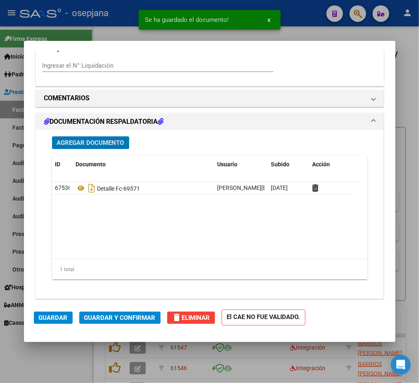
click at [50, 314] on span "Guardar" at bounding box center [53, 317] width 29 height 7
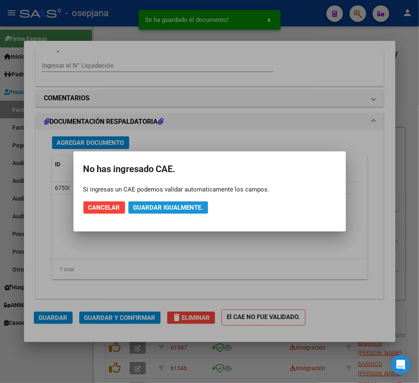
click at [156, 205] on span "Guardar igualmente." at bounding box center [168, 207] width 70 height 7
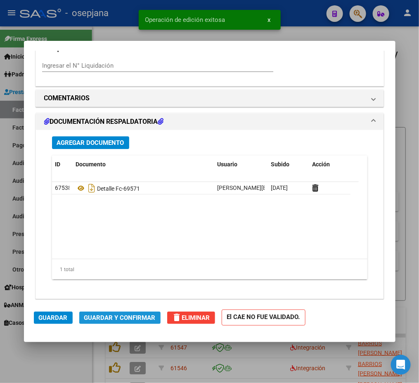
click at [130, 315] on span "Guardar y Confirmar" at bounding box center [119, 317] width 71 height 7
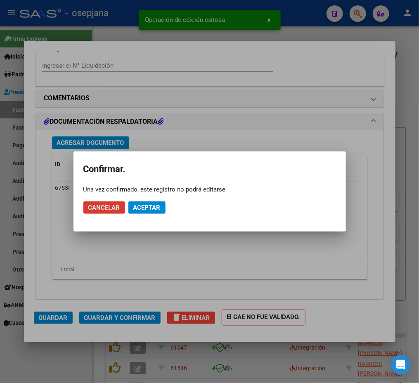
click at [140, 205] on span "Aceptar" at bounding box center [146, 207] width 27 height 7
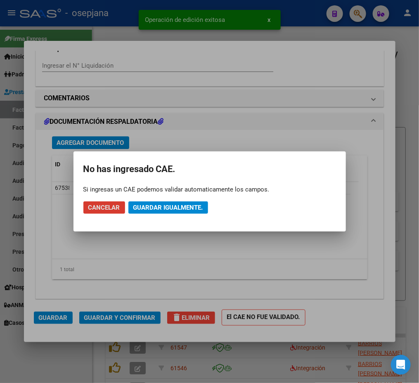
click at [140, 205] on span "Guardar igualmente." at bounding box center [168, 207] width 70 height 7
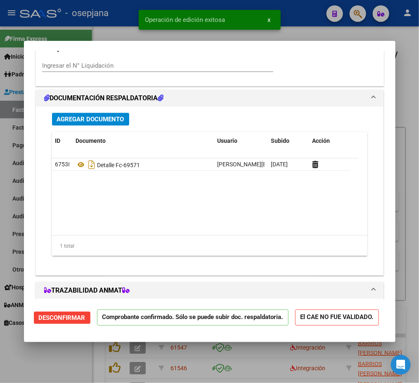
click at [15, 104] on div at bounding box center [209, 191] width 419 height 383
type input "$ 0,00"
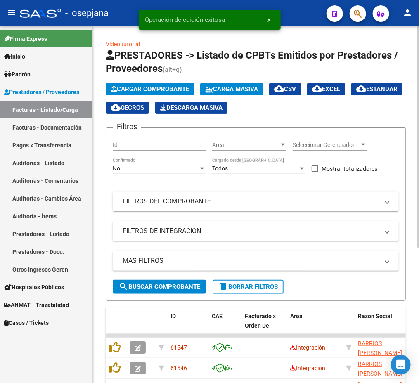
click at [170, 89] on span "Cargar Comprobante" at bounding box center [150, 88] width 78 height 7
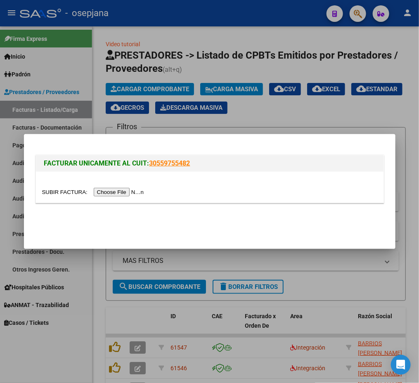
click at [111, 189] on input "file" at bounding box center [94, 192] width 104 height 9
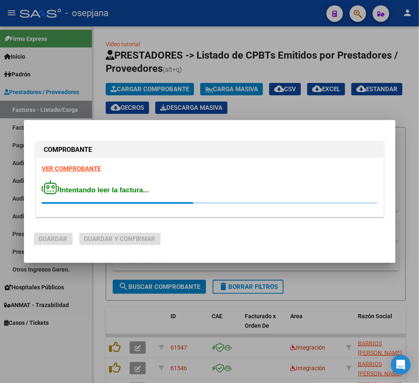
click at [78, 169] on strong "VER COMPROBANTE" at bounding box center [71, 168] width 59 height 7
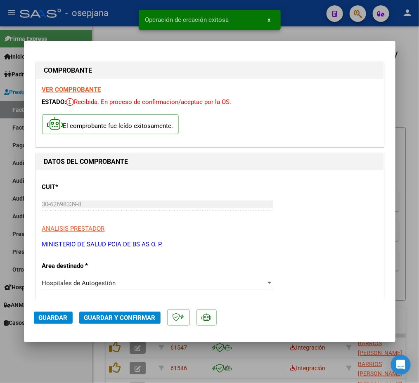
click at [69, 190] on p "CUIT *" at bounding box center [92, 186] width 101 height 9
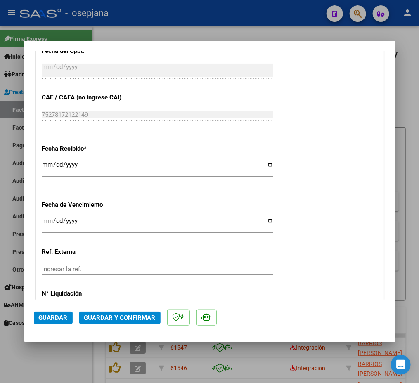
scroll to position [444, 0]
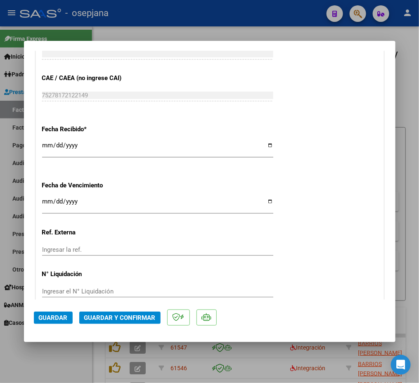
click at [45, 147] on input "[DATE]" at bounding box center [157, 148] width 231 height 13
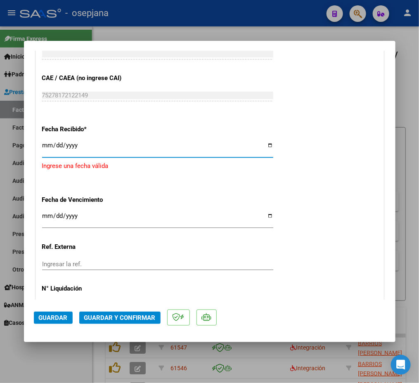
type input "[DATE]"
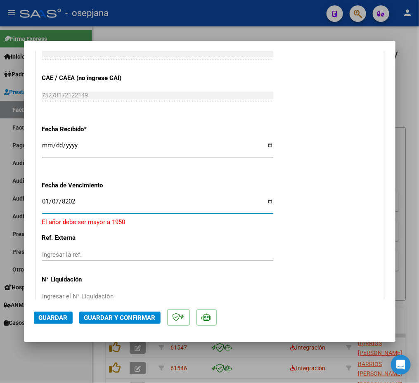
type input "[DATE]"
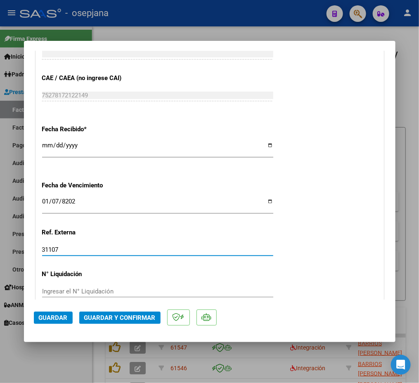
type input "31107"
click at [48, 315] on span "Guardar" at bounding box center [53, 317] width 29 height 7
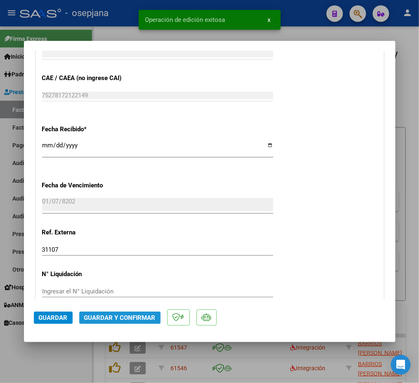
click at [123, 314] on span "Guardar y Confirmar" at bounding box center [119, 317] width 71 height 7
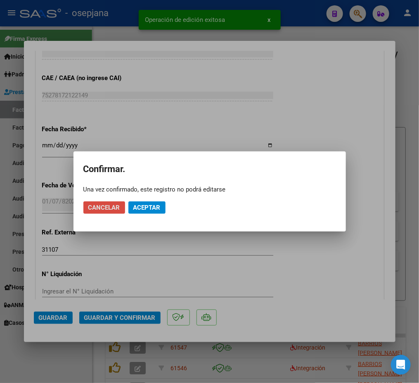
click at [106, 203] on button "Cancelar" at bounding box center [104, 207] width 42 height 12
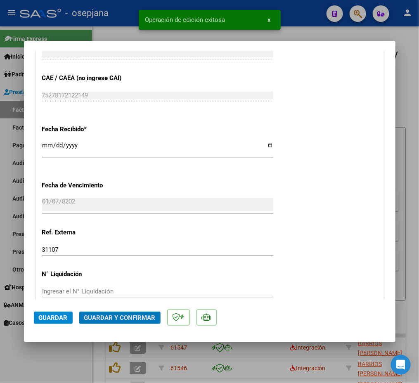
scroll to position [695, 0]
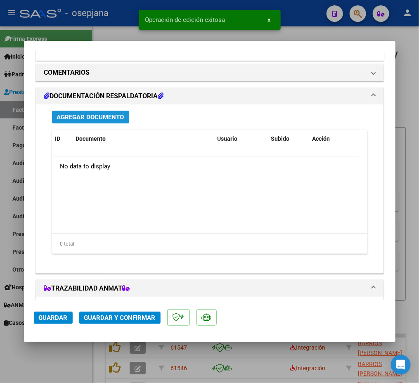
click at [91, 117] on span "Agregar Documento" at bounding box center [90, 116] width 67 height 7
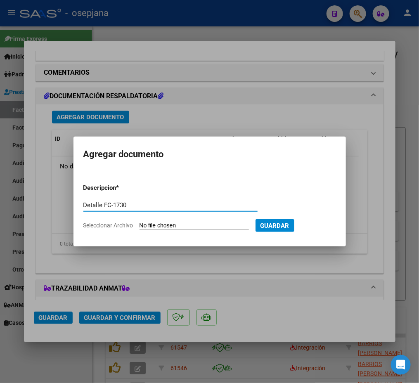
type input "Detalle FC-1730"
click at [174, 224] on input "Seleccionar Archivo" at bounding box center [193, 226] width 109 height 8
type input "C:\fakepath\SAMO - Hosp. Desc. Region Sanitaria FC-1730.PDF"
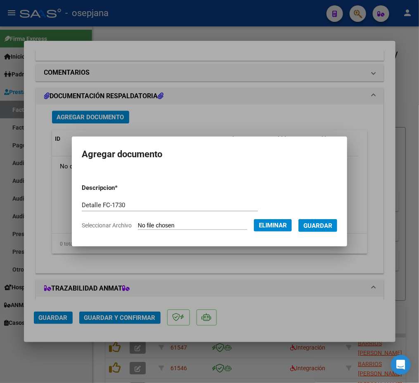
click at [311, 229] on span "Guardar" at bounding box center [317, 225] width 29 height 7
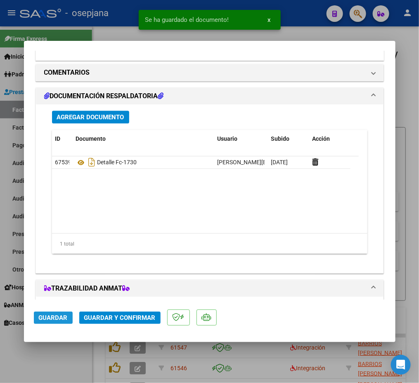
click at [57, 315] on span "Guardar" at bounding box center [53, 317] width 29 height 7
click at [126, 314] on span "Guardar y Confirmar" at bounding box center [119, 317] width 71 height 7
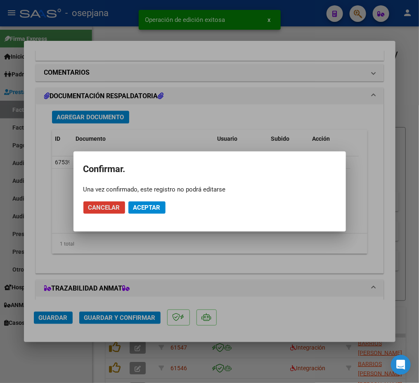
click at [146, 204] on span "Aceptar" at bounding box center [146, 207] width 27 height 7
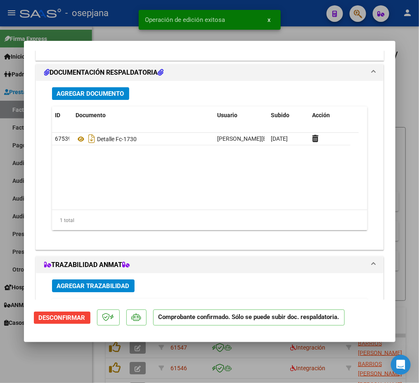
click at [3, 219] on div at bounding box center [209, 191] width 419 height 383
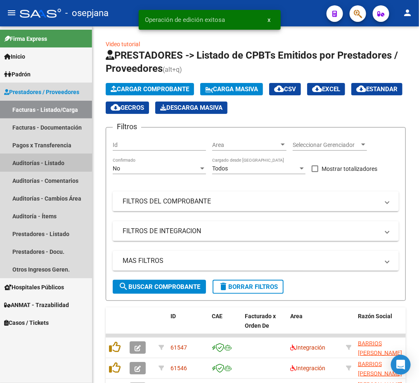
click at [45, 160] on link "Auditorías - Listado" at bounding box center [46, 163] width 92 height 18
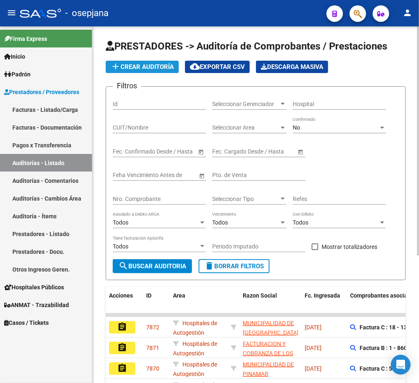
click at [142, 69] on span "add Crear Auditoría" at bounding box center [142, 66] width 63 height 7
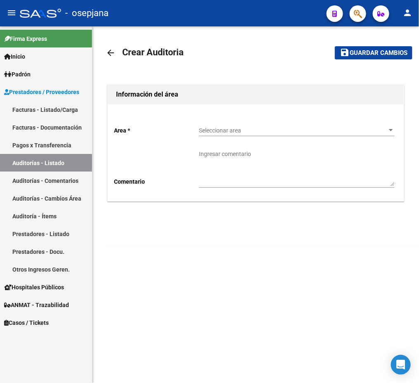
click at [237, 127] on span "Seleccionar area" at bounding box center [293, 130] width 188 height 7
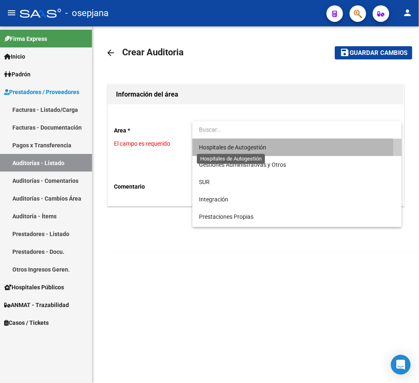
click at [237, 148] on span "Hospitales de Autogestión" at bounding box center [232, 147] width 67 height 7
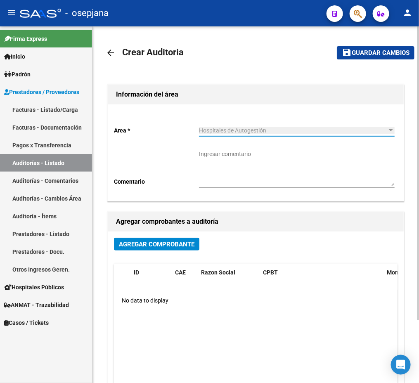
click at [190, 248] on span "Agregar Comprobante" at bounding box center [157, 244] width 76 height 7
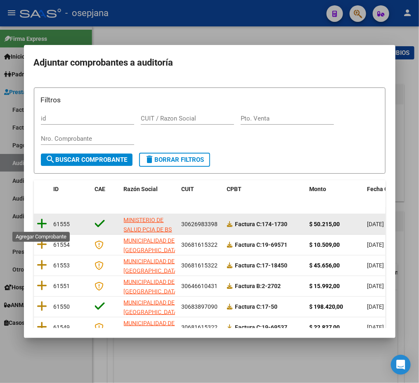
click at [43, 218] on icon at bounding box center [42, 224] width 10 height 12
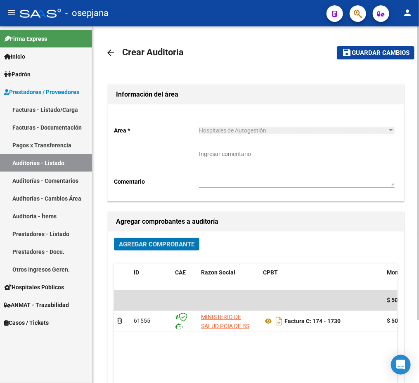
click at [373, 52] on span "Guardar cambios" at bounding box center [381, 53] width 58 height 7
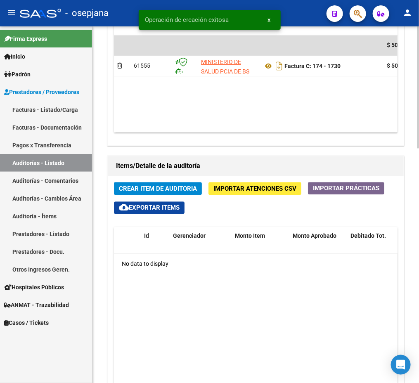
scroll to position [504, 0]
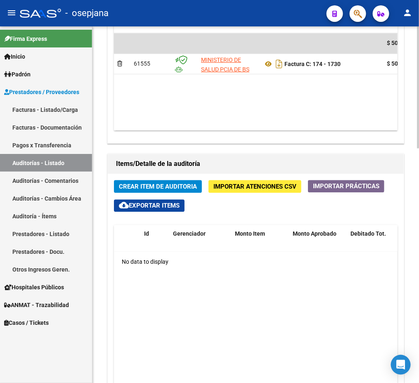
click at [158, 179] on div "Crear Item de Auditoria Importar Atenciones CSV Importar Prácticas cloud_downlo…" at bounding box center [256, 340] width 296 height 332
click at [162, 184] on span "Crear Item de Auditoria" at bounding box center [158, 186] width 78 height 7
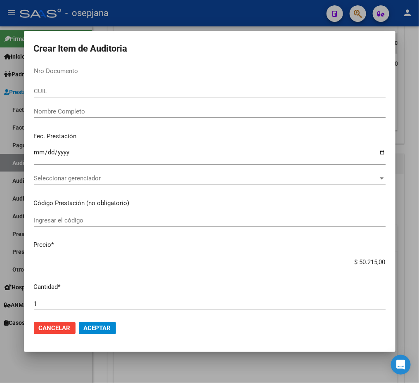
click at [63, 71] on input "Nro Documento" at bounding box center [210, 70] width 352 height 7
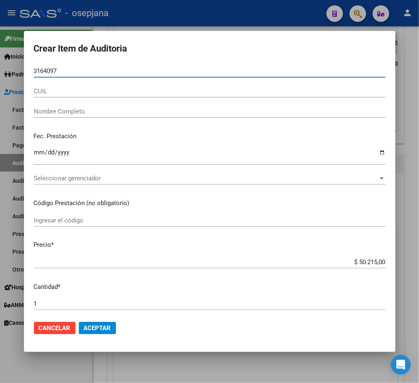
type input "31640979"
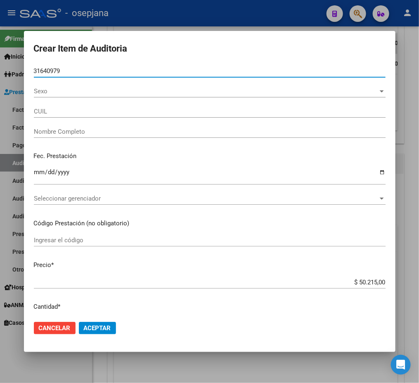
type input "27316409798"
type input "[PERSON_NAME]"
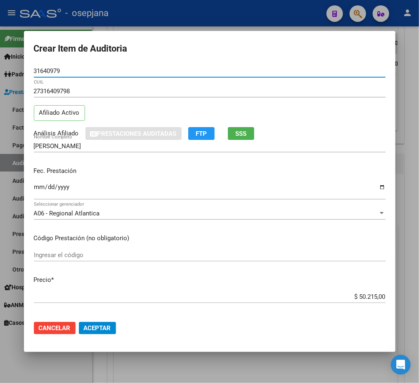
type input "31640979"
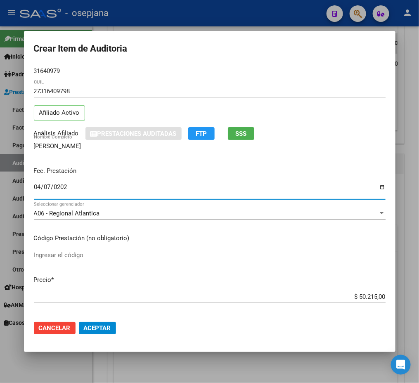
type input "[DATE]"
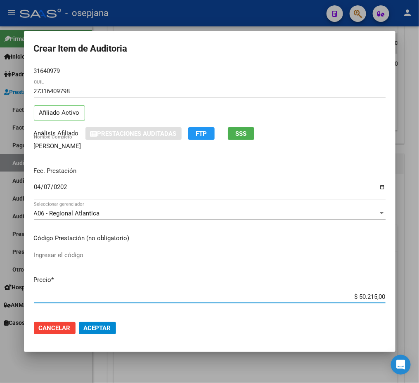
type input "$ 0,01"
type input "$ 0,10"
type input "$ 1,00"
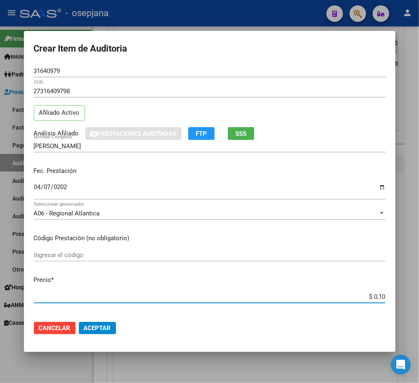
type input "$ 1,00"
type input "$ 10,04"
type input "$ 100,43"
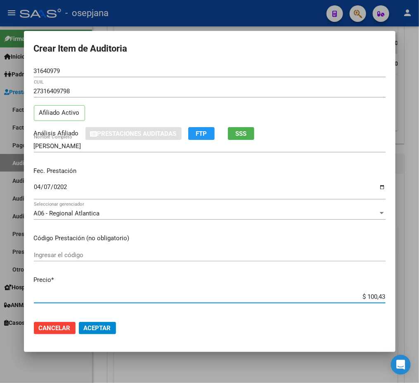
type input "$ 1.004,30"
type input "$ 10.043,00"
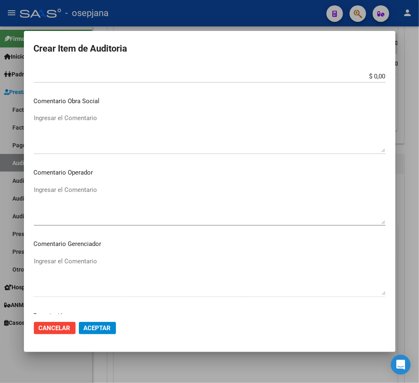
scroll to position [489, 0]
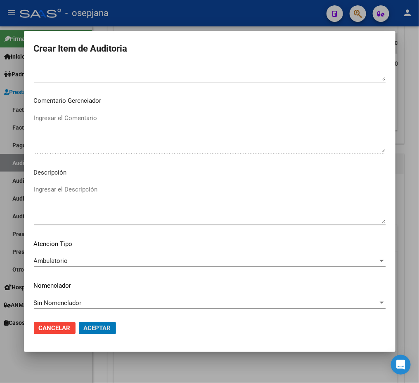
click at [79, 322] on button "Aceptar" at bounding box center [97, 328] width 37 height 12
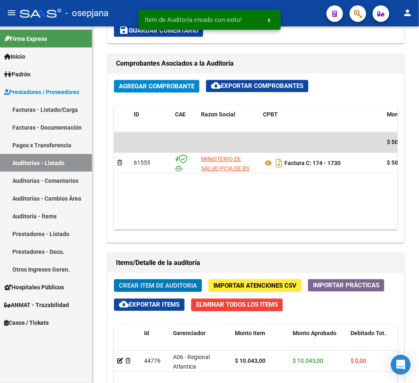
scroll to position [603, 0]
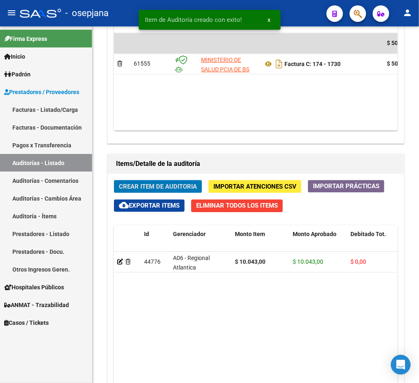
click at [114, 180] on button "Crear Item de Auditoria" at bounding box center [158, 186] width 88 height 13
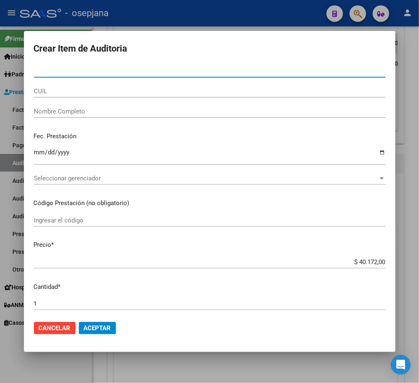
click at [116, 72] on input "Nro Documento" at bounding box center [210, 70] width 352 height 7
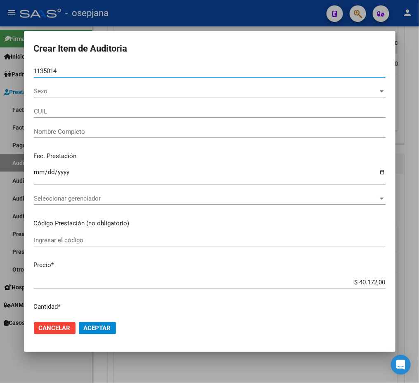
type input "11350149"
type input "23113501499"
type input "[PERSON_NAME]"
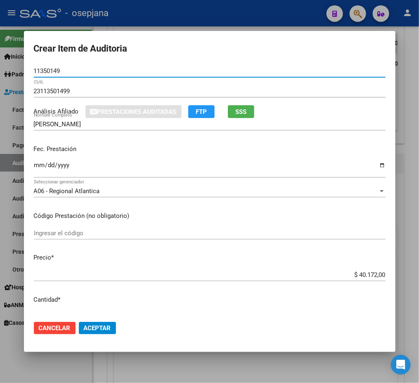
type input "11350149"
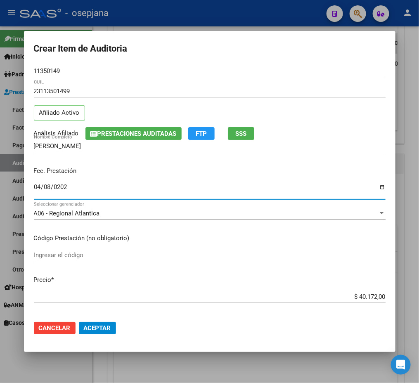
type input "[DATE]"
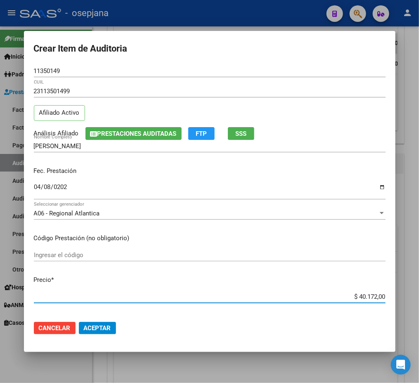
type input "$ 0,01"
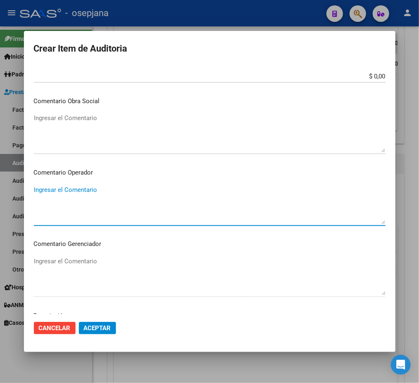
scroll to position [489, 0]
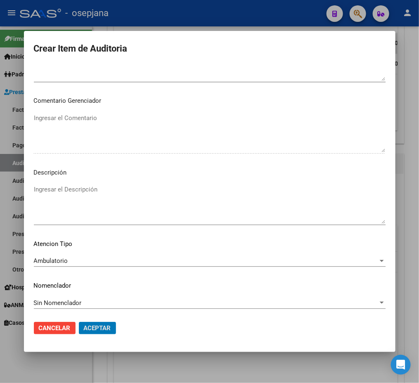
click at [79, 322] on button "Aceptar" at bounding box center [97, 328] width 37 height 12
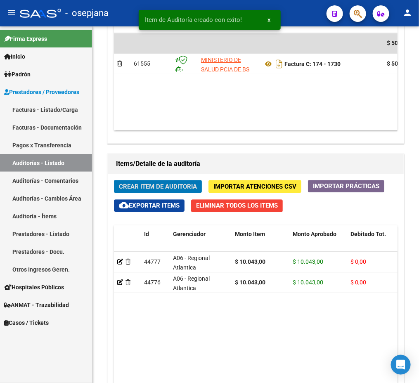
click at [114, 180] on button "Crear Item de Auditoria" at bounding box center [158, 186] width 88 height 13
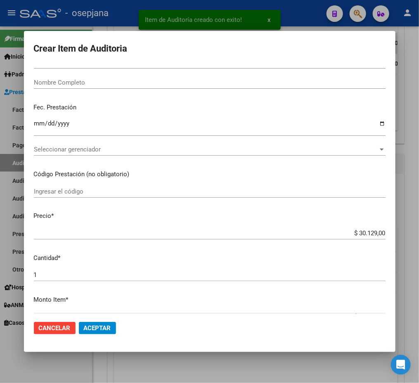
scroll to position [0, 0]
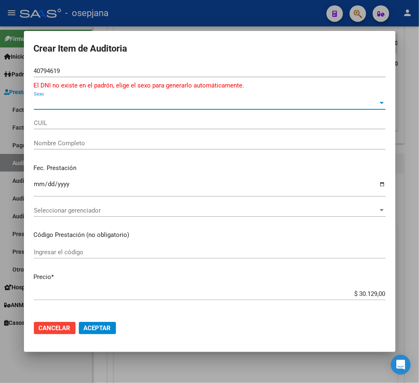
click at [71, 68] on input "40794619" at bounding box center [210, 70] width 352 height 7
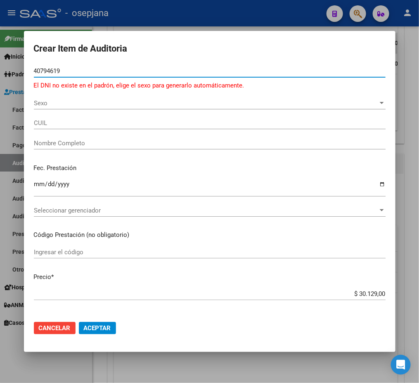
click at [53, 69] on input "40794619" at bounding box center [210, 70] width 352 height 7
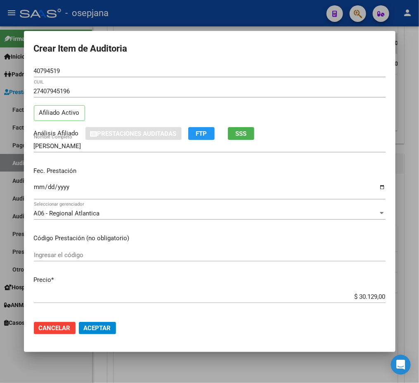
click at [314, 297] on input "$ 30.129,00" at bounding box center [210, 296] width 352 height 7
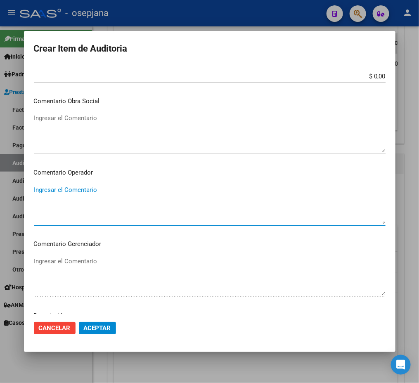
scroll to position [489, 0]
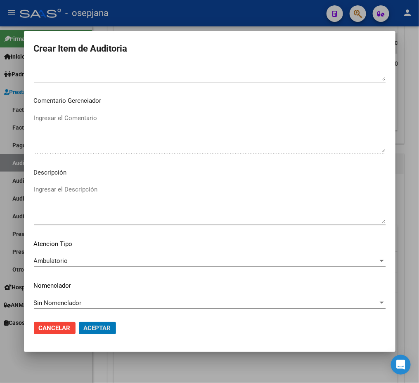
click at [79, 322] on button "Aceptar" at bounding box center [97, 328] width 37 height 12
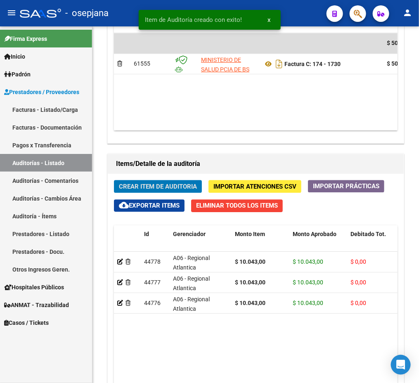
click at [114, 180] on button "Crear Item de Auditoria" at bounding box center [158, 186] width 88 height 13
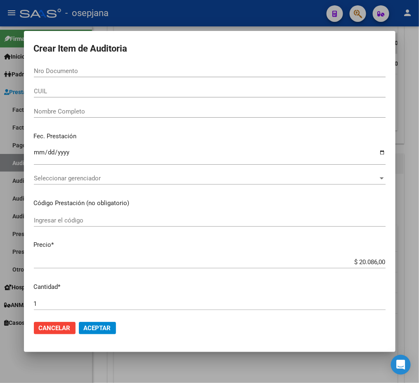
click at [114, 66] on div "Nro Documento" at bounding box center [210, 71] width 352 height 12
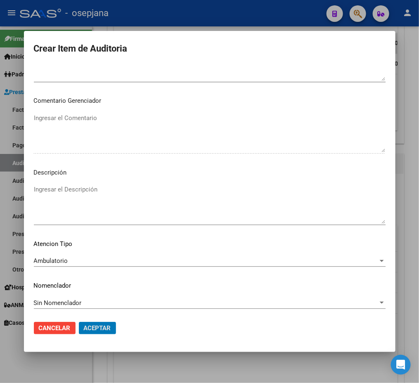
click at [79, 322] on button "Aceptar" at bounding box center [97, 328] width 37 height 12
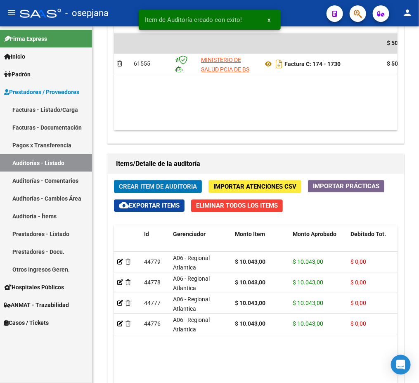
click at [114, 180] on button "Crear Item de Auditoria" at bounding box center [158, 186] width 88 height 13
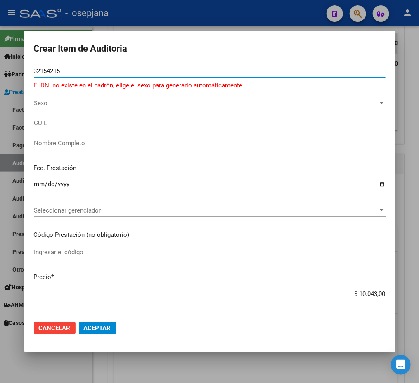
click at [70, 71] on input "32154215" at bounding box center [210, 70] width 352 height 7
click at [81, 68] on input "321542156" at bounding box center [210, 70] width 352 height 7
click at [61, 68] on input "321542156" at bounding box center [210, 70] width 352 height 7
drag, startPoint x: 71, startPoint y: 71, endPoint x: 20, endPoint y: 64, distance: 51.2
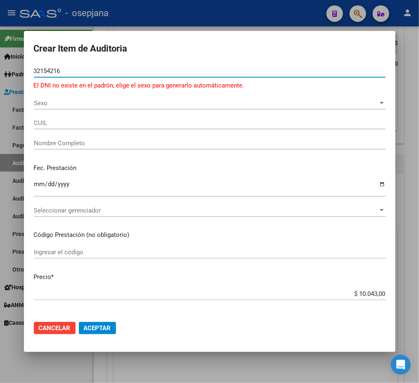
click at [20, 64] on div "Crear Item de Auditoria 32154216 Nro Documento El DNI no existe en el padrón, e…" at bounding box center [209, 191] width 419 height 383
click at [62, 70] on input "314542116" at bounding box center [210, 70] width 352 height 7
drag, startPoint x: 71, startPoint y: 69, endPoint x: 7, endPoint y: 67, distance: 63.2
click at [7, 67] on div "Crear Item de Auditoria 31454216 Nro Documento El DNI no existe en el padrón, e…" at bounding box center [209, 191] width 419 height 383
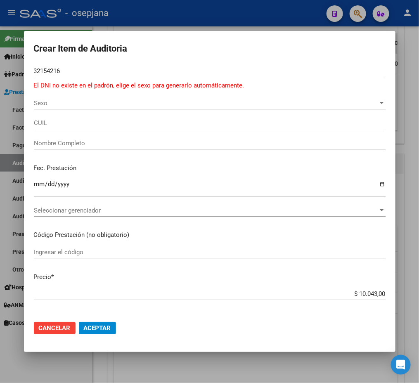
click at [111, 71] on input "32154216" at bounding box center [210, 70] width 352 height 7
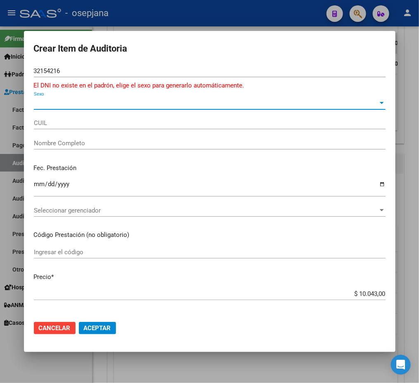
click at [108, 104] on span "Sexo" at bounding box center [206, 102] width 344 height 7
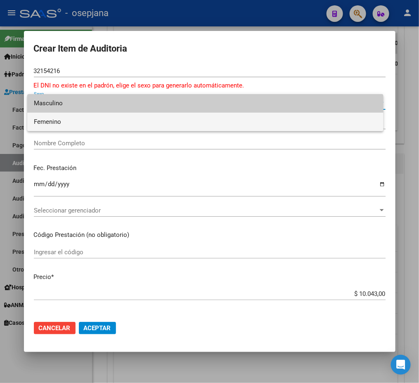
click at [106, 119] on span "Femenino" at bounding box center [205, 122] width 343 height 19
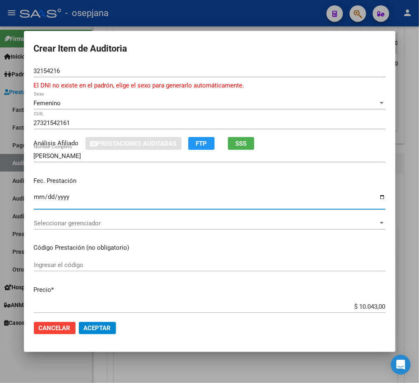
click at [34, 201] on input "Ingresar la fecha" at bounding box center [210, 200] width 352 height 13
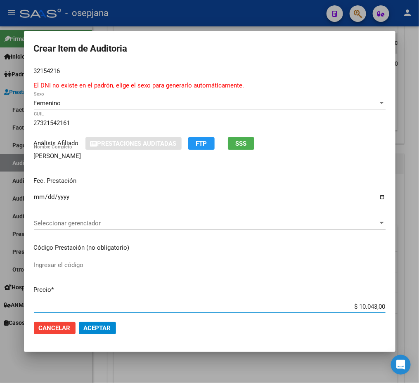
click at [37, 222] on span "Seleccionar gerenciador" at bounding box center [206, 222] width 344 height 7
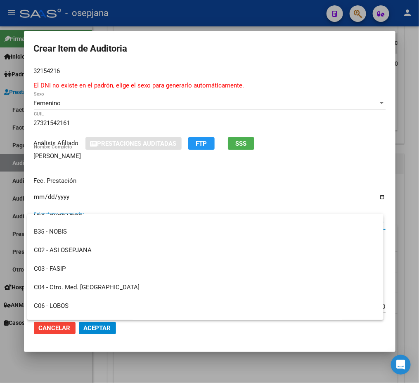
scroll to position [143, 0]
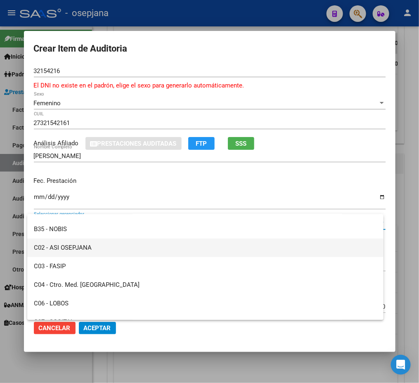
click at [103, 246] on span "C02 - ASI OSEPJANA" at bounding box center [205, 247] width 343 height 19
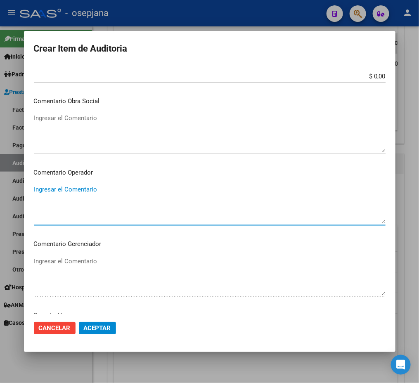
scroll to position [498, 0]
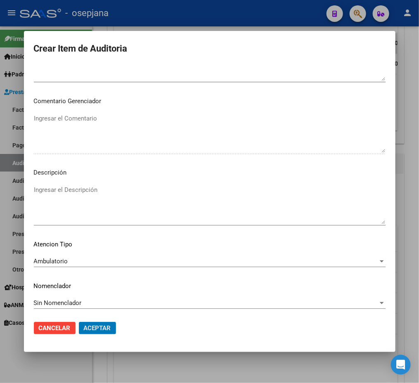
click at [79, 322] on button "Aceptar" at bounding box center [97, 328] width 37 height 12
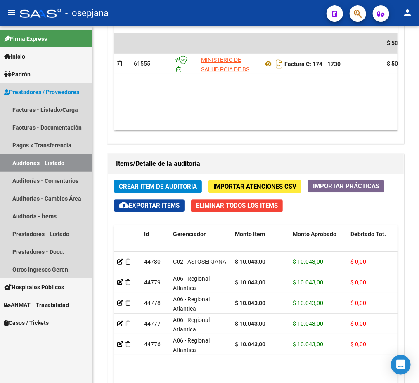
click at [23, 162] on link "Auditorías - Listado" at bounding box center [46, 163] width 92 height 18
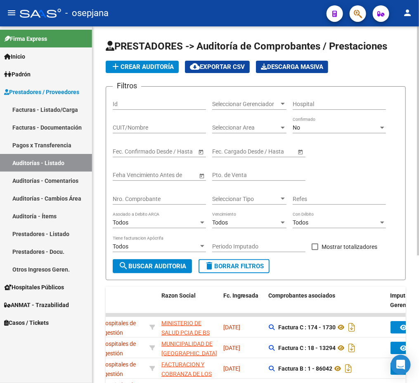
click at [139, 64] on span "add Crear Auditoría" at bounding box center [142, 66] width 63 height 7
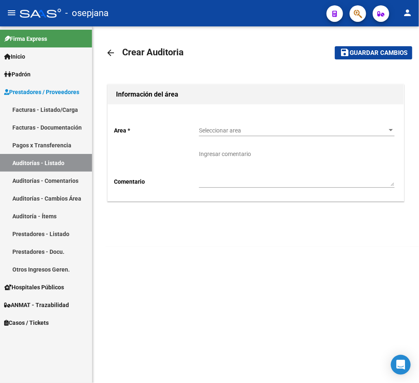
click at [251, 129] on span "Seleccionar area" at bounding box center [293, 130] width 188 height 7
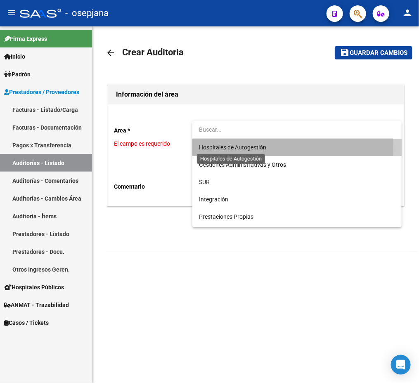
click at [244, 148] on span "Hospitales de Autogestión" at bounding box center [232, 147] width 67 height 7
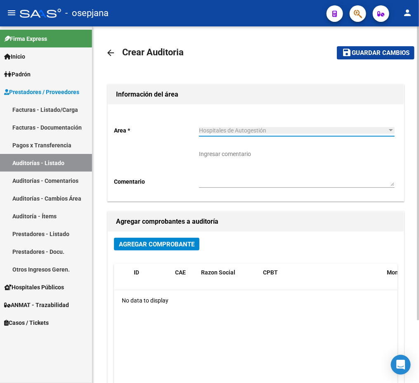
click at [167, 242] on span "Agregar Comprobante" at bounding box center [157, 244] width 76 height 7
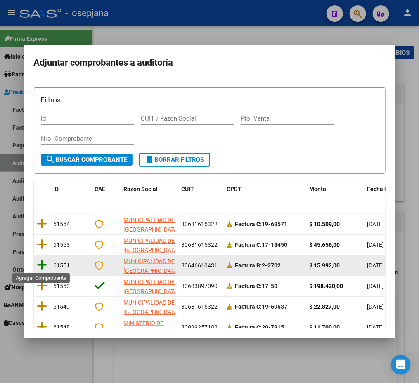
click at [43, 261] on icon at bounding box center [42, 265] width 10 height 12
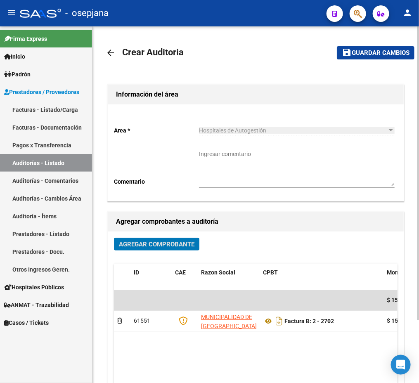
click at [372, 56] on span "Guardar cambios" at bounding box center [381, 53] width 58 height 7
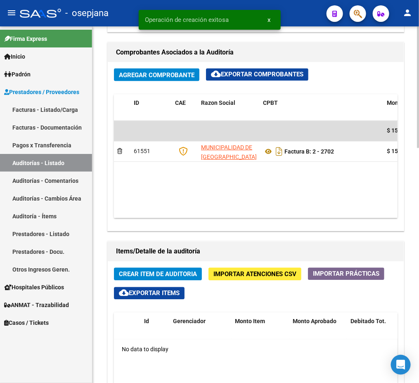
scroll to position [417, 0]
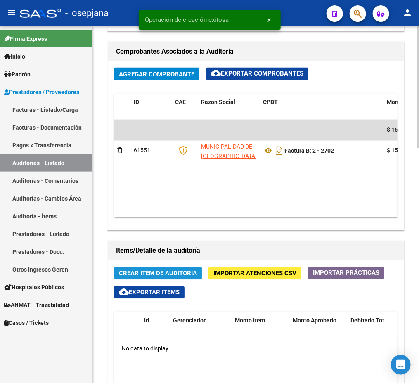
click at [155, 273] on span "Crear Item de Auditoria" at bounding box center [158, 273] width 78 height 7
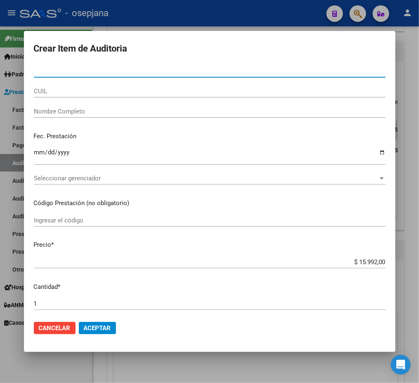
click at [181, 70] on input "Nro Documento" at bounding box center [210, 70] width 352 height 7
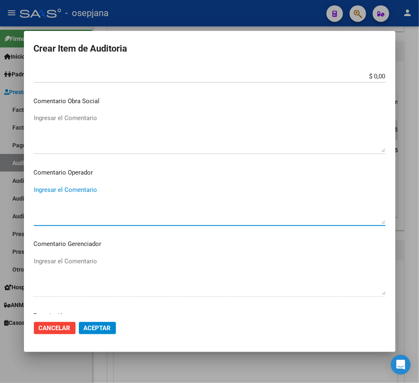
scroll to position [489, 0]
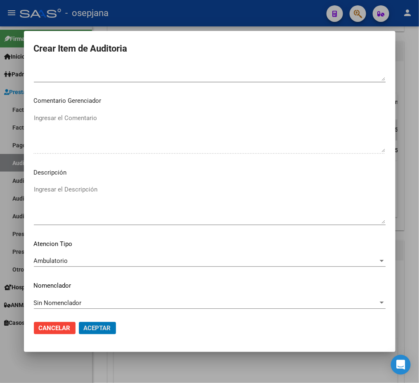
click at [79, 322] on button "Aceptar" at bounding box center [97, 328] width 37 height 12
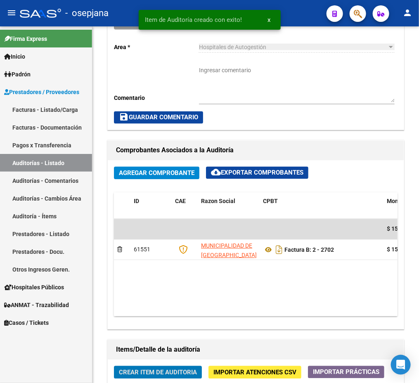
scroll to position [516, 0]
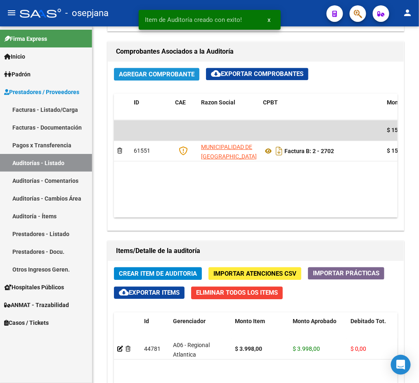
click at [181, 70] on span "Agregar Comprobante" at bounding box center [157, 73] width 76 height 7
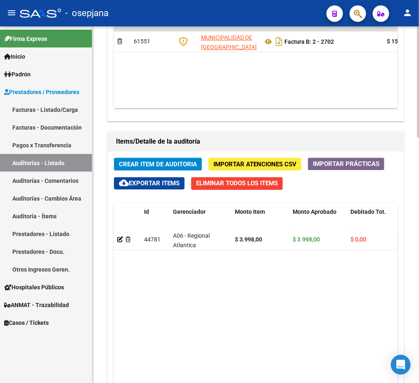
scroll to position [632, 0]
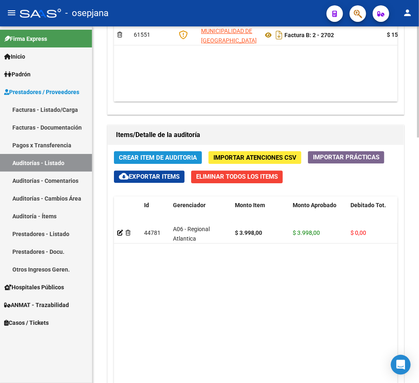
click at [162, 156] on span "Crear Item de Auditoria" at bounding box center [158, 157] width 78 height 7
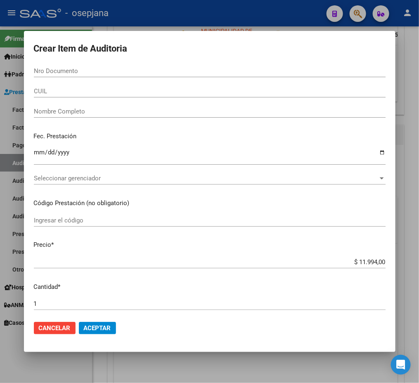
click at [131, 75] on div "Nro Documento" at bounding box center [210, 71] width 352 height 12
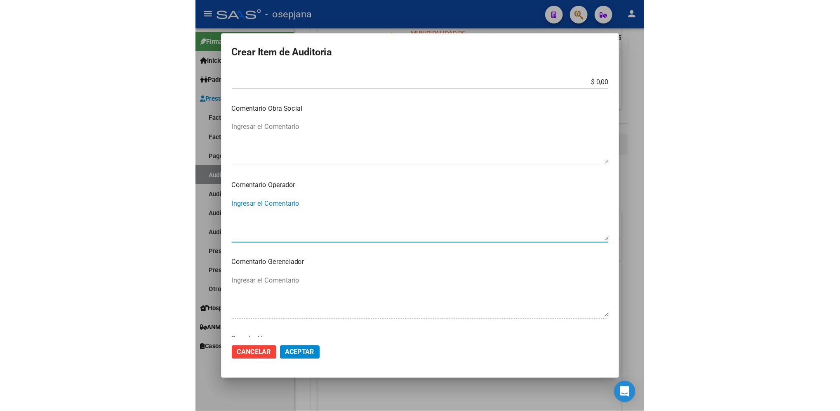
scroll to position [489, 0]
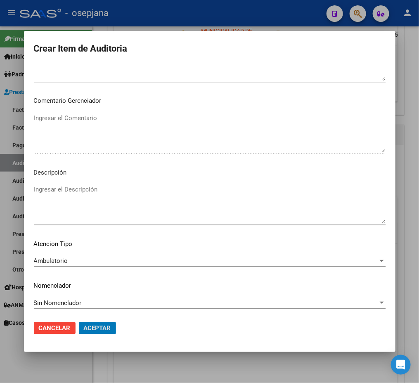
click at [79, 322] on button "Aceptar" at bounding box center [97, 328] width 37 height 12
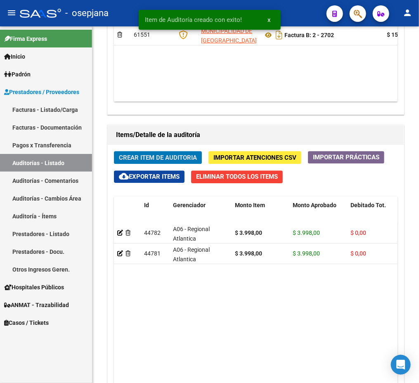
click at [114, 151] on button "Crear Item de Auditoria" at bounding box center [158, 157] width 88 height 13
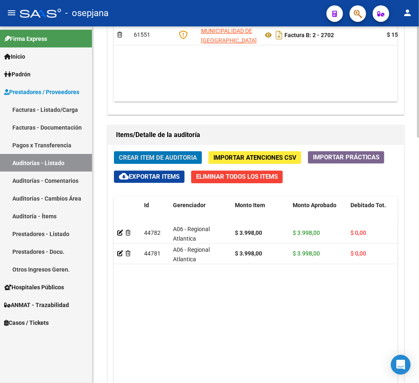
click at [261, 363] on datatable-body "44782 A06 - Regional Atlantica $ 3.998,00 $ 3.998,00 $ 0,00 27384370786 3843707…" at bounding box center [255, 333] width 283 height 221
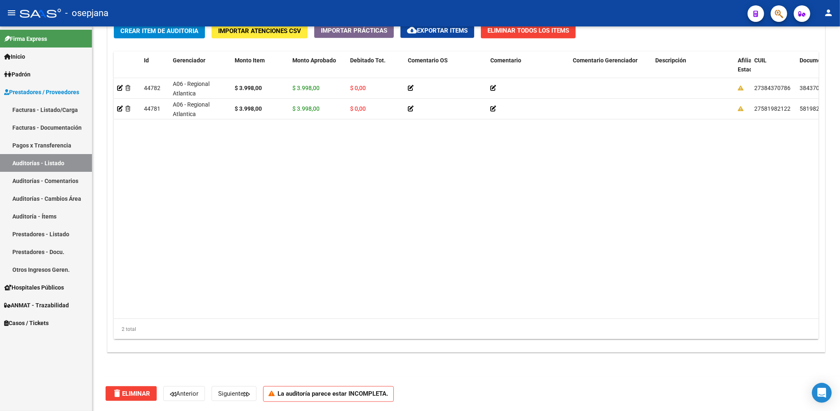
scroll to position [503, 0]
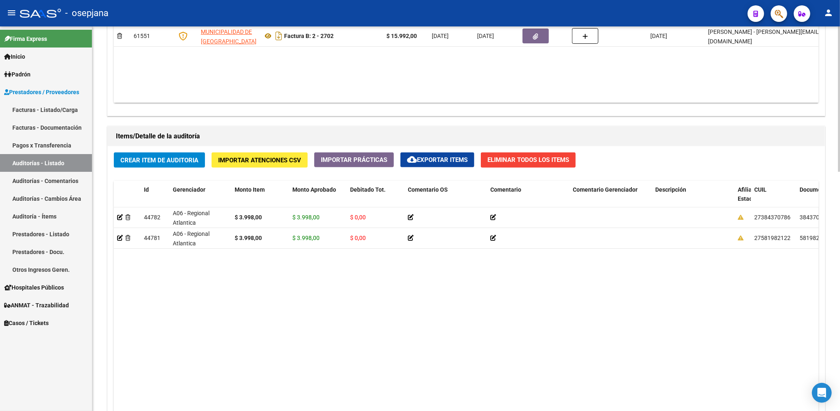
click at [386, 376] on datatable-body "44782 A06 - Regional Atlantica $ 3.998,00 $ 3.998,00 $ 0,00 27384370786 3843707…" at bounding box center [466, 327] width 705 height 241
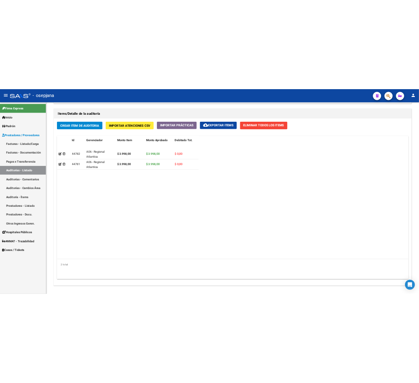
scroll to position [721, 0]
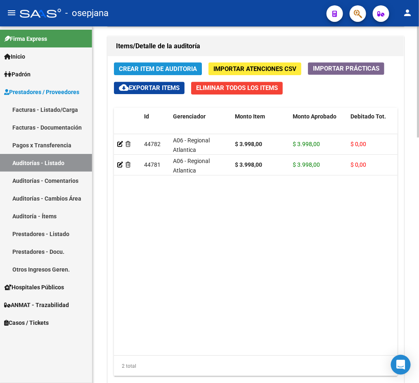
click at [150, 66] on span "Crear Item de Auditoria" at bounding box center [158, 68] width 78 height 7
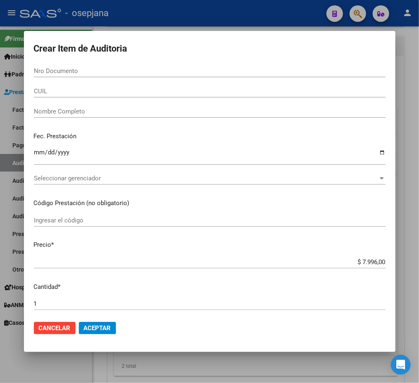
click at [121, 75] on div "Nro Documento" at bounding box center [210, 71] width 352 height 12
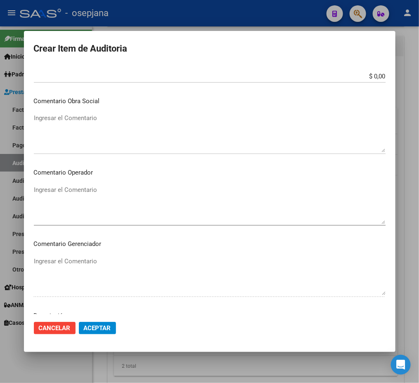
scroll to position [489, 0]
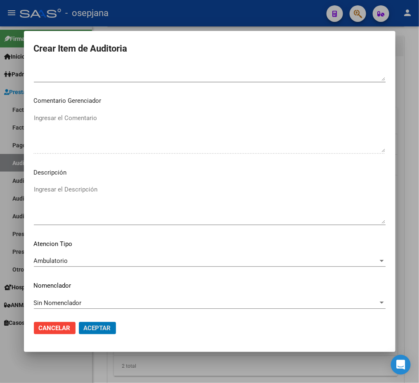
click at [79, 322] on button "Aceptar" at bounding box center [97, 328] width 37 height 12
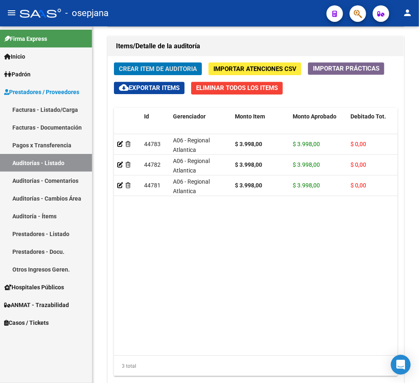
click at [114, 62] on button "Crear Item de Auditoria" at bounding box center [158, 68] width 88 height 13
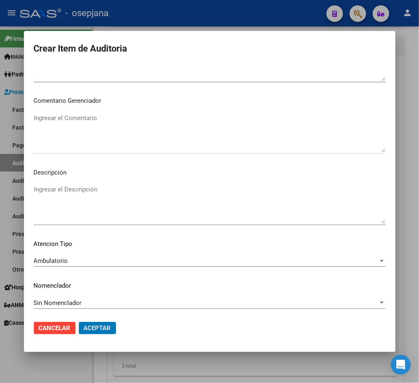
click at [79, 322] on button "Aceptar" at bounding box center [97, 328] width 37 height 12
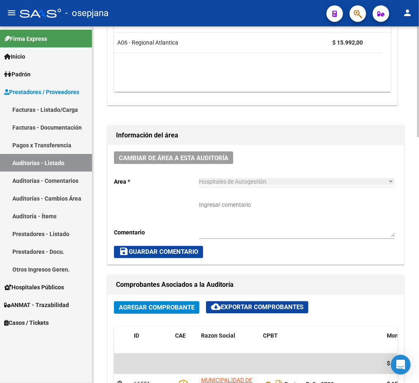
scroll to position [590, 0]
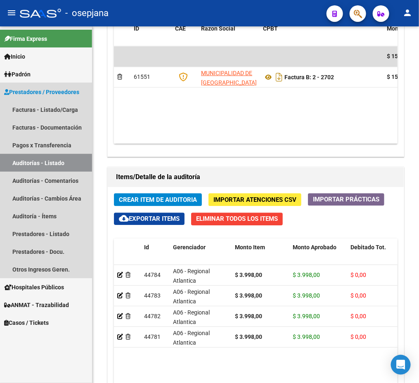
click at [37, 165] on link "Auditorías - Listado" at bounding box center [46, 163] width 92 height 18
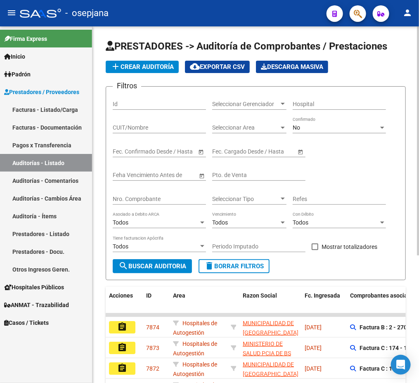
click at [146, 66] on span "add Crear Auditoría" at bounding box center [142, 66] width 63 height 7
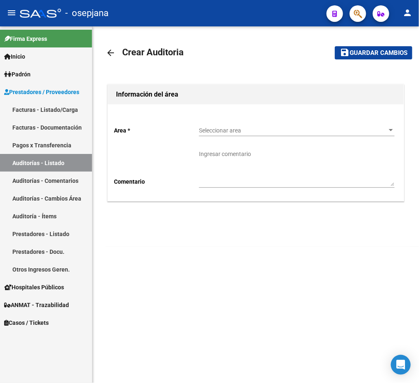
click at [294, 132] on span "Seleccionar area" at bounding box center [293, 130] width 188 height 7
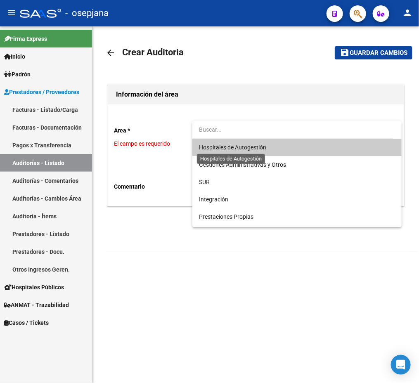
click at [263, 149] on span "Hospitales de Autogestión" at bounding box center [232, 147] width 67 height 7
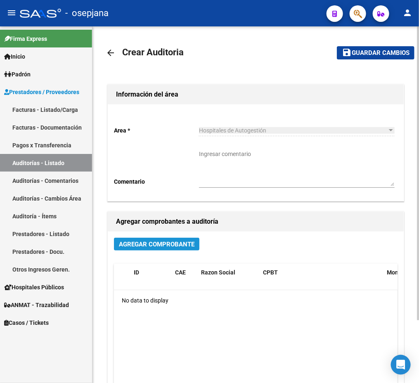
click at [175, 243] on span "Agregar Comprobante" at bounding box center [157, 244] width 76 height 7
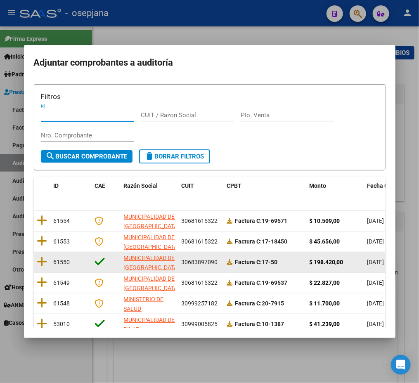
scroll to position [4, 0]
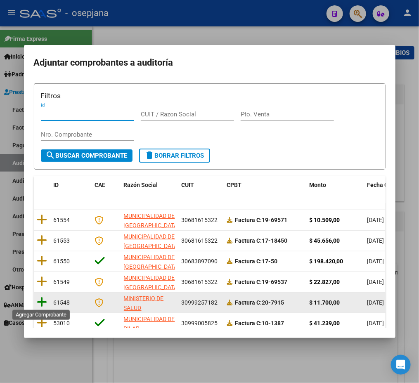
click at [44, 300] on icon at bounding box center [42, 302] width 10 height 12
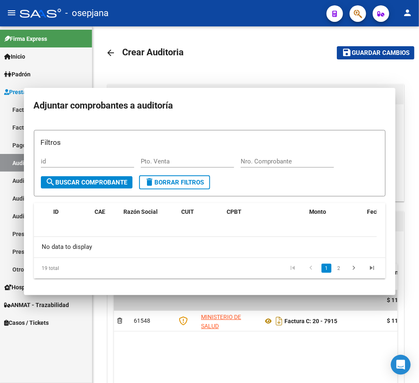
scroll to position [0, 0]
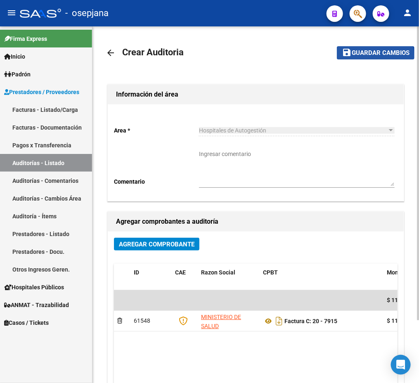
click at [368, 55] on span "Guardar cambios" at bounding box center [381, 53] width 58 height 7
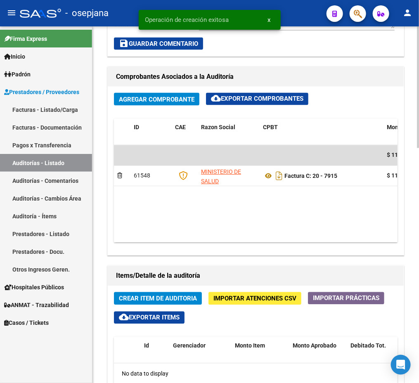
scroll to position [393, 0]
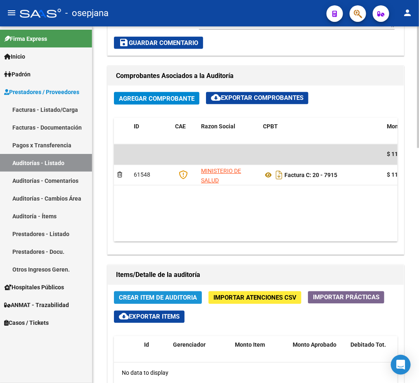
click at [185, 297] on span "Crear Item de Auditoria" at bounding box center [158, 297] width 78 height 7
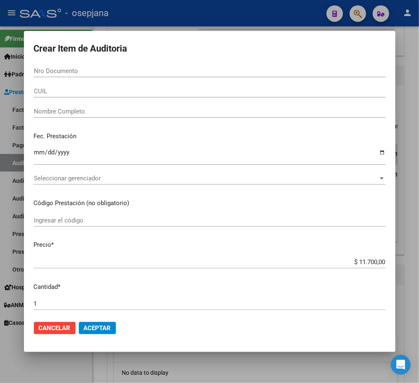
click at [125, 71] on input "Nro Documento" at bounding box center [210, 70] width 352 height 7
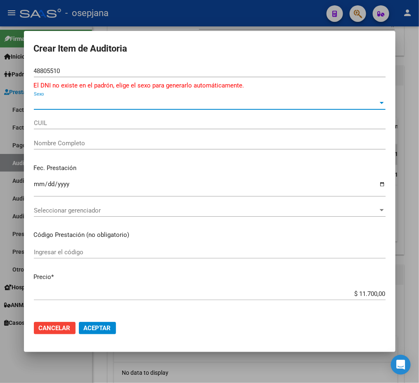
click at [95, 102] on span "Sexo" at bounding box center [206, 102] width 344 height 7
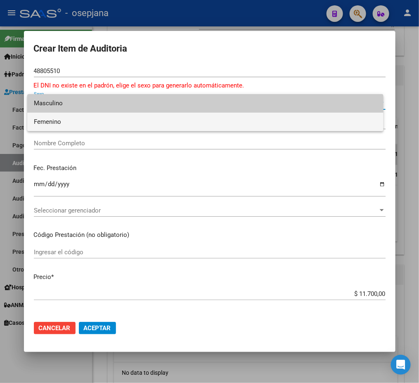
click at [185, 125] on span "Femenino" at bounding box center [205, 122] width 343 height 19
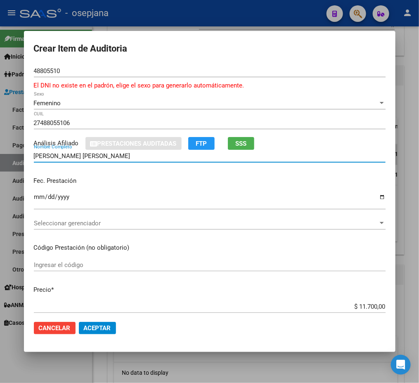
click at [53, 154] on input "[PERSON_NAME] [PERSON_NAME]" at bounding box center [210, 155] width 352 height 7
click at [35, 198] on input "Ingresar la fecha" at bounding box center [210, 200] width 352 height 13
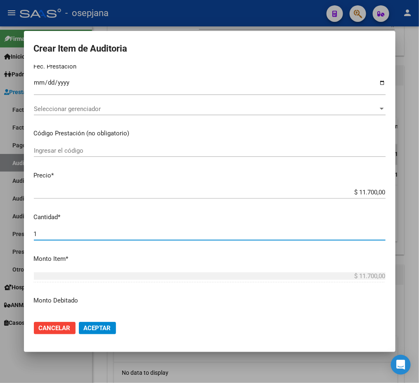
scroll to position [108, 0]
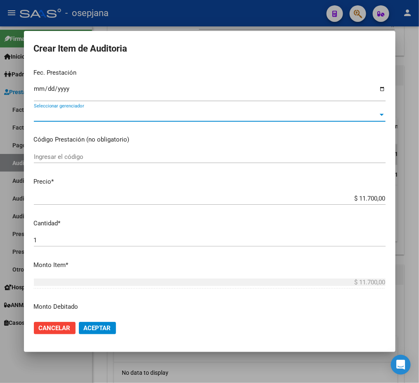
click at [271, 113] on span "Seleccionar gerenciador" at bounding box center [206, 114] width 344 height 7
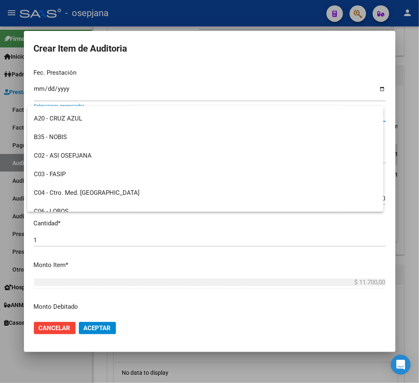
scroll to position [127, 0]
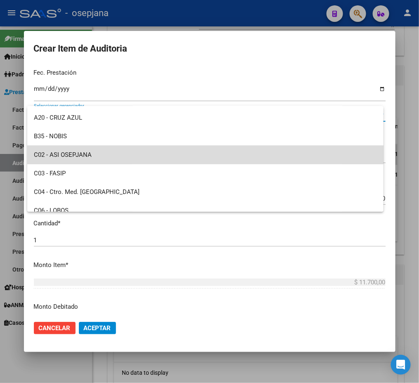
click at [210, 152] on span "C02 - ASI OSEPJANA" at bounding box center [205, 155] width 343 height 19
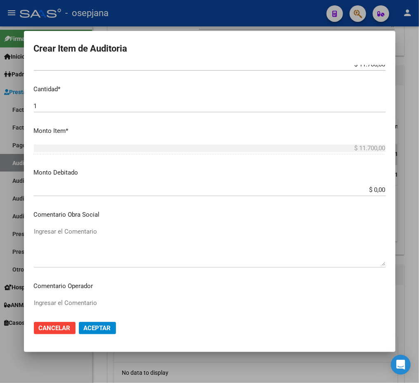
scroll to position [498, 0]
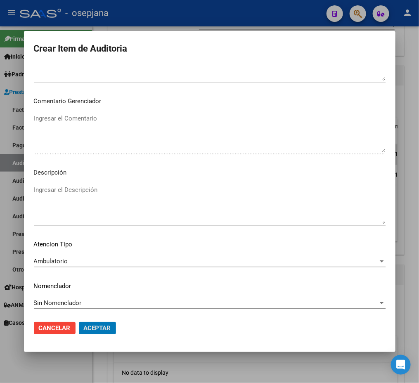
click at [79, 322] on button "Aceptar" at bounding box center [97, 328] width 37 height 12
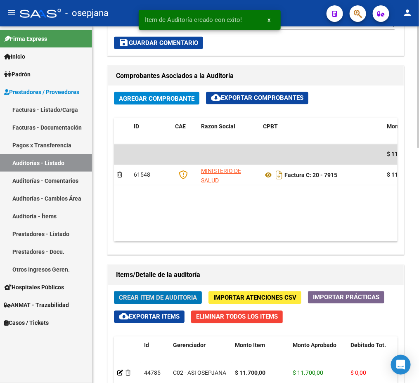
scroll to position [492, 0]
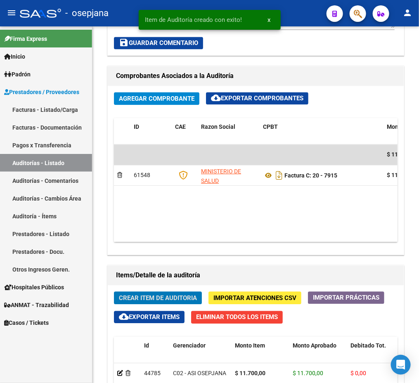
click at [31, 107] on link "Facturas - Listado/Carga" at bounding box center [46, 110] width 92 height 18
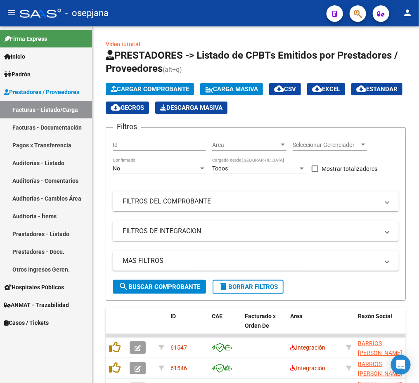
click at [32, 158] on link "Auditorías - Listado" at bounding box center [46, 163] width 92 height 18
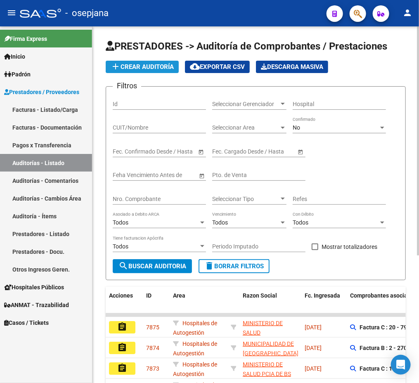
click at [146, 65] on span "add Crear Auditoría" at bounding box center [142, 66] width 63 height 7
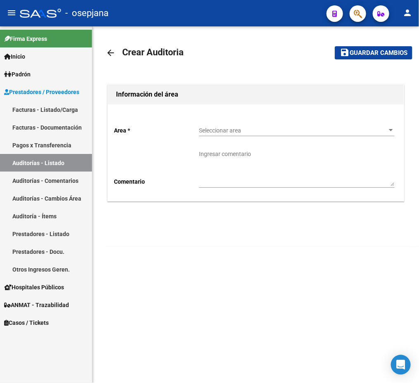
click at [339, 134] on div "Seleccionar area Seleccionar area" at bounding box center [297, 128] width 196 height 17
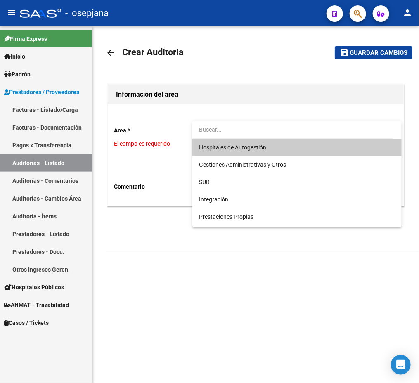
click at [271, 154] on span "Hospitales de Autogestión" at bounding box center [297, 147] width 196 height 17
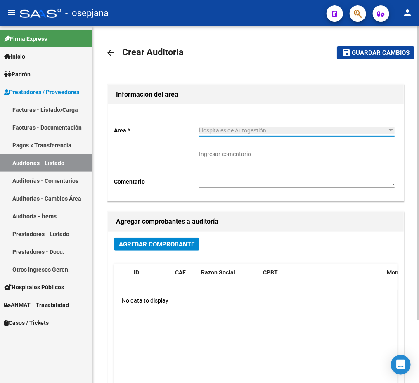
click at [167, 243] on span "Agregar Comprobante" at bounding box center [157, 244] width 76 height 7
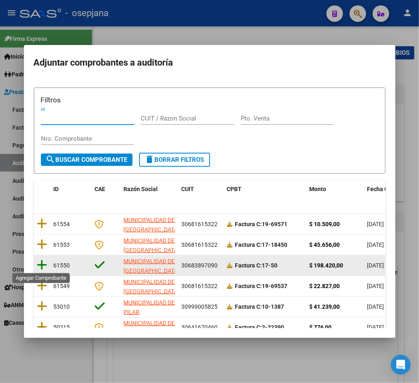
click at [42, 262] on icon at bounding box center [42, 265] width 10 height 12
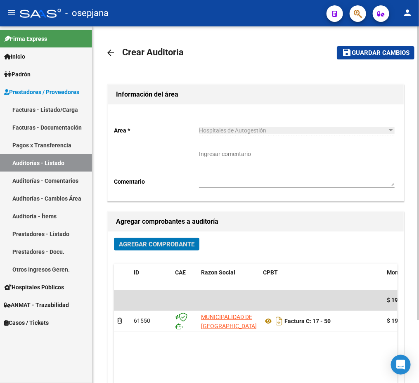
click at [382, 52] on span "Guardar cambios" at bounding box center [381, 53] width 58 height 7
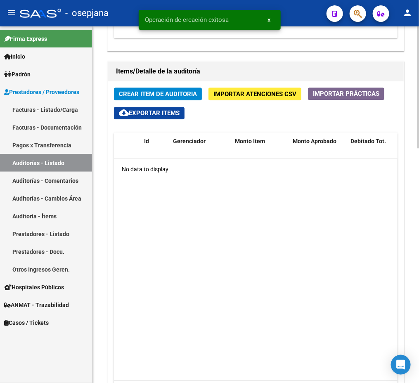
scroll to position [593, 0]
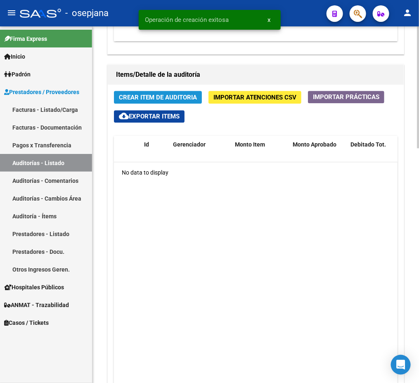
click at [160, 97] on span "Crear Item de Auditoria" at bounding box center [158, 97] width 78 height 7
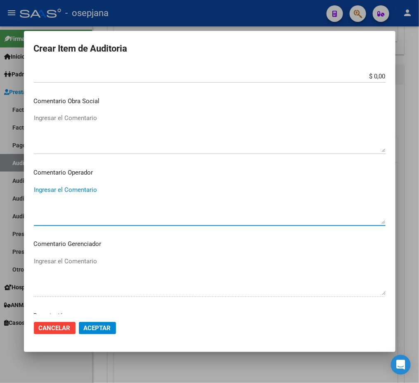
scroll to position [489, 0]
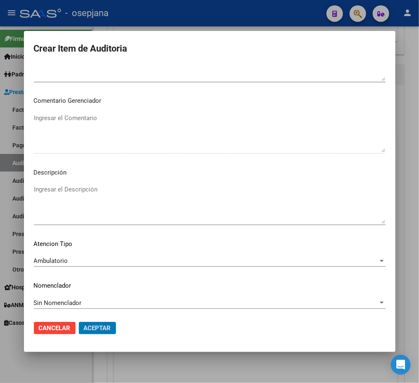
click at [79, 322] on button "Aceptar" at bounding box center [97, 328] width 37 height 12
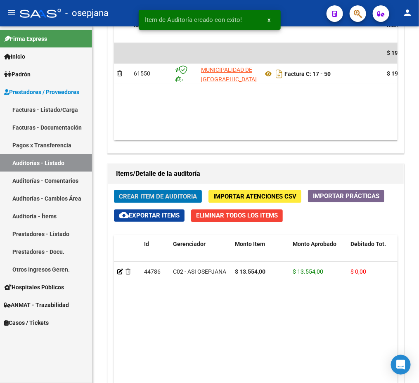
scroll to position [692, 0]
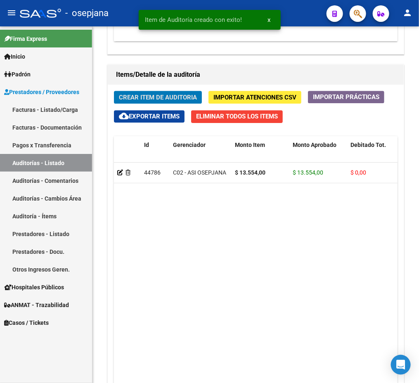
click at [114, 91] on button "Crear Item de Auditoria" at bounding box center [158, 97] width 88 height 13
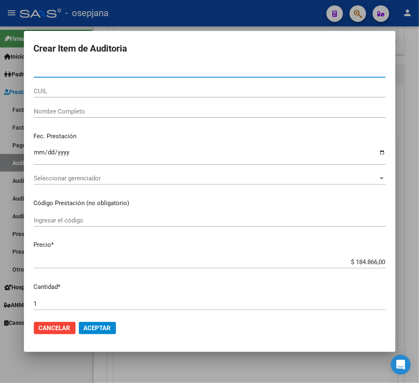
click at [104, 71] on input "Nro Documento" at bounding box center [210, 70] width 352 height 7
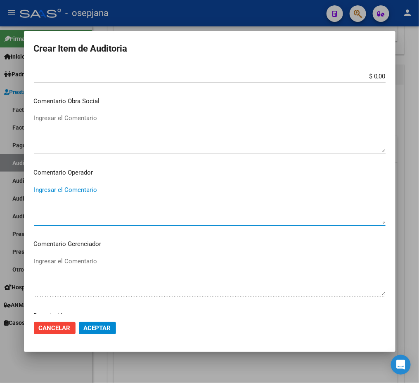
scroll to position [489, 0]
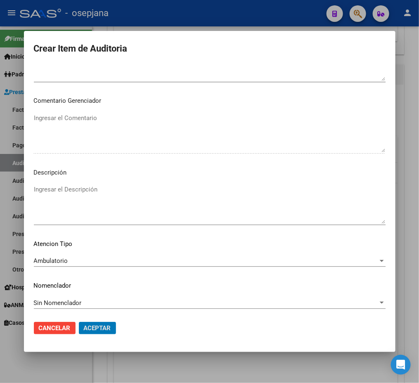
click at [79, 322] on button "Aceptar" at bounding box center [97, 328] width 37 height 12
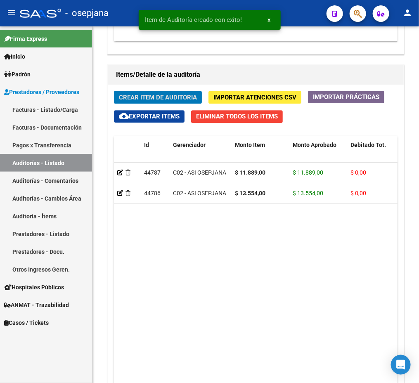
click at [114, 91] on button "Crear Item de Auditoria" at bounding box center [158, 97] width 88 height 13
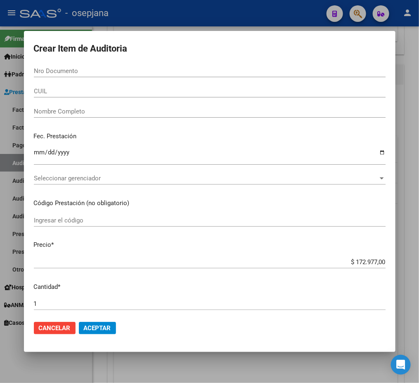
click at [42, 65] on div "Nro Documento" at bounding box center [210, 71] width 352 height 12
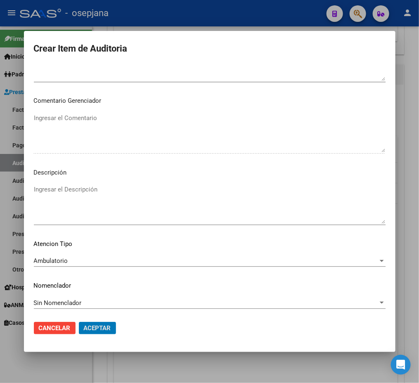
click at [79, 322] on button "Aceptar" at bounding box center [97, 328] width 37 height 12
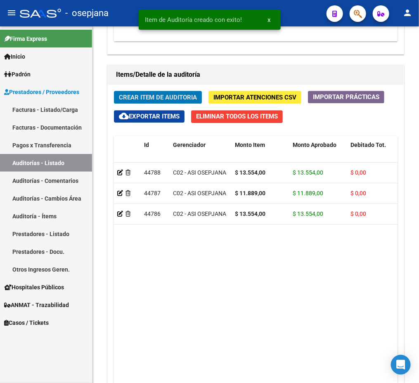
click at [114, 91] on button "Crear Item de Auditoria" at bounding box center [158, 97] width 88 height 13
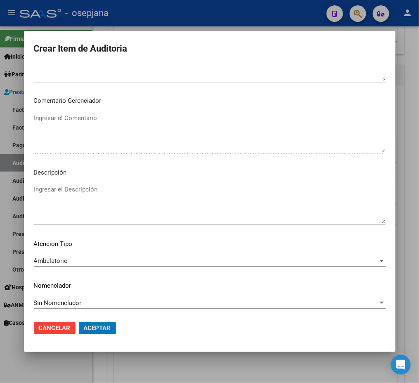
click at [79, 322] on button "Aceptar" at bounding box center [97, 328] width 37 height 12
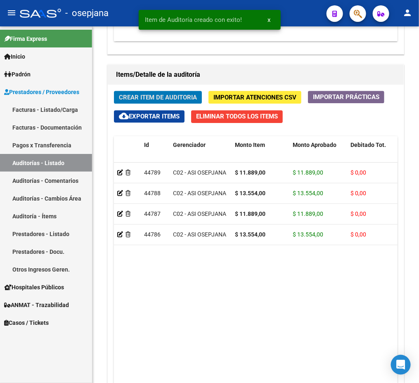
click at [114, 91] on button "Crear Item de Auditoria" at bounding box center [158, 97] width 88 height 13
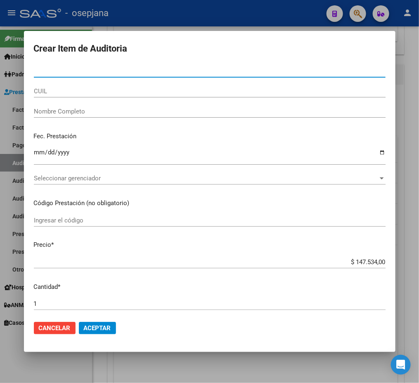
click at [47, 66] on div "Nro Documento" at bounding box center [210, 71] width 352 height 12
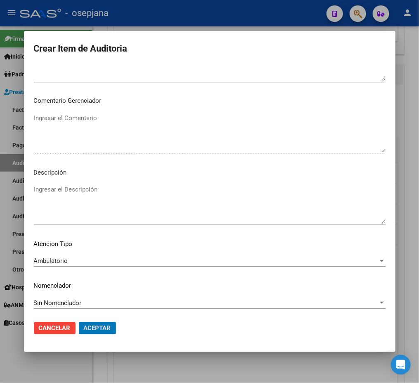
click at [79, 322] on button "Aceptar" at bounding box center [97, 328] width 37 height 12
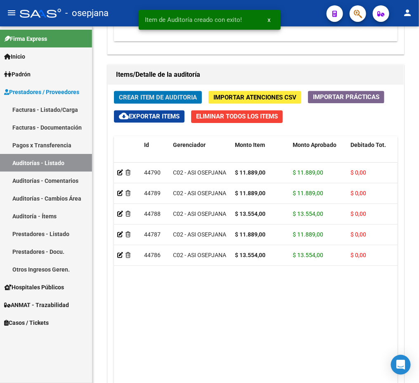
click at [114, 91] on button "Crear Item de Auditoria" at bounding box center [158, 97] width 88 height 13
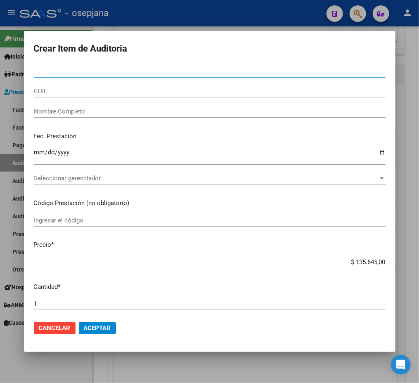
click at [165, 73] on input "Nro Documento" at bounding box center [210, 70] width 352 height 7
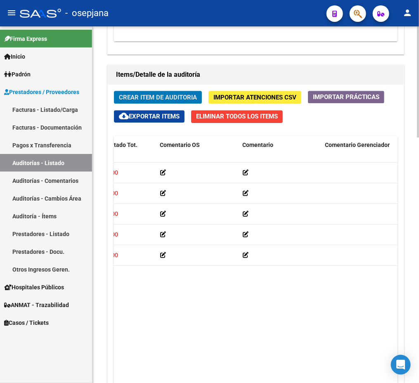
scroll to position [0, 0]
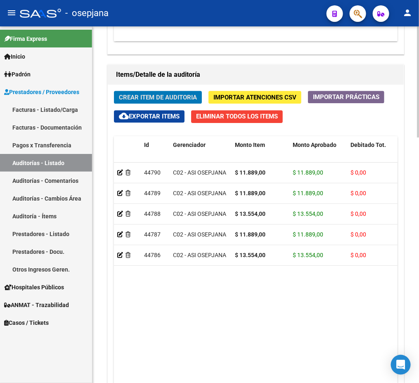
click at [138, 94] on span "Crear Item de Auditoria" at bounding box center [158, 97] width 78 height 7
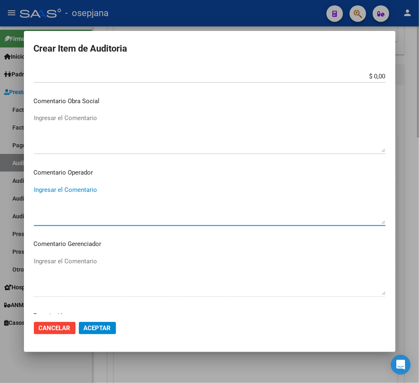
scroll to position [489, 0]
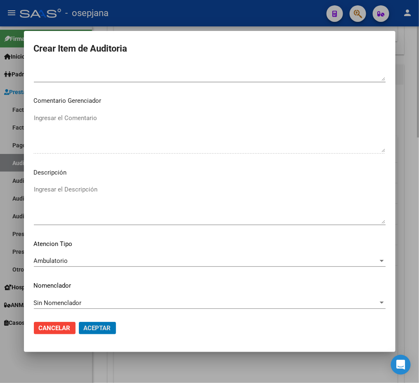
click at [79, 322] on button "Aceptar" at bounding box center [97, 328] width 37 height 12
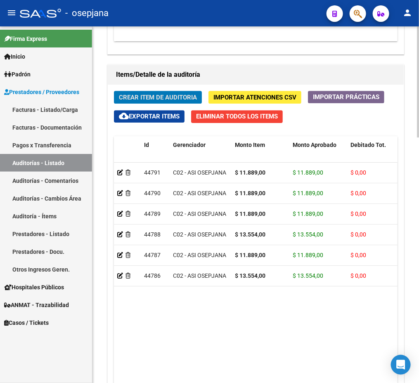
click at [114, 91] on button "Crear Item de Auditoria" at bounding box center [158, 97] width 88 height 13
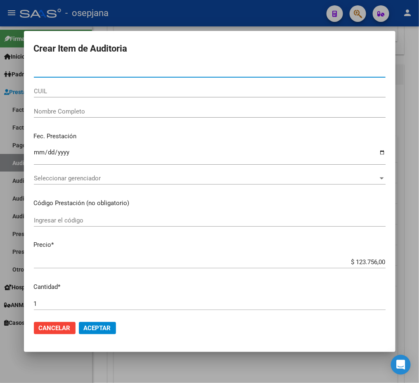
click at [162, 70] on input "Nro Documento" at bounding box center [210, 70] width 352 height 7
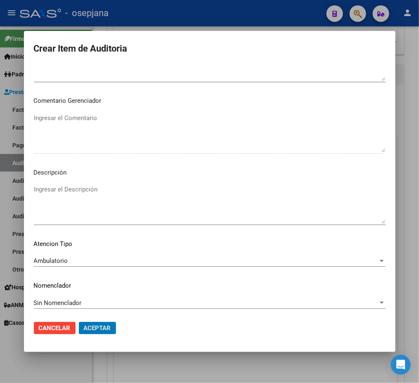
click at [79, 322] on button "Aceptar" at bounding box center [97, 328] width 37 height 12
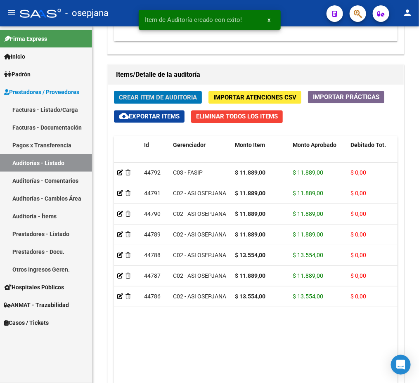
click at [114, 91] on button "Crear Item de Auditoria" at bounding box center [158, 97] width 88 height 13
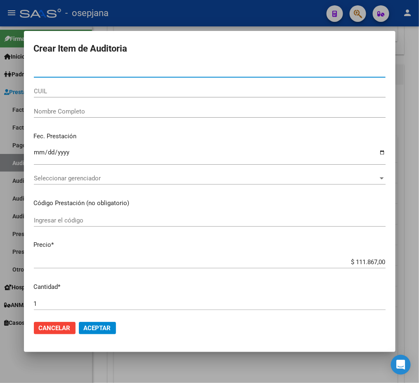
click at [85, 67] on input "Nro Documento" at bounding box center [210, 70] width 352 height 7
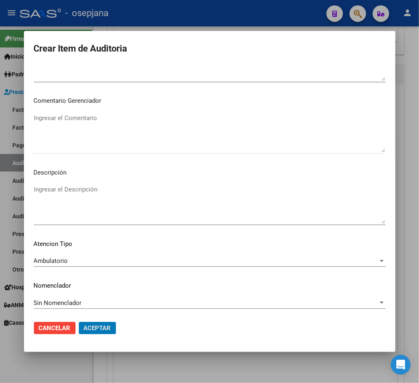
click at [79, 322] on button "Aceptar" at bounding box center [97, 328] width 37 height 12
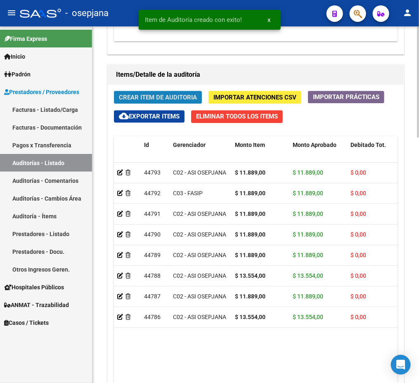
click at [170, 97] on span "Crear Item de Auditoria" at bounding box center [158, 97] width 78 height 7
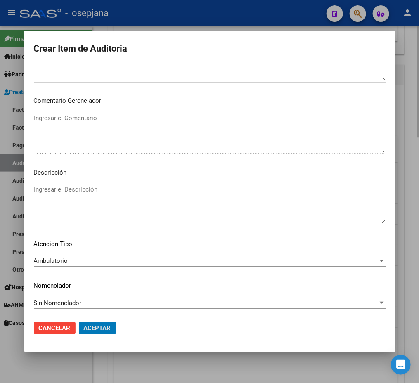
click at [79, 322] on button "Aceptar" at bounding box center [97, 328] width 37 height 12
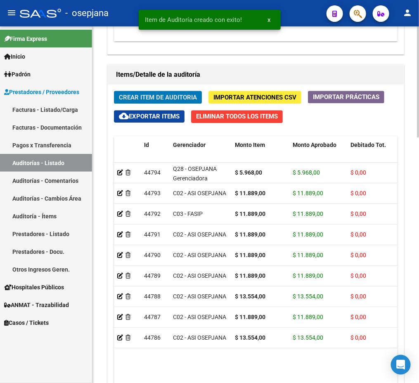
click at [114, 91] on button "Crear Item de Auditoria" at bounding box center [158, 97] width 88 height 13
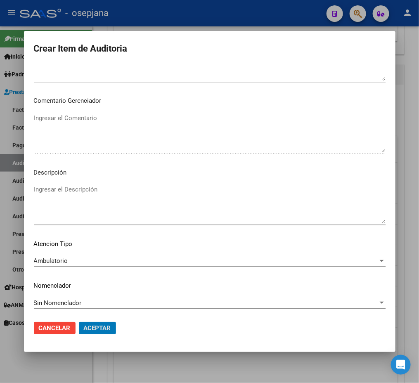
click at [79, 322] on button "Aceptar" at bounding box center [97, 328] width 37 height 12
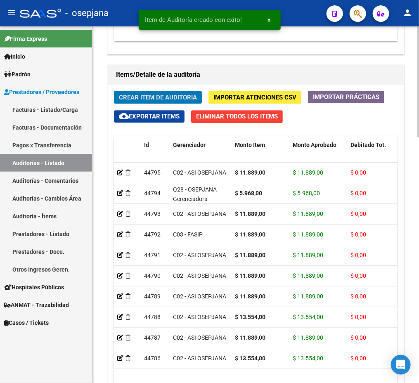
click at [189, 99] on span "Crear Item de Auditoria" at bounding box center [158, 97] width 78 height 7
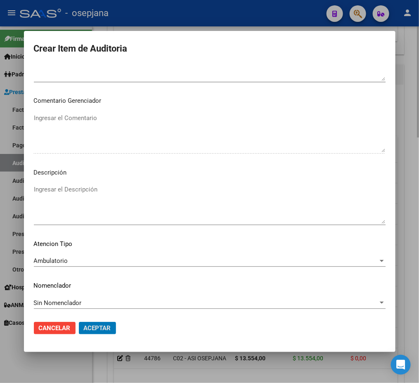
click at [79, 322] on button "Aceptar" at bounding box center [97, 328] width 37 height 12
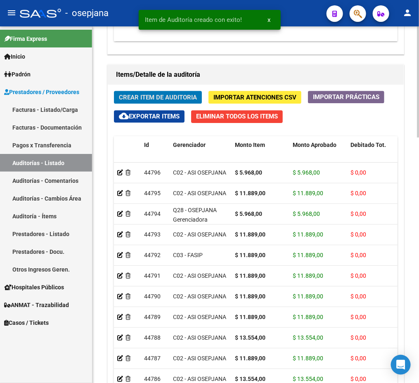
click at [114, 91] on button "Crear Item de Auditoria" at bounding box center [158, 97] width 88 height 13
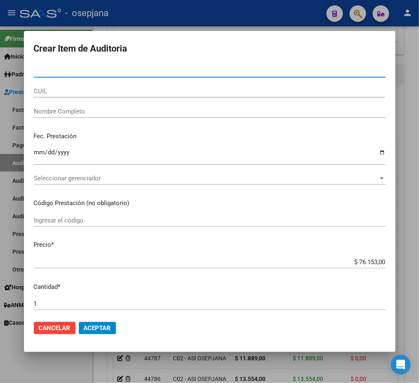
click at [198, 70] on input "Nro Documento" at bounding box center [210, 70] width 352 height 7
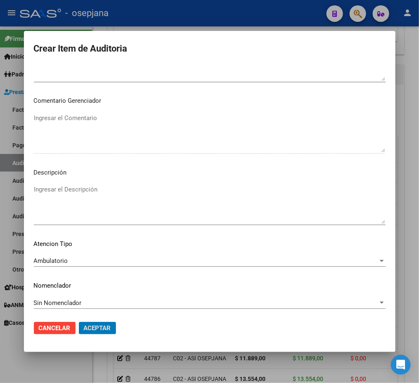
click at [79, 322] on button "Aceptar" at bounding box center [97, 328] width 37 height 12
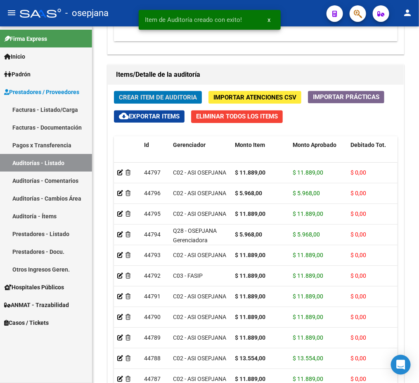
click at [114, 91] on button "Crear Item de Auditoria" at bounding box center [158, 97] width 88 height 13
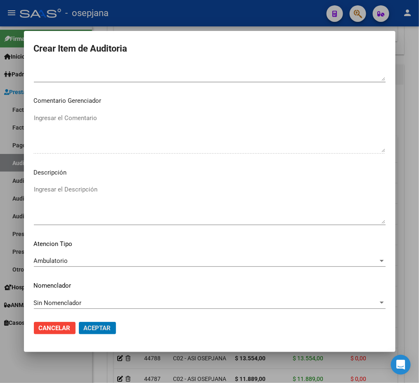
click at [79, 322] on button "Aceptar" at bounding box center [97, 328] width 37 height 12
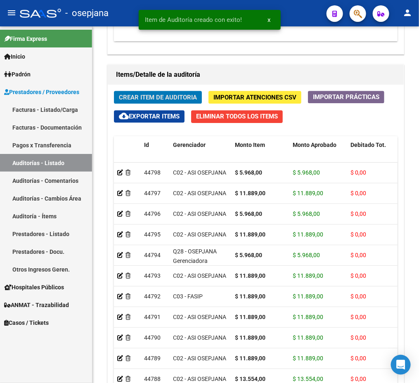
click at [114, 91] on button "Crear Item de Auditoria" at bounding box center [158, 97] width 88 height 13
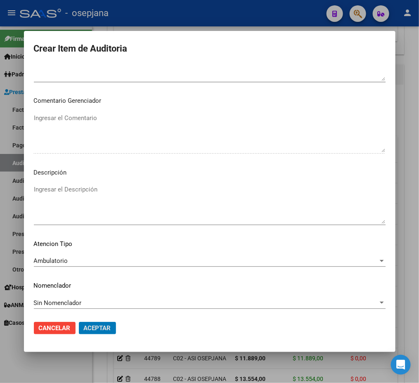
click at [79, 322] on button "Aceptar" at bounding box center [97, 328] width 37 height 12
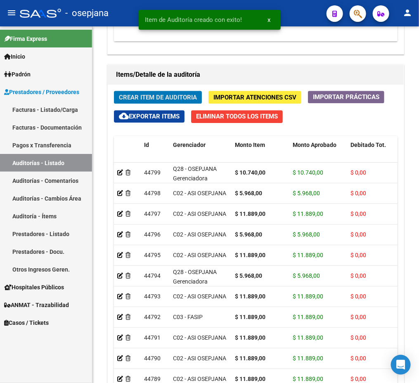
click at [114, 91] on button "Crear Item de Auditoria" at bounding box center [158, 97] width 88 height 13
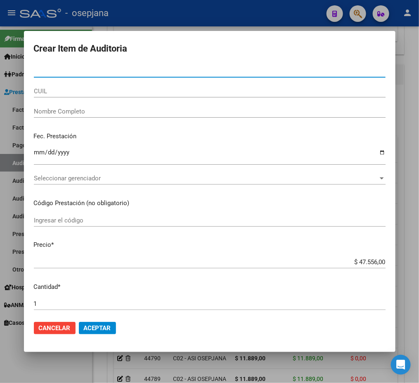
click at [82, 74] on input "Nro Documento" at bounding box center [210, 70] width 352 height 7
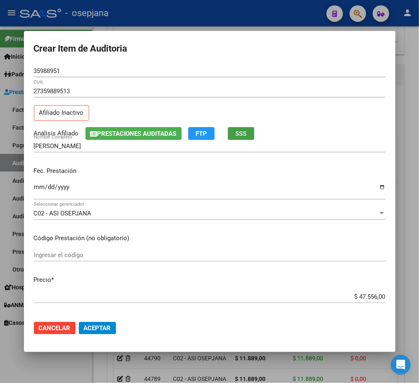
click at [240, 132] on span "SSS" at bounding box center [240, 133] width 11 height 7
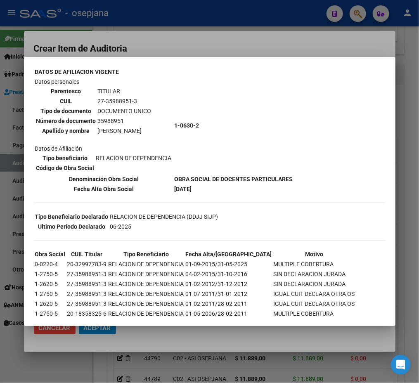
scroll to position [48, 0]
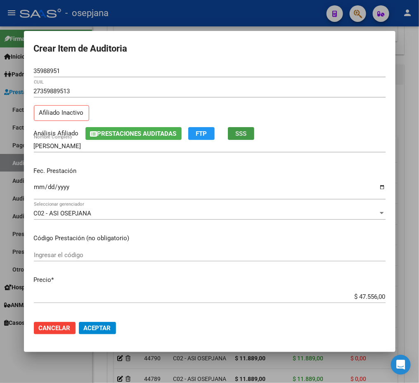
click at [38, 188] on input "Ingresar la fecha" at bounding box center [210, 190] width 352 height 13
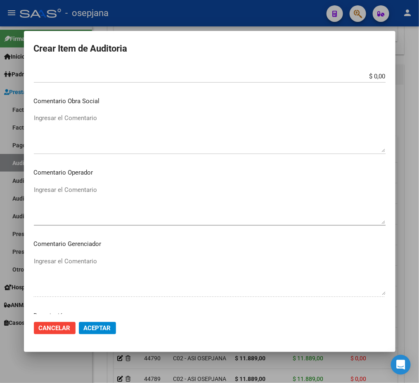
scroll to position [489, 0]
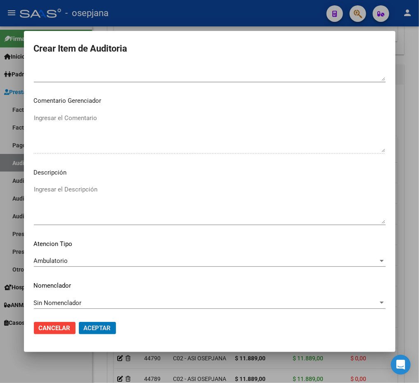
click at [79, 322] on button "Aceptar" at bounding box center [97, 328] width 37 height 12
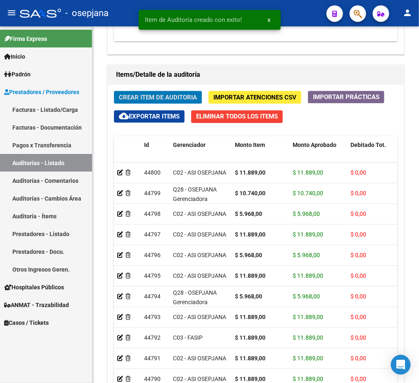
click at [114, 91] on button "Crear Item de Auditoria" at bounding box center [158, 97] width 88 height 13
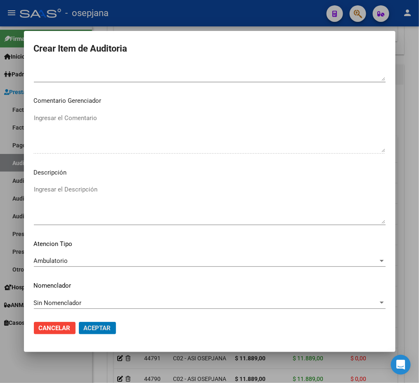
click at [79, 322] on button "Aceptar" at bounding box center [97, 328] width 37 height 12
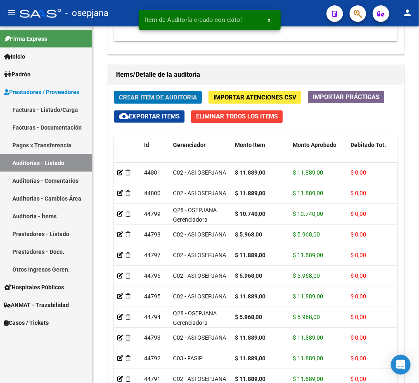
click at [114, 91] on button "Crear Item de Auditoria" at bounding box center [158, 97] width 88 height 13
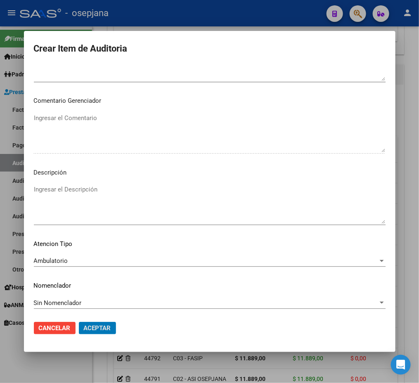
click at [79, 322] on button "Aceptar" at bounding box center [97, 328] width 37 height 12
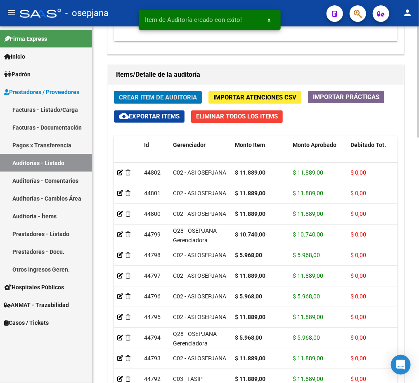
click at [114, 91] on button "Crear Item de Auditoria" at bounding box center [158, 97] width 88 height 13
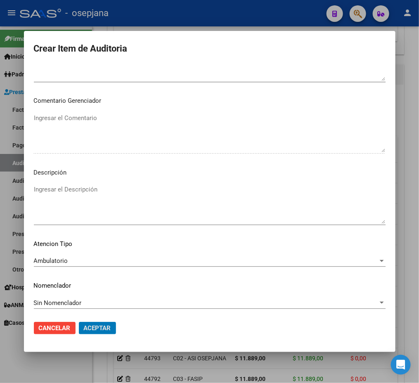
click at [79, 322] on button "Aceptar" at bounding box center [97, 328] width 37 height 12
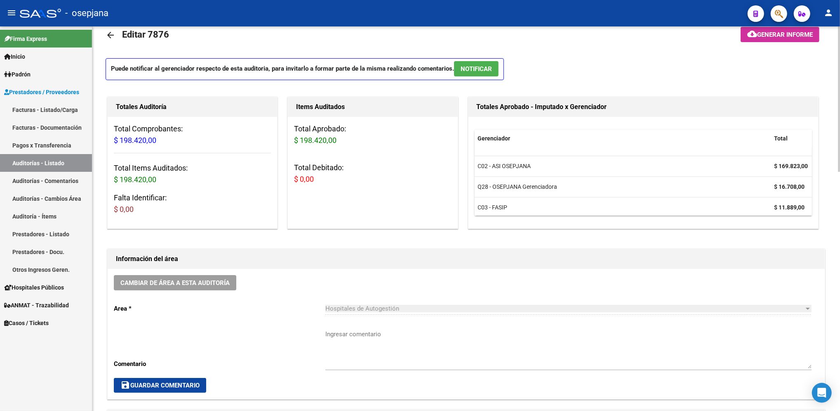
scroll to position [0, 0]
